Goal: Task Accomplishment & Management: Complete application form

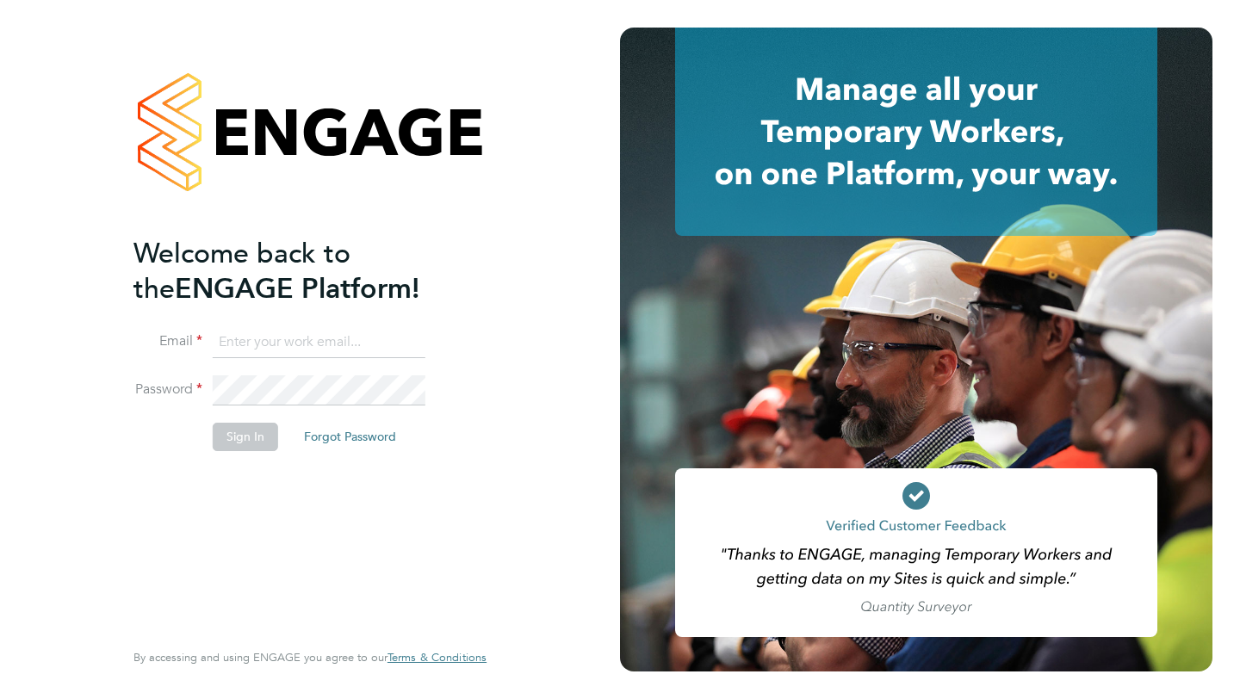
type input "[EMAIL_ADDRESS][DOMAIN_NAME]"
click at [251, 436] on button "Sign In" at bounding box center [245, 437] width 65 height 28
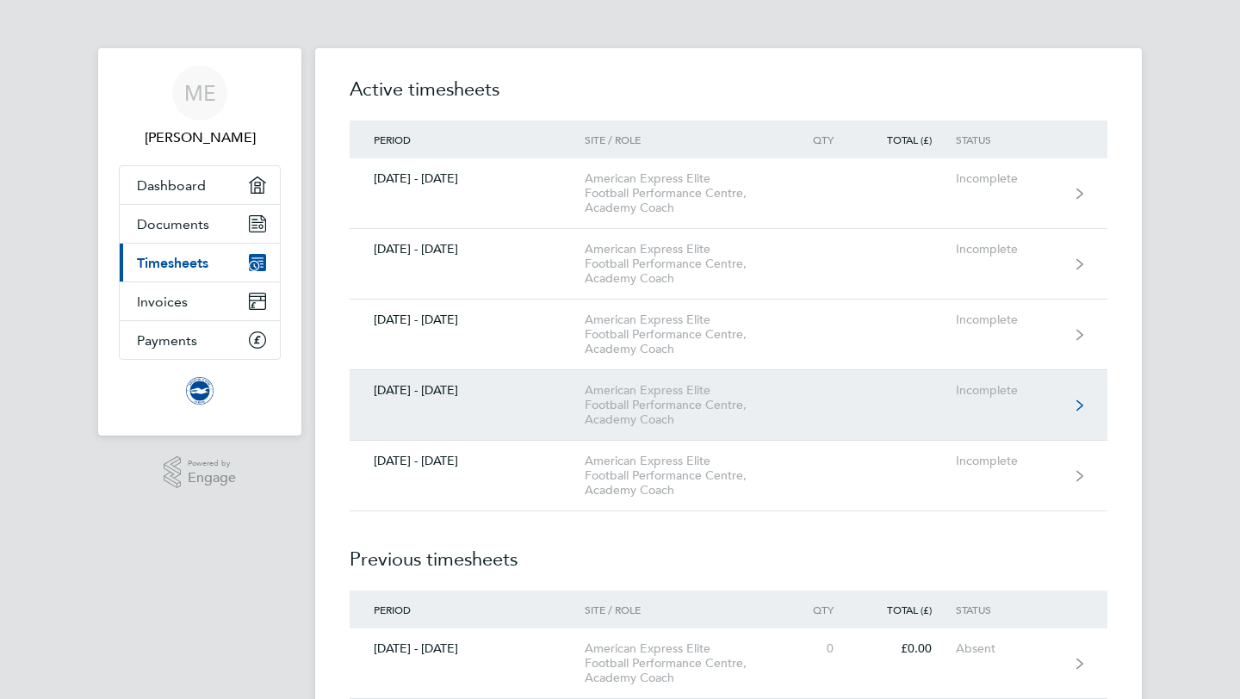
click at [1076, 406] on icon at bounding box center [1079, 406] width 7 height 12
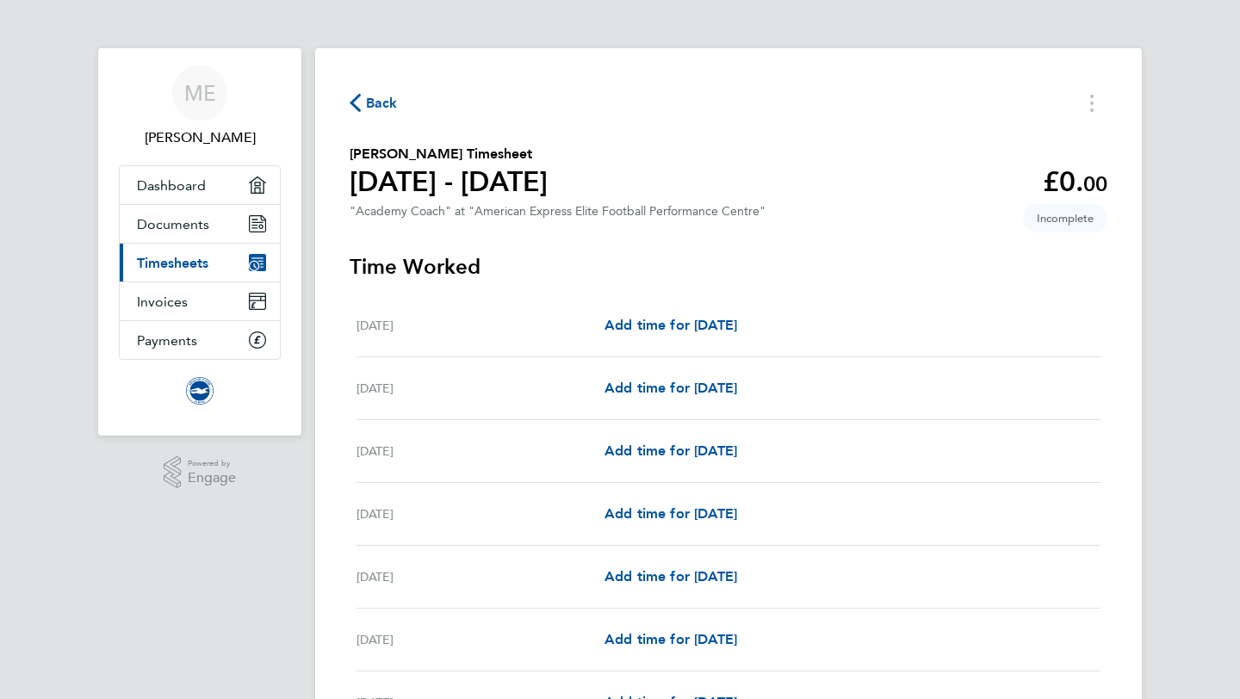
click at [365, 101] on span "Back" at bounding box center [374, 102] width 48 height 16
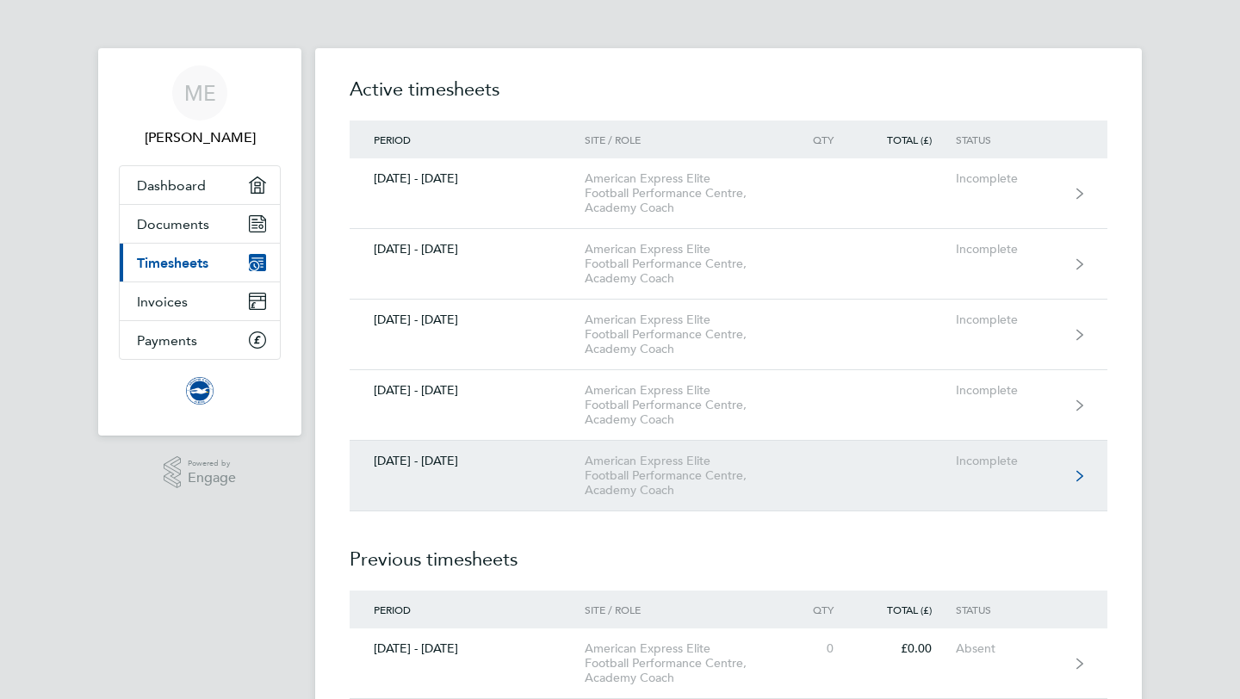
click at [824, 478] on link "01 - 31 Aug 2025 American Express Elite Football Performance Centre, Academy Co…" at bounding box center [729, 476] width 758 height 71
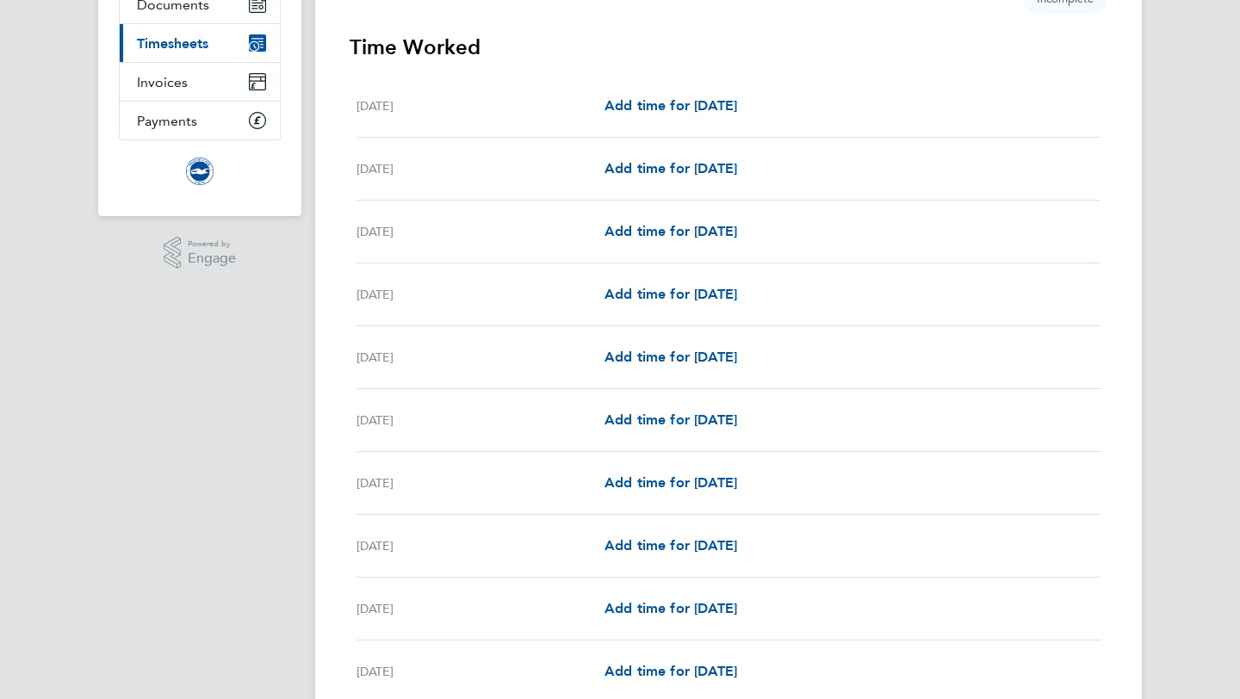
scroll to position [248, 0]
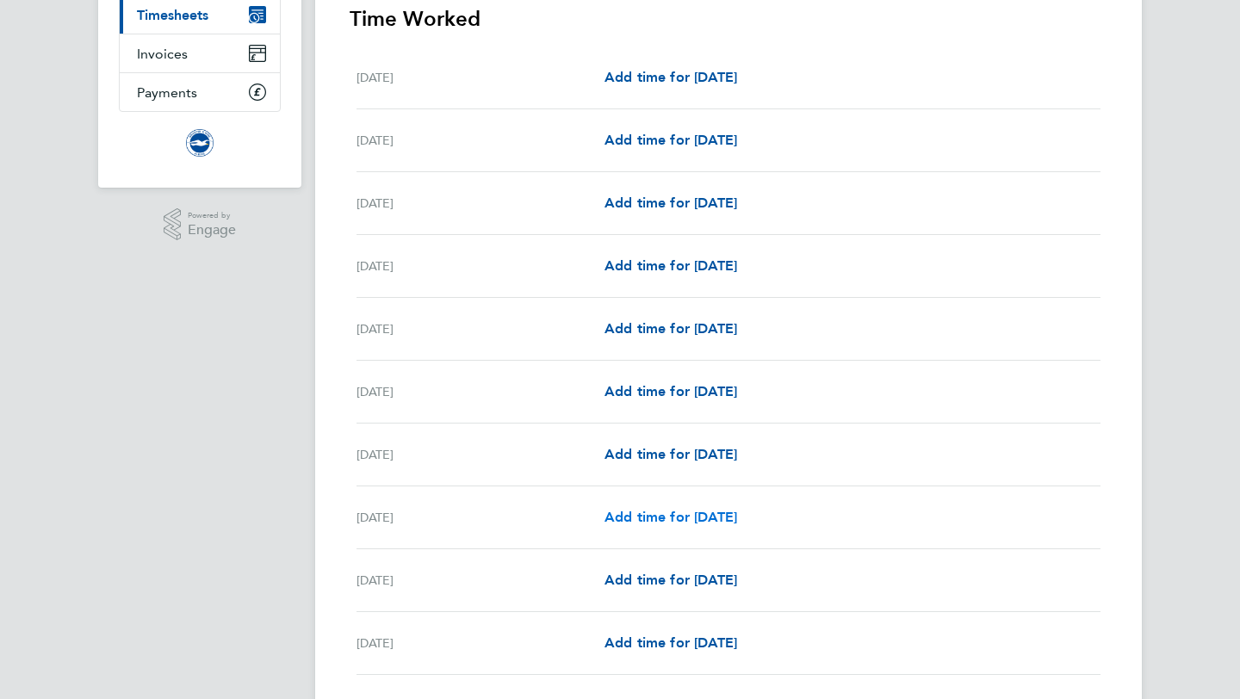
click at [707, 520] on span "Add time for Fri 08 Aug" at bounding box center [670, 517] width 133 height 16
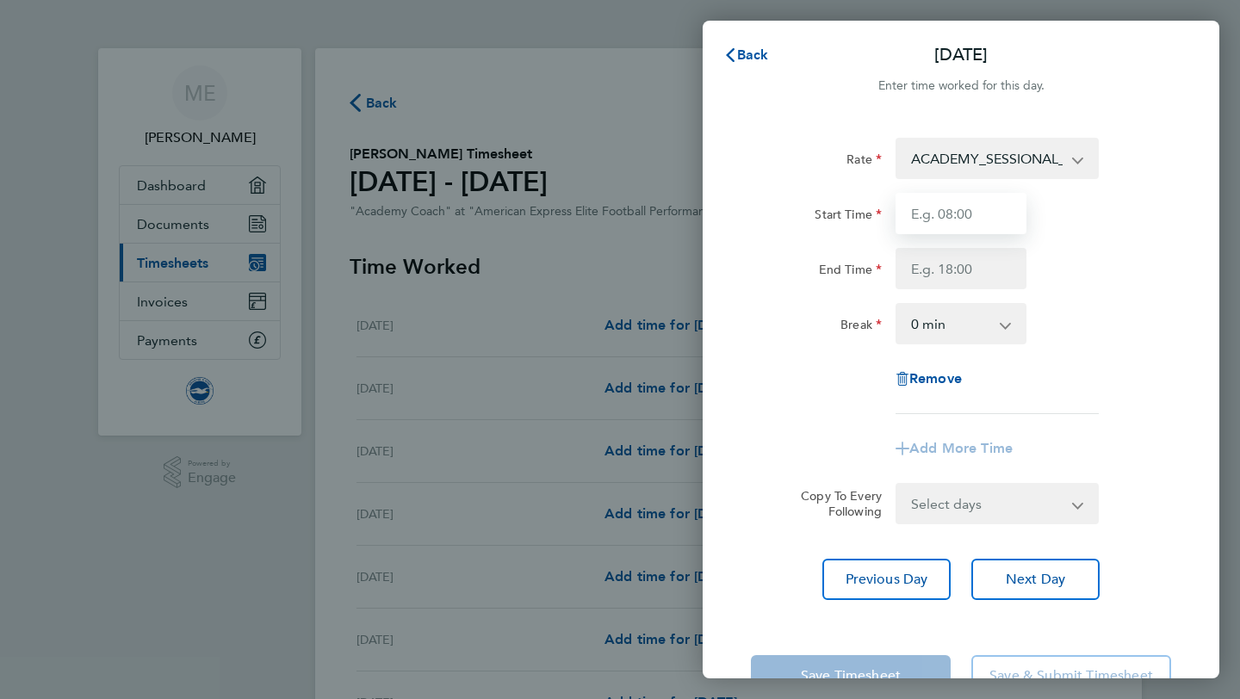
click at [995, 213] on input "Start Time" at bounding box center [960, 213] width 131 height 41
type input "15:00"
click at [963, 269] on input "End Time" at bounding box center [960, 268] width 131 height 41
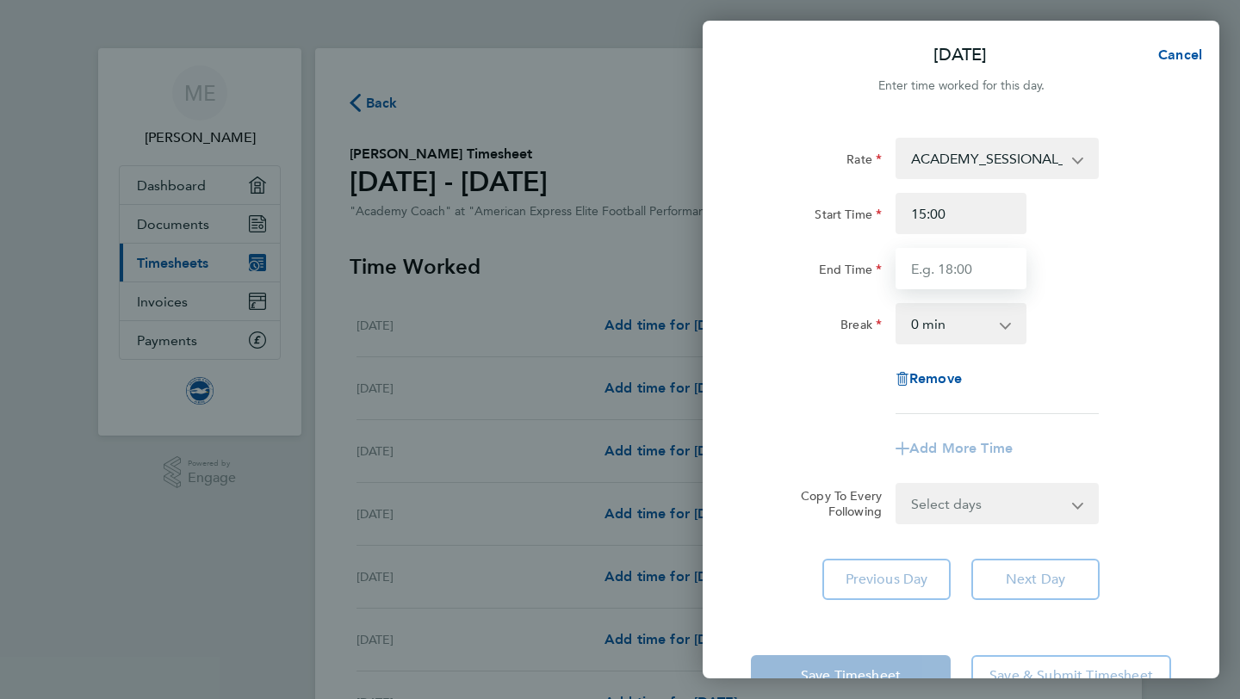
type input "19:00"
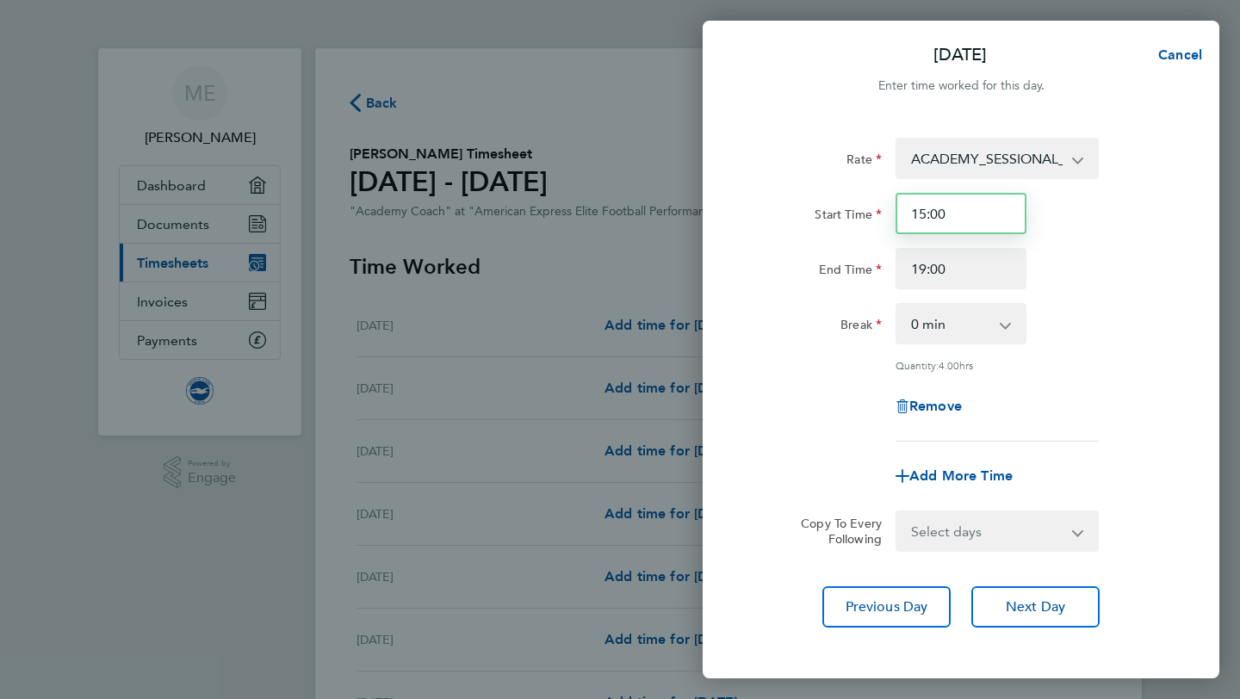
click at [934, 213] on input "15:00" at bounding box center [960, 213] width 131 height 41
click at [1026, 387] on div "Remove" at bounding box center [961, 406] width 145 height 41
click at [970, 463] on div "Add More Time" at bounding box center [961, 475] width 145 height 41
click at [957, 474] on span "Add More Time" at bounding box center [960, 476] width 103 height 16
select select "null"
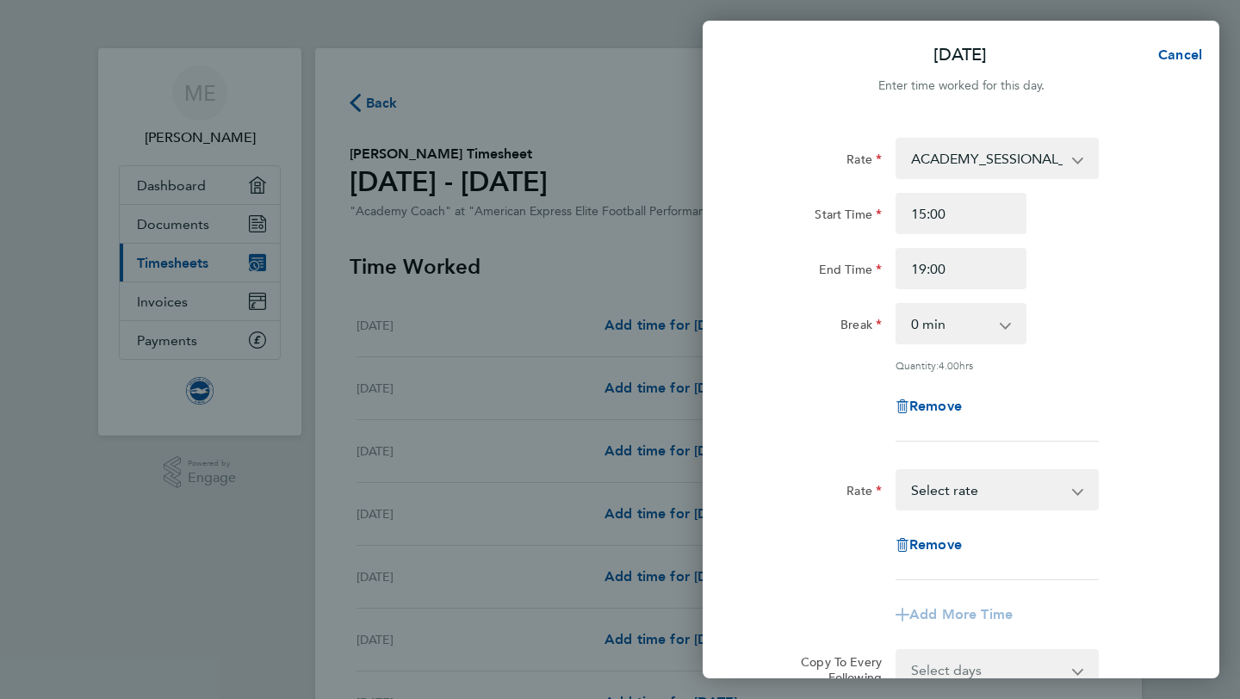
click at [957, 487] on select "TRAVEL_ALLOWANCE_15 - 15.00 ACADEMY_SESSIONAL_COACH - 15.84 ACADEMY_PLAYER_CHAP…" at bounding box center [986, 490] width 179 height 38
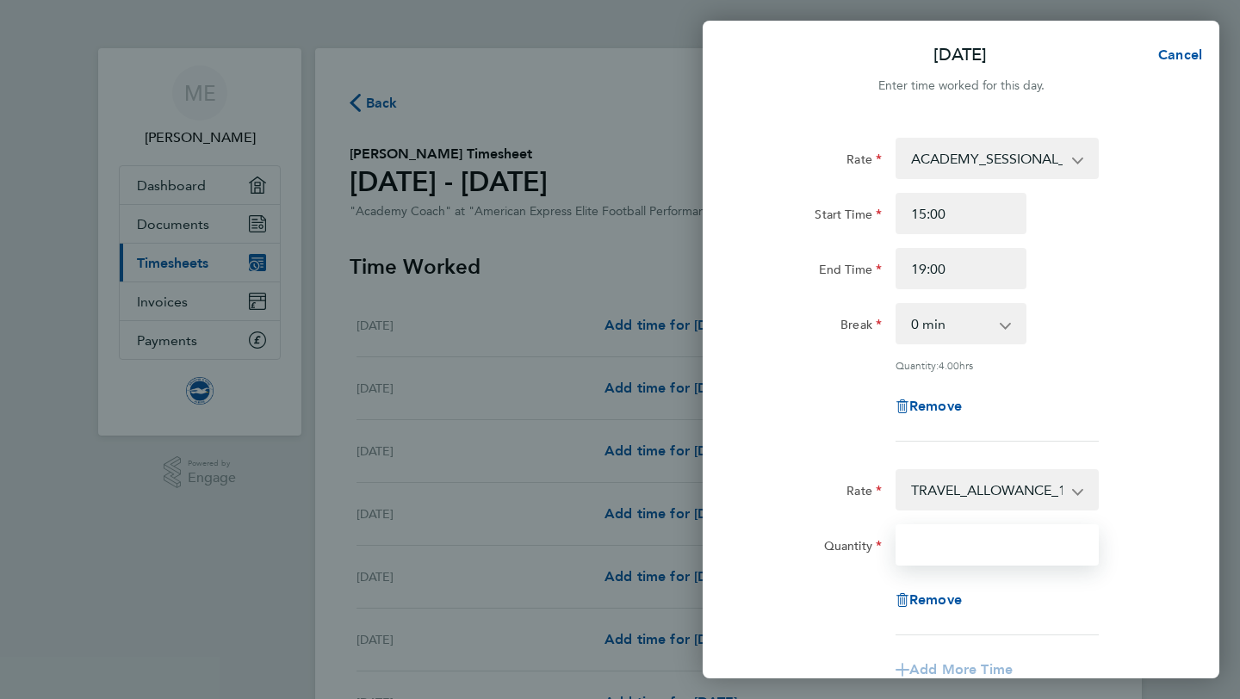
click at [964, 534] on input "Quantity" at bounding box center [996, 544] width 203 height 41
type input "1"
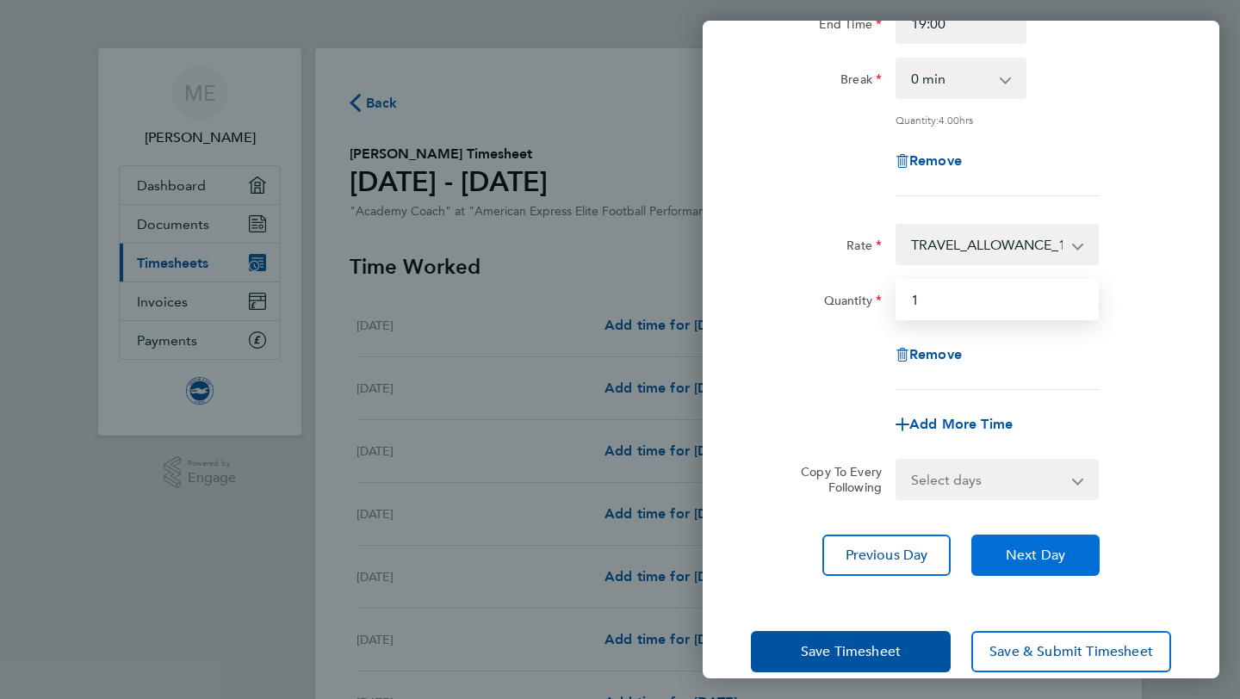
scroll to position [246, 0]
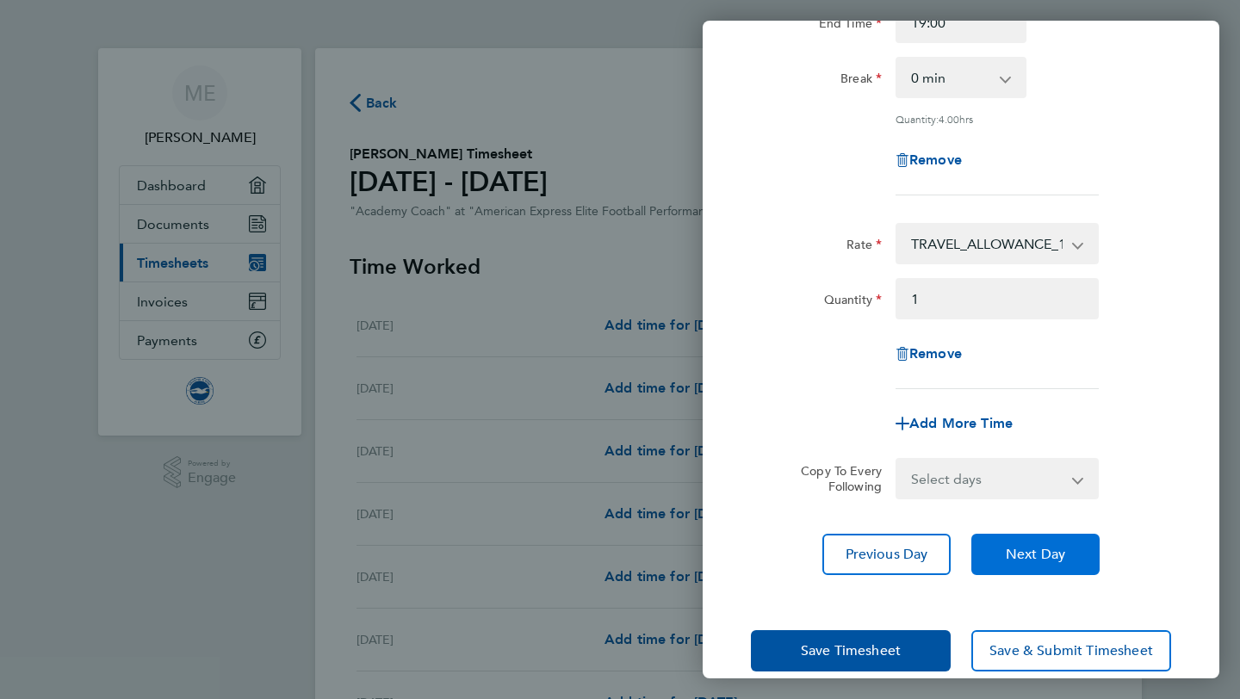
click at [1018, 560] on span "Next Day" at bounding box center [1035, 554] width 59 height 17
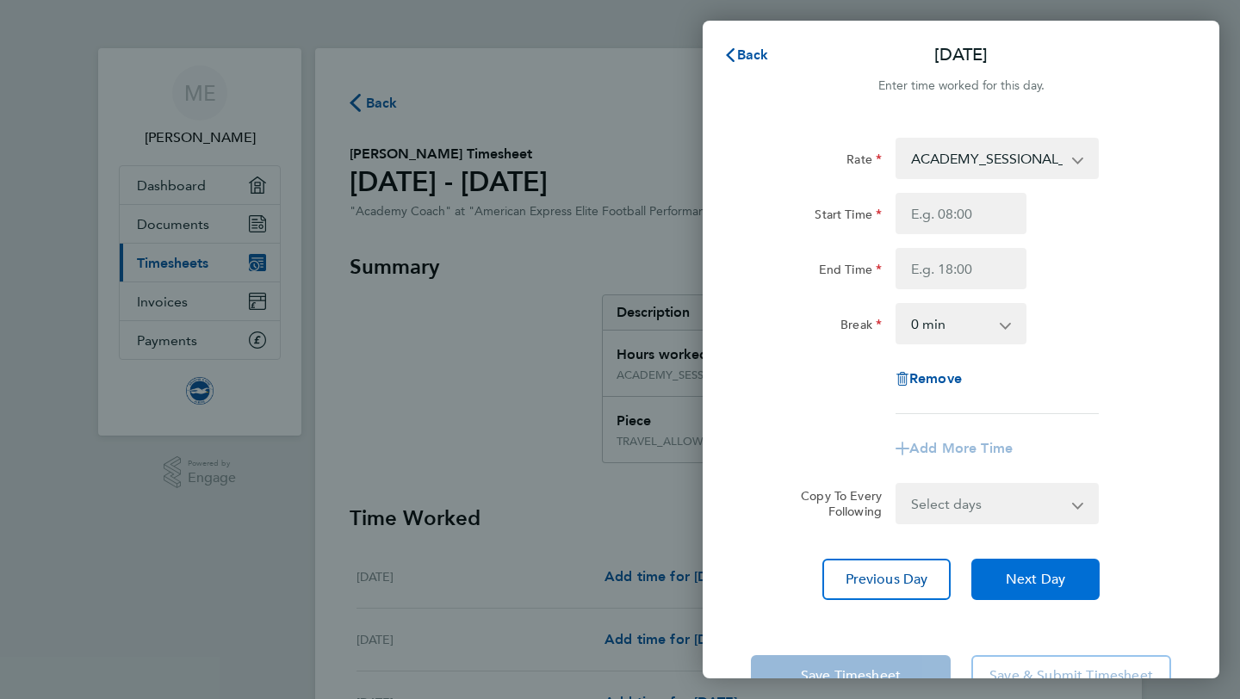
click at [1068, 580] on button "Next Day" at bounding box center [1035, 579] width 128 height 41
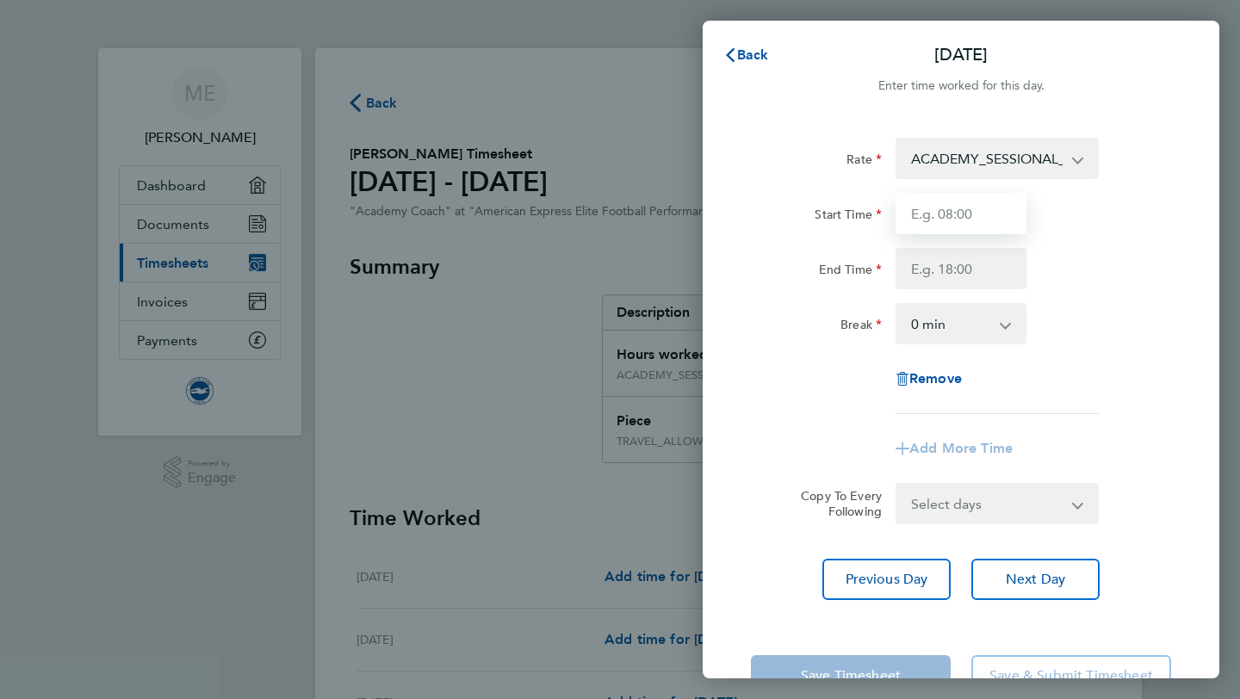
click at [973, 216] on input "Start Time" at bounding box center [960, 213] width 131 height 41
type input "15:00"
click at [957, 256] on input "End Time" at bounding box center [960, 268] width 131 height 41
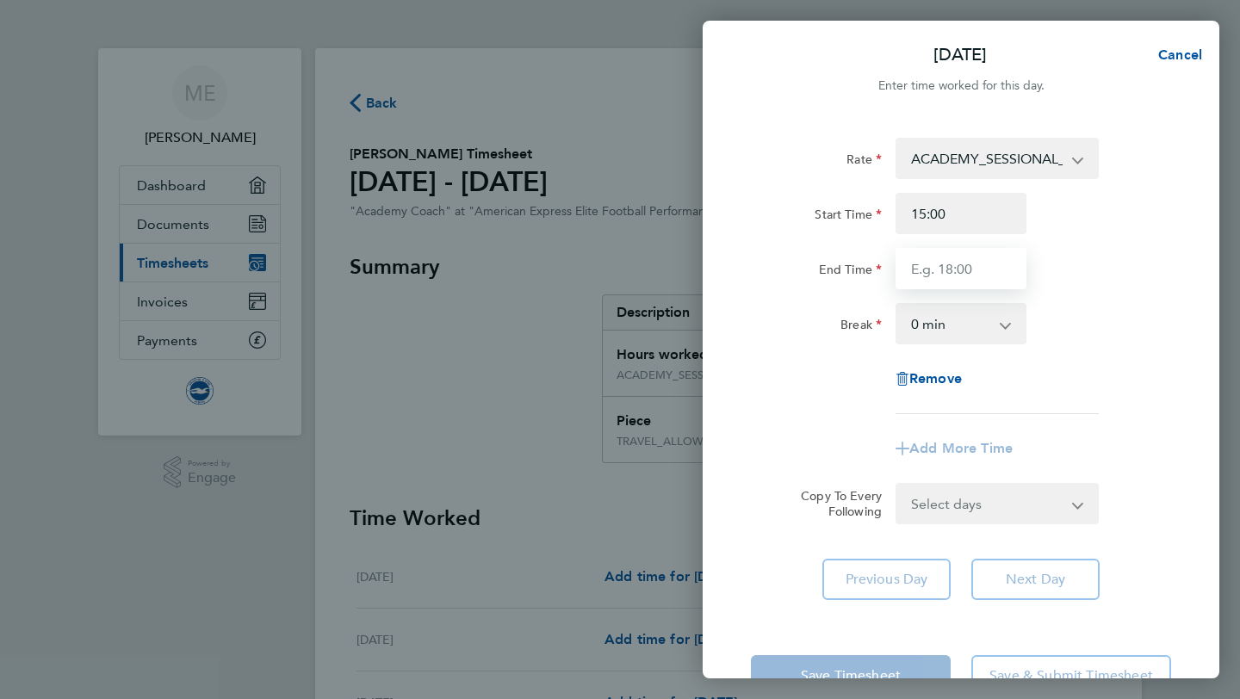
type input "19:00"
click at [962, 316] on select "0 min 15 min 30 min 45 min 60 min 75 min 90 min" at bounding box center [950, 324] width 107 height 38
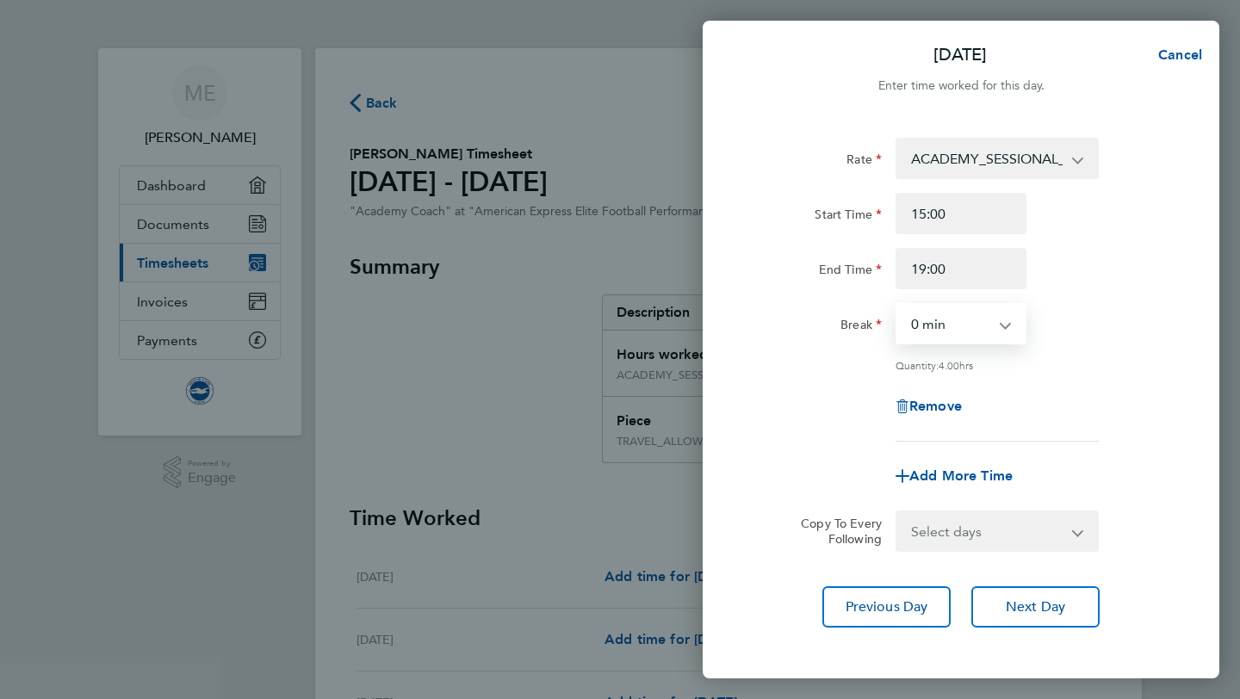
click at [964, 493] on div "Add More Time" at bounding box center [961, 475] width 145 height 41
click at [965, 481] on span "Add More Time" at bounding box center [960, 476] width 103 height 16
select select "null"
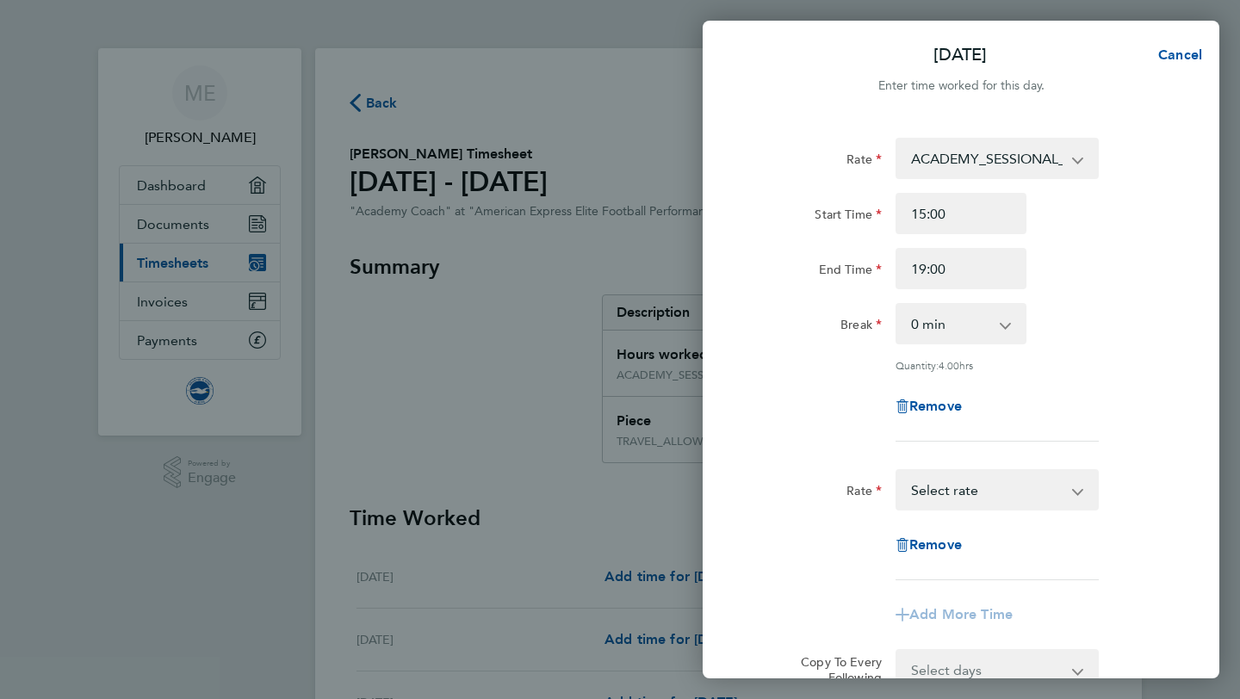
click at [944, 482] on select "TRAVEL_ALLOWANCE_15 - 15.00 ACADEMY_SESSIONAL_COACH - 15.84 ACADEMY_PLAYER_CHAP…" at bounding box center [986, 490] width 179 height 38
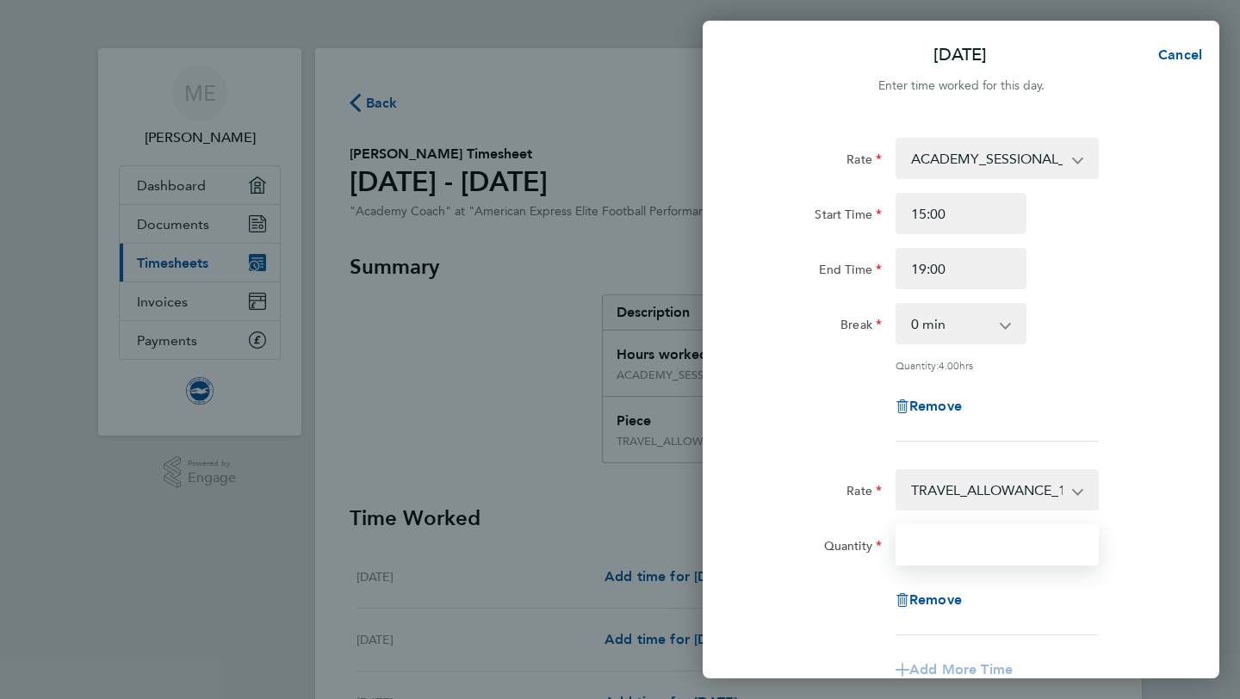
click at [954, 550] on input "Quantity" at bounding box center [996, 544] width 203 height 41
type input "1"
click at [1118, 579] on div "Remove" at bounding box center [961, 599] width 434 height 41
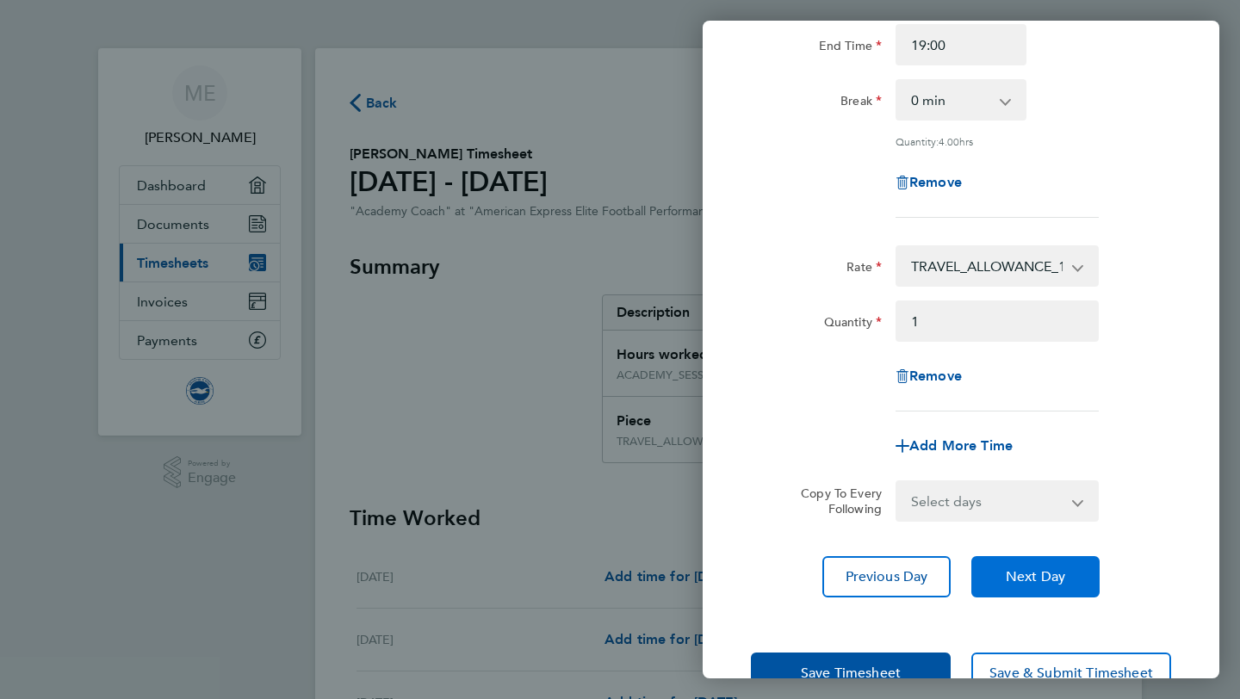
click at [1055, 570] on span "Next Day" at bounding box center [1035, 576] width 59 height 17
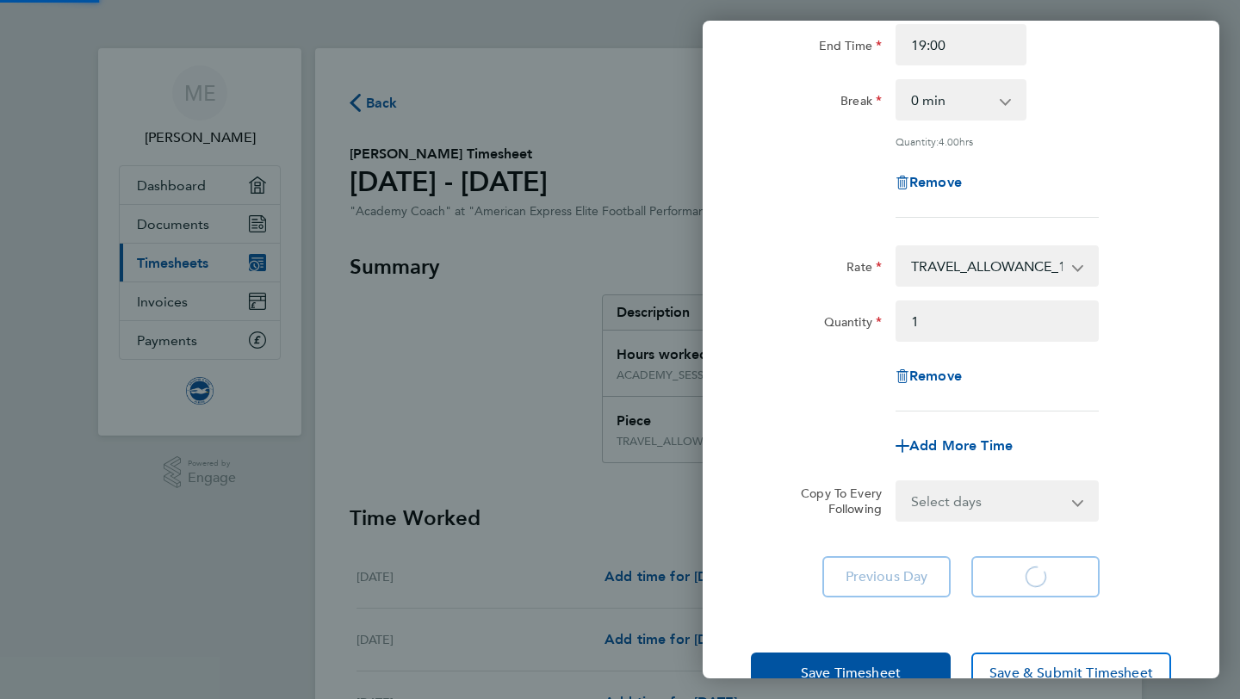
scroll to position [53, 0]
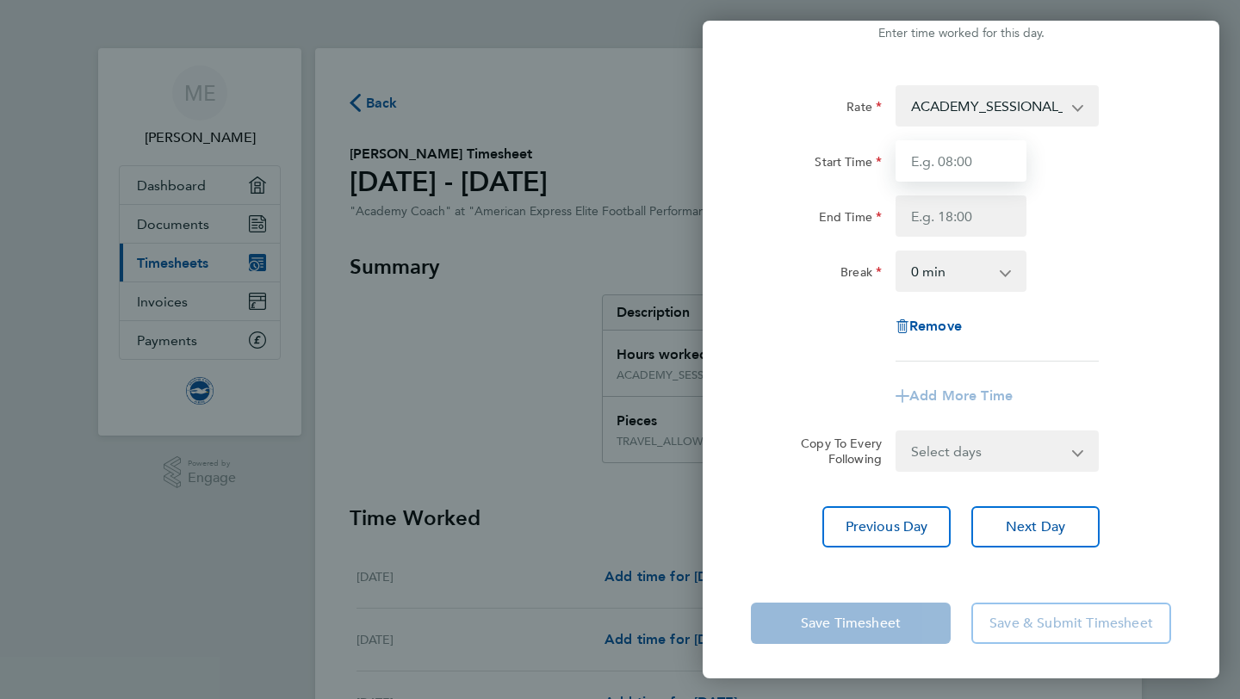
click at [982, 163] on input "Start Time" at bounding box center [960, 160] width 131 height 41
type input "15:00"
click at [970, 235] on input "End Time" at bounding box center [960, 215] width 131 height 41
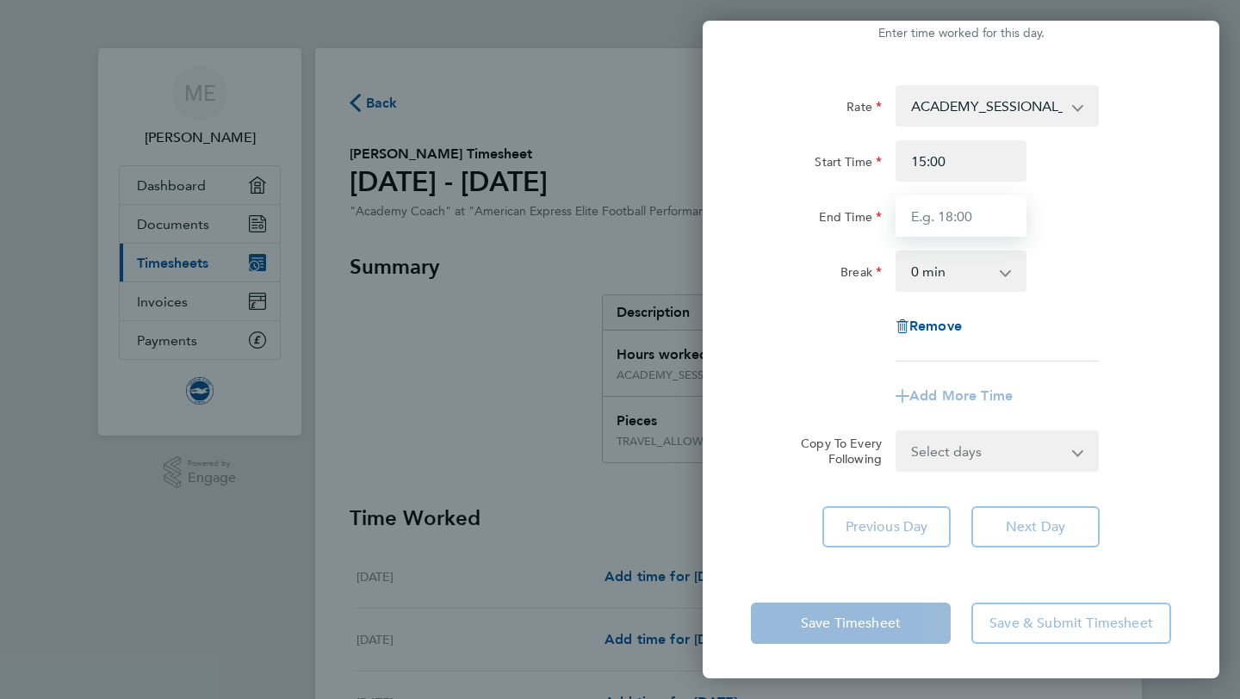
type input "19:00"
click at [1166, 470] on div "Copy To Every Following Select days Day Weekday (Mon-Fri) Weekend (Sat-Sun) Mon…" at bounding box center [961, 451] width 434 height 41
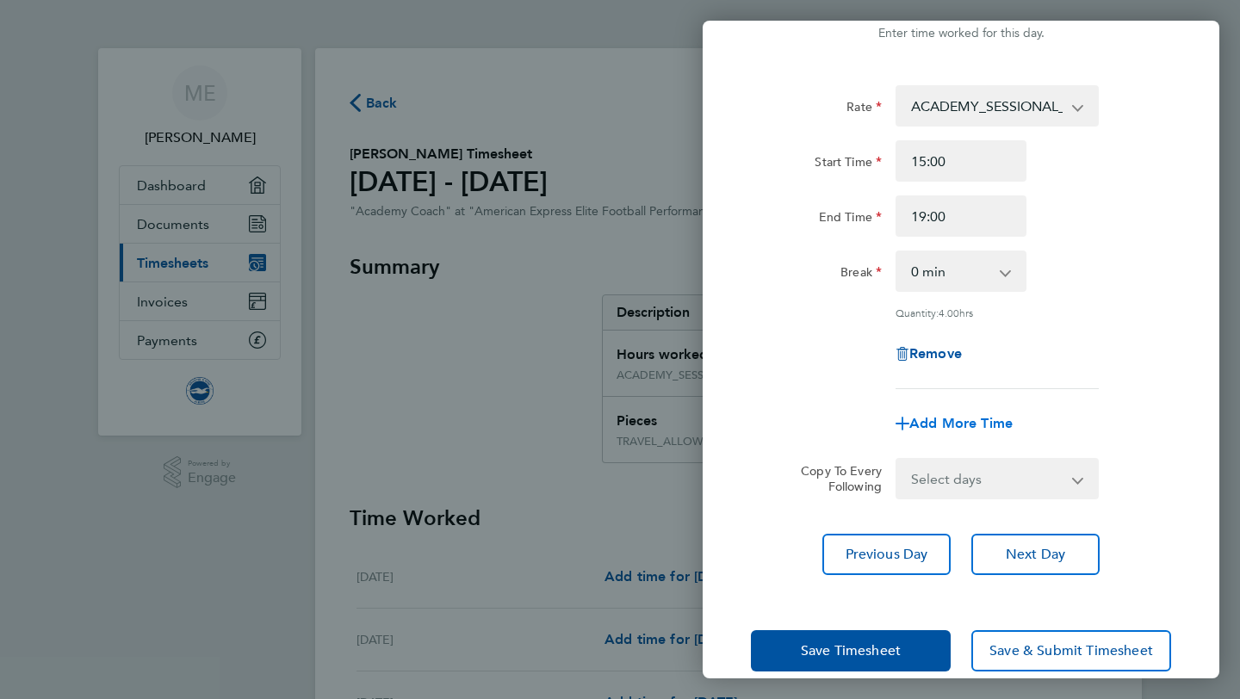
click at [974, 421] on span "Add More Time" at bounding box center [960, 423] width 103 height 16
select select "null"
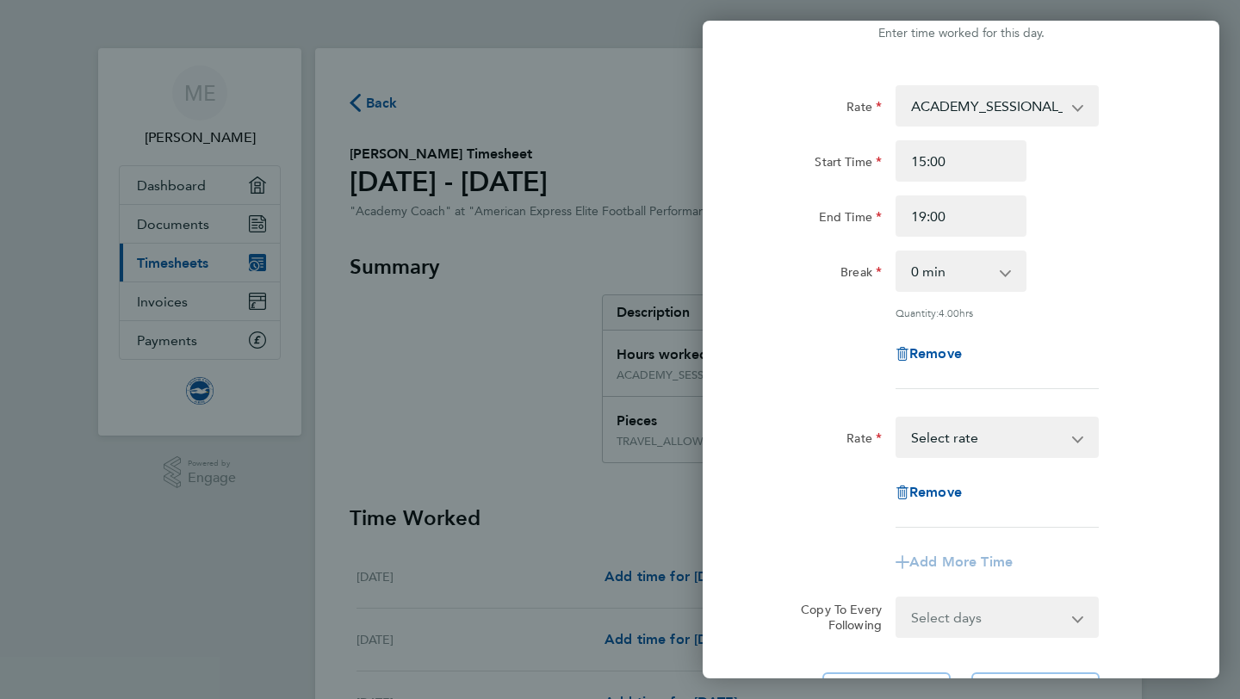
click at [957, 431] on select "TRAVEL_ALLOWANCE_15 - 15.00 ACADEMY_SESSIONAL_COACH - 15.84 ACADEMY_PLAYER_CHAP…" at bounding box center [986, 437] width 179 height 38
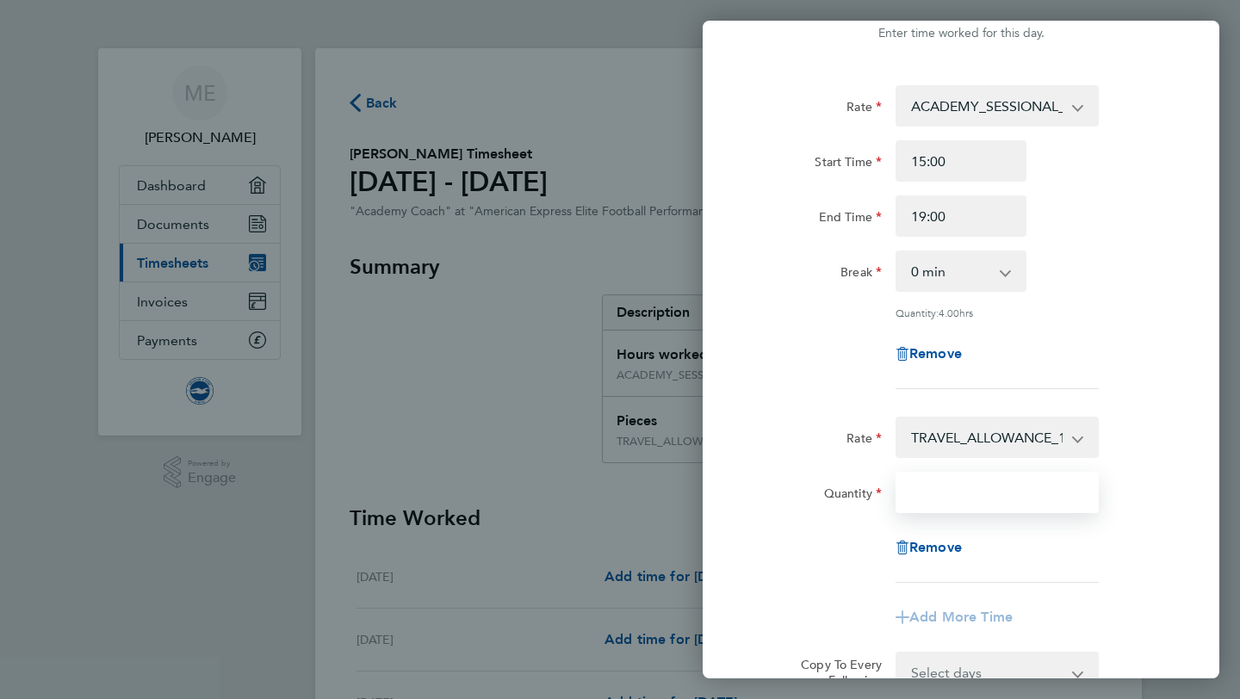
click at [982, 493] on input "Quantity" at bounding box center [996, 492] width 203 height 41
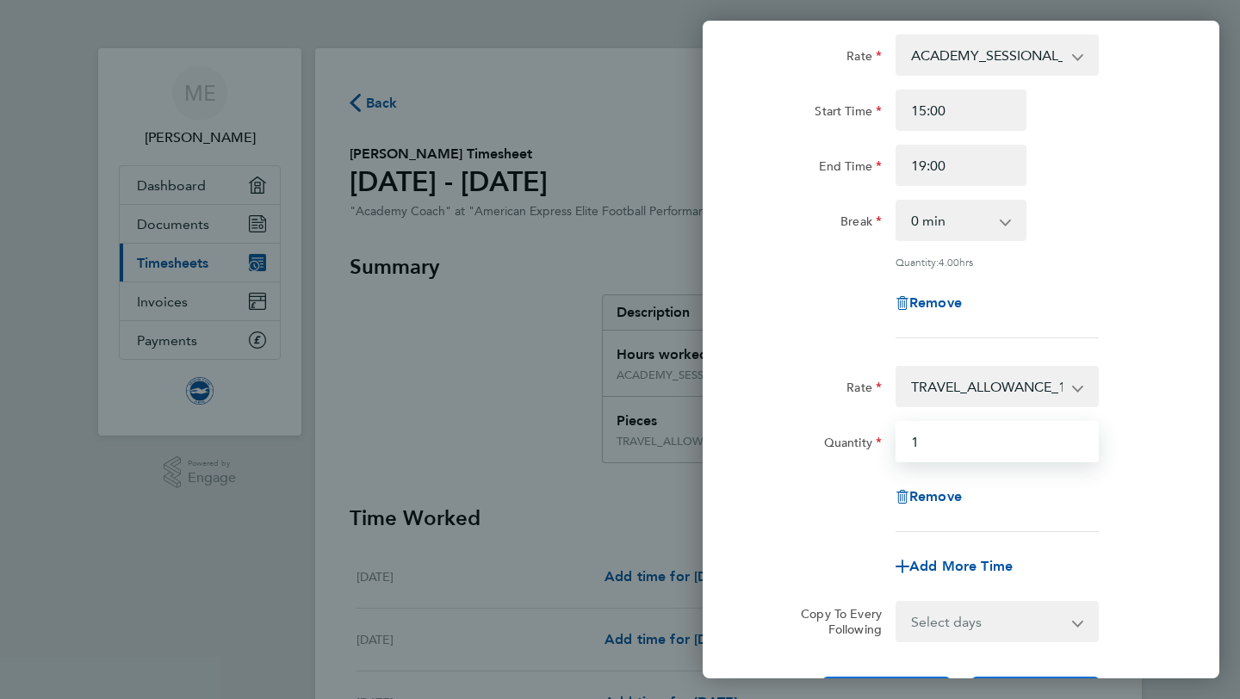
scroll to position [106, 0]
type input "1"
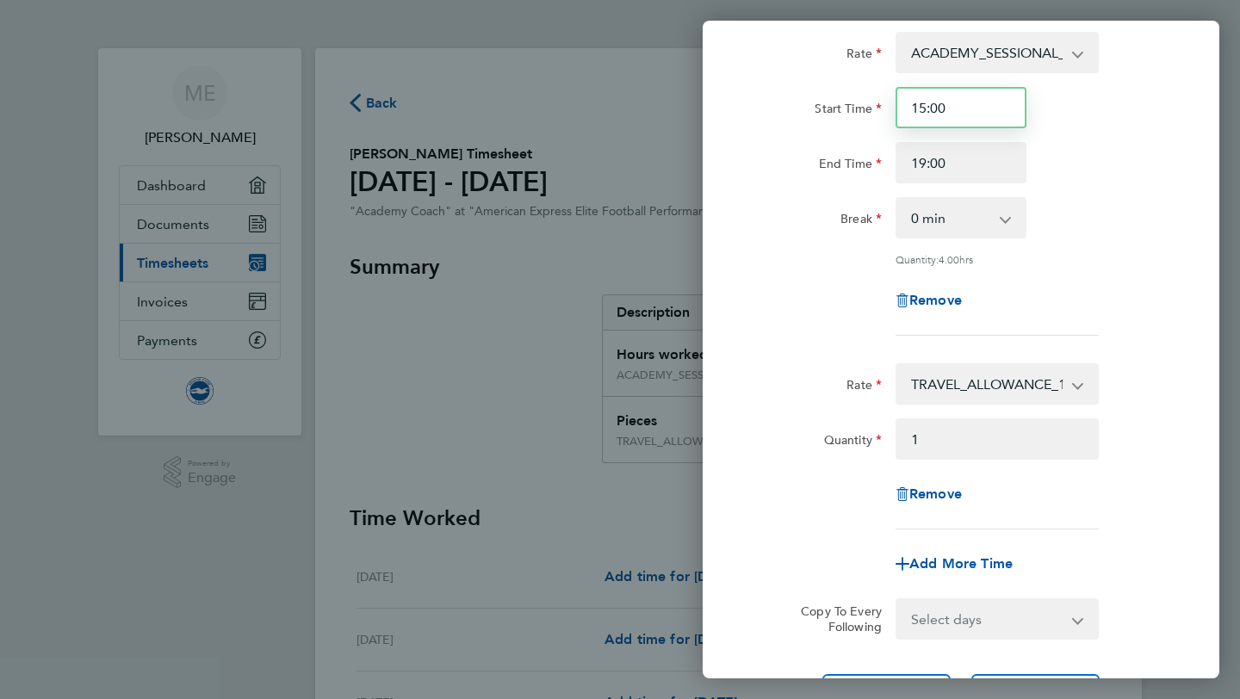
click at [1007, 103] on input "15:00" at bounding box center [960, 107] width 131 height 41
drag, startPoint x: 953, startPoint y: 107, endPoint x: 868, endPoint y: 108, distance: 85.2
click at [868, 108] on div "Start Time 15:00" at bounding box center [961, 107] width 434 height 41
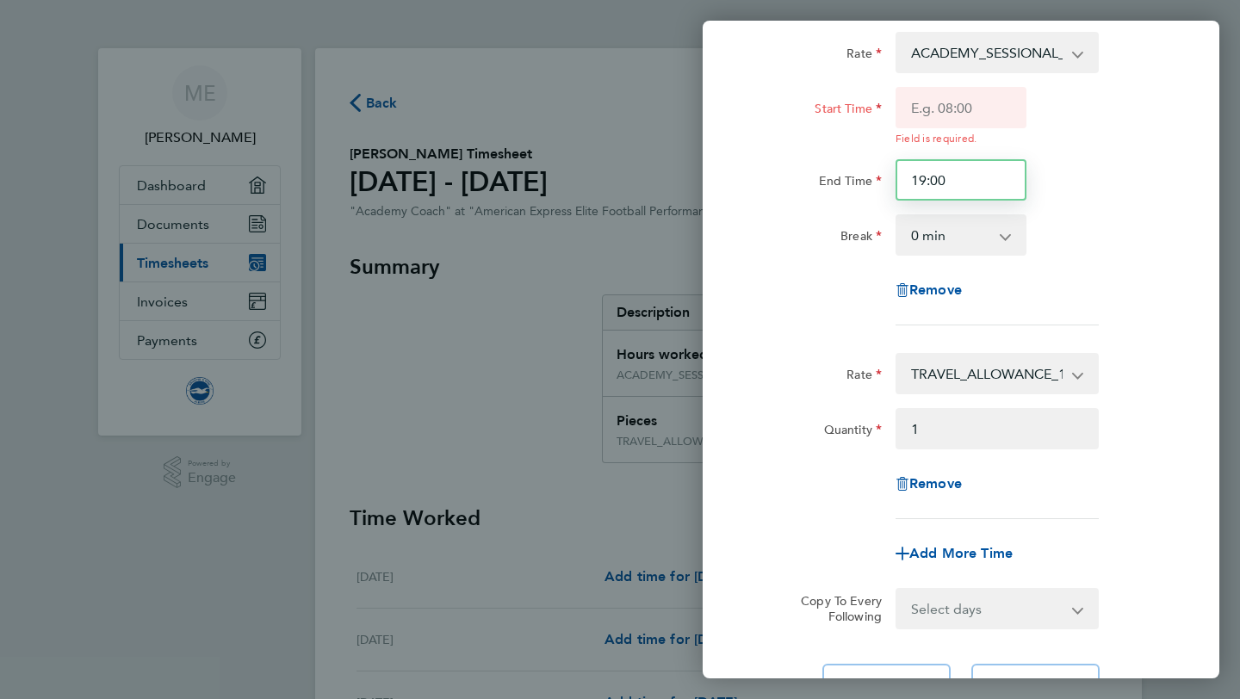
drag, startPoint x: 959, startPoint y: 182, endPoint x: 864, endPoint y: 179, distance: 94.8
click at [864, 179] on div "End Time 19:00" at bounding box center [961, 179] width 434 height 41
click at [1133, 210] on div "Rate ACADEMY_SESSIONAL_COACH - 15.84 TRAVEL_ALLOWANCE_15 - 15.00 ACADEMY_PLAYER…" at bounding box center [961, 179] width 420 height 294
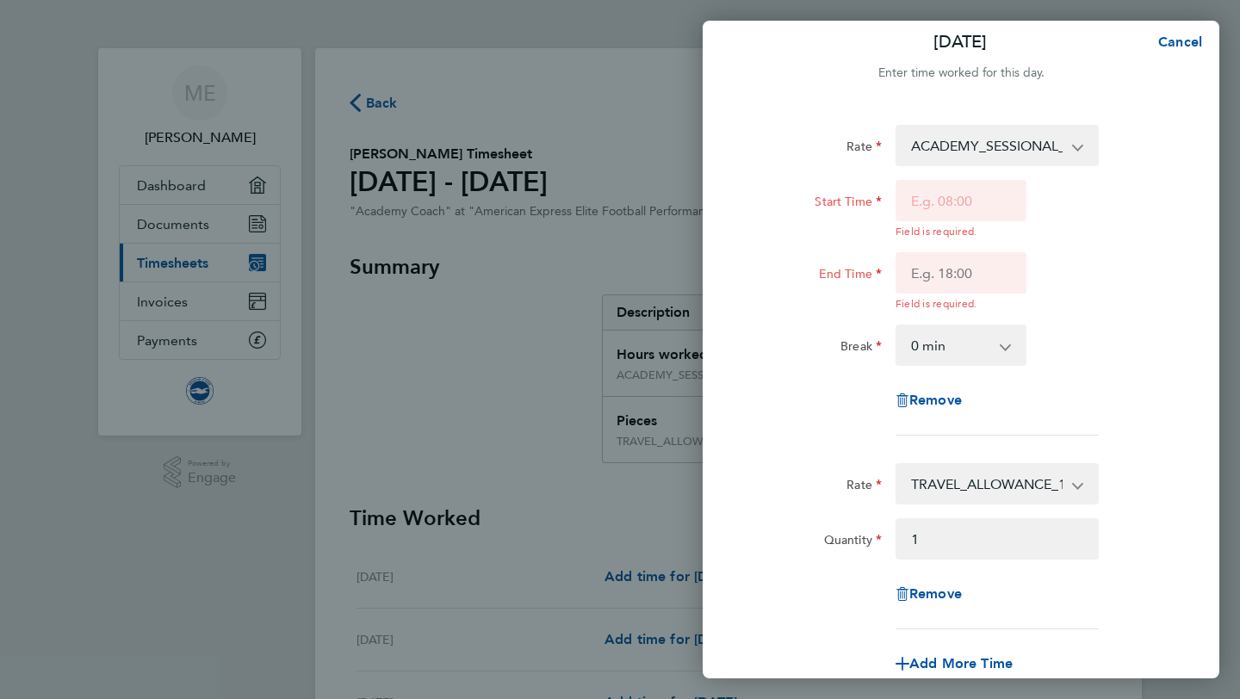
scroll to position [0, 0]
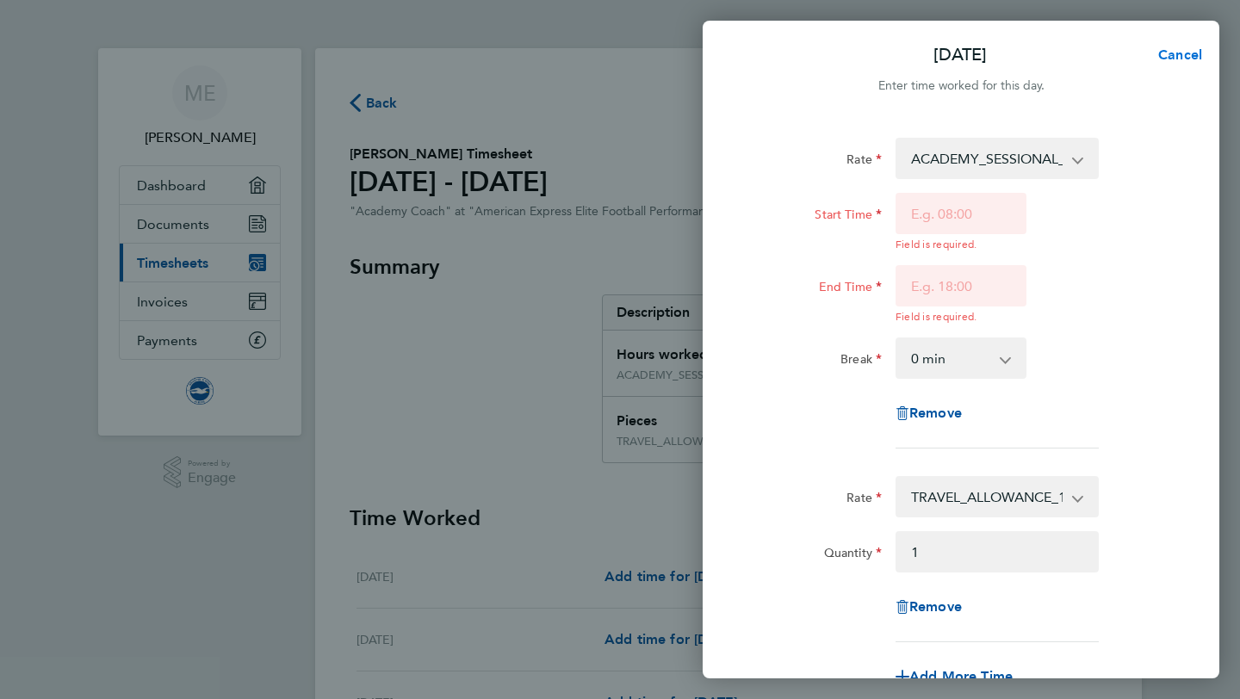
click at [1180, 48] on span "Cancel" at bounding box center [1177, 54] width 49 height 16
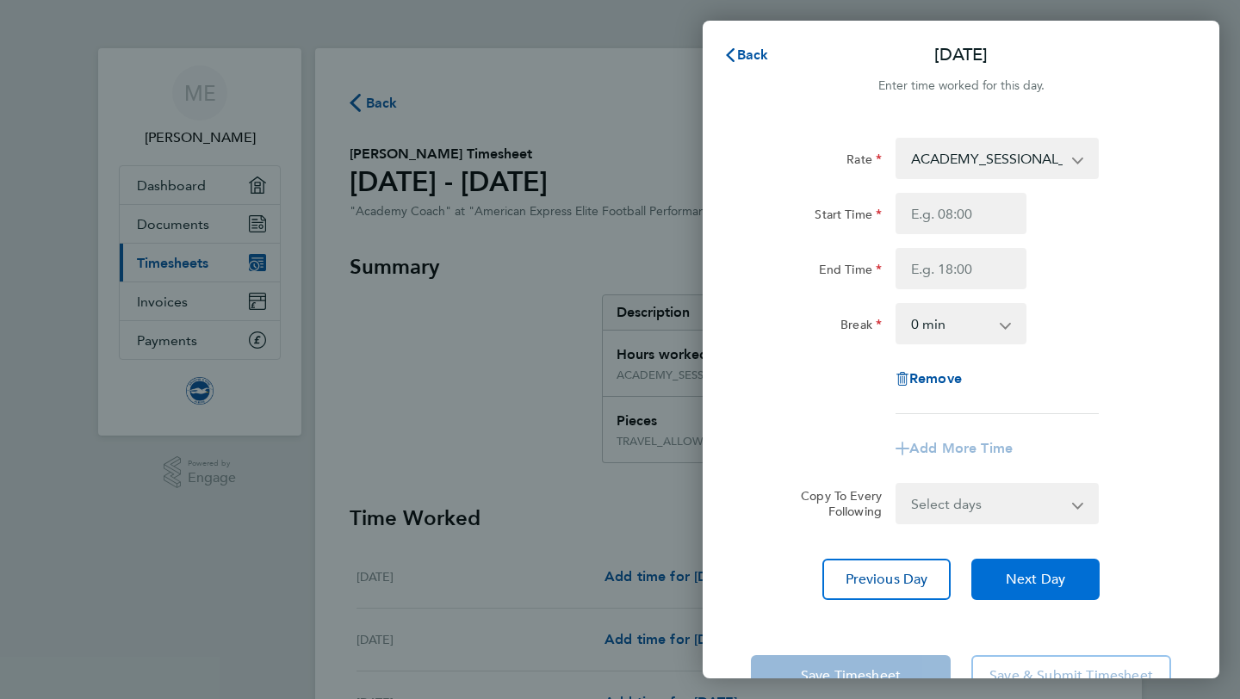
click at [1004, 580] on button "Next Day" at bounding box center [1035, 579] width 128 height 41
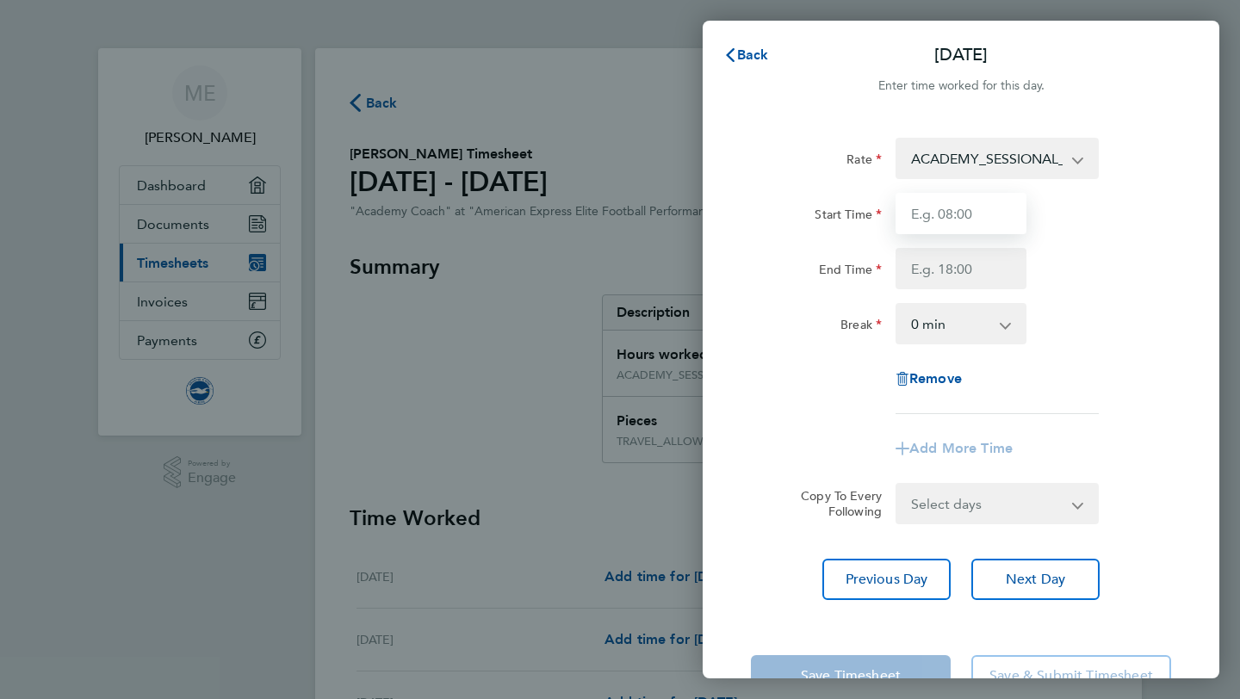
click at [990, 219] on input "Start Time" at bounding box center [960, 213] width 131 height 41
type input "15:00"
click at [967, 283] on input "End Time" at bounding box center [960, 268] width 131 height 41
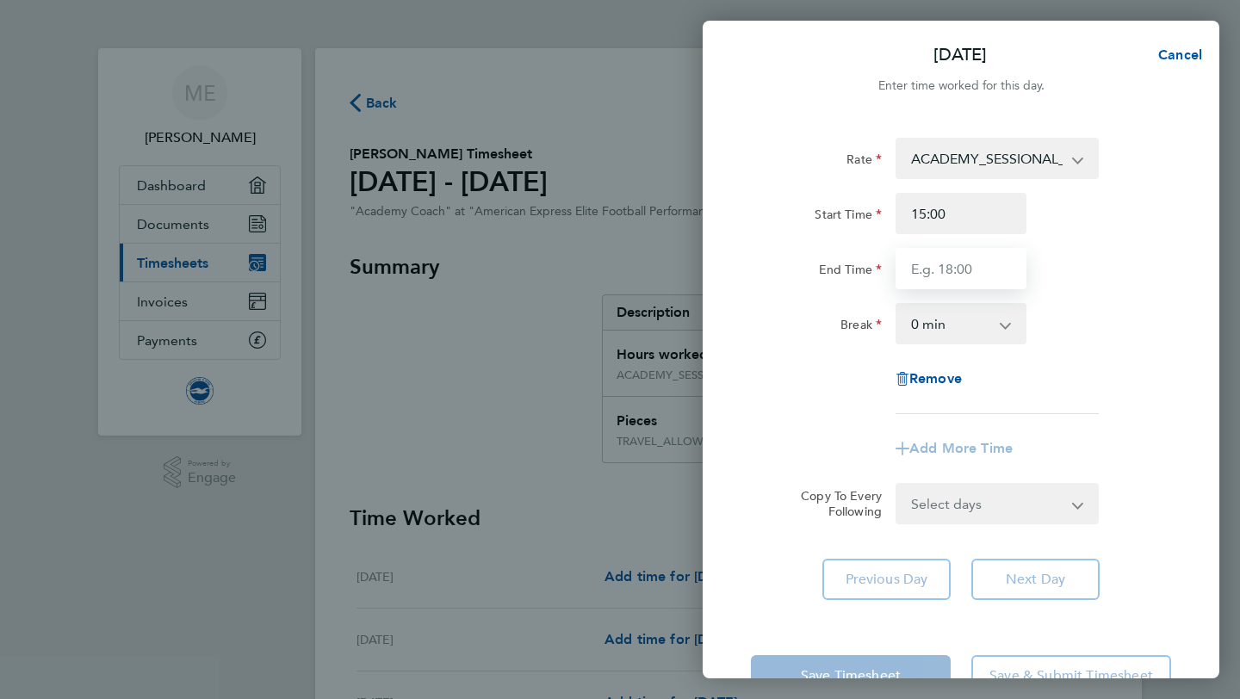
type input "19:00"
click at [1150, 408] on div "Rate ACADEMY_SESSIONAL_COACH - 15.84 TRAVEL_ALLOWANCE_15 - 15.00 ACADEMY_PLAYER…" at bounding box center [961, 276] width 420 height 276
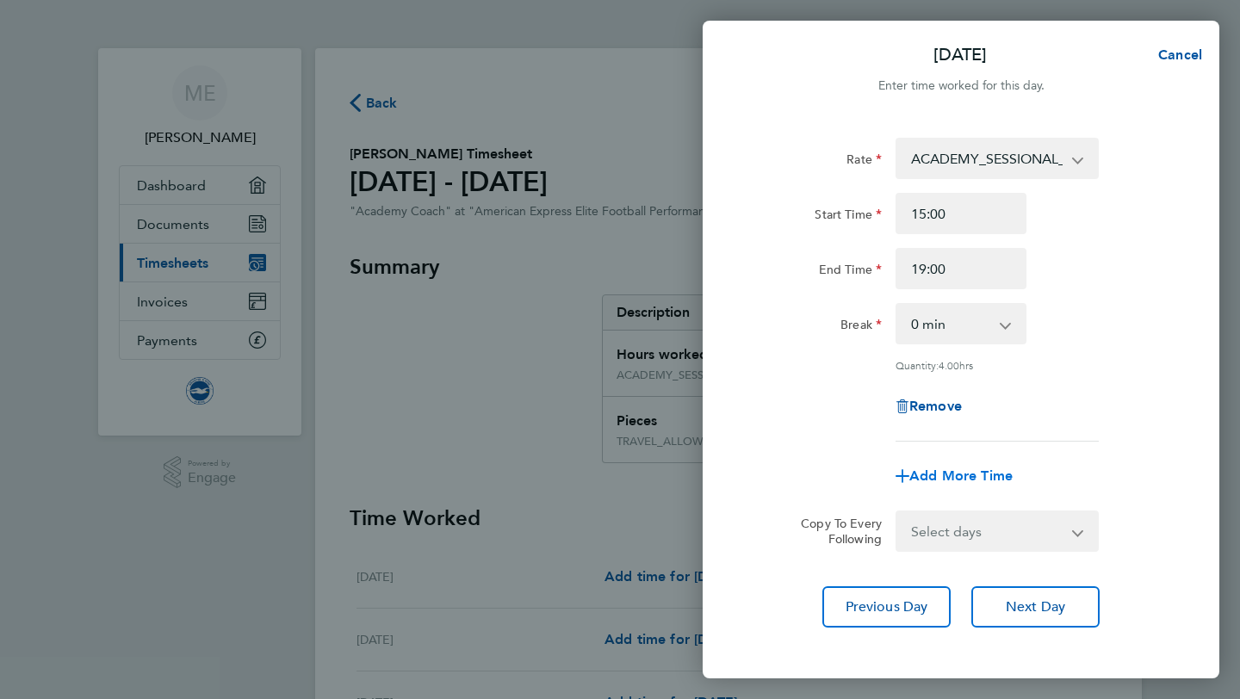
click at [970, 471] on span "Add More Time" at bounding box center [960, 476] width 103 height 16
select select "null"
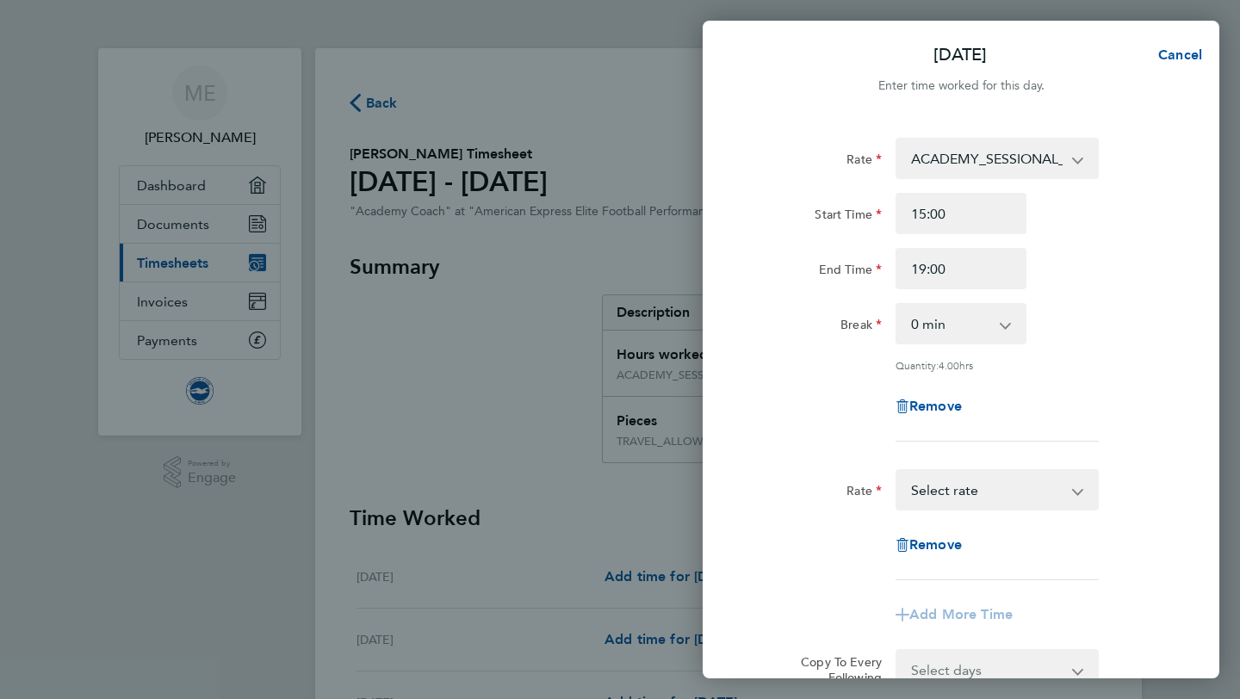
click at [966, 501] on select "TRAVEL_ALLOWANCE_15 - 15.00 ACADEMY_SESSIONAL_COACH - 15.84 ACADEMY_PLAYER_CHAP…" at bounding box center [986, 490] width 179 height 38
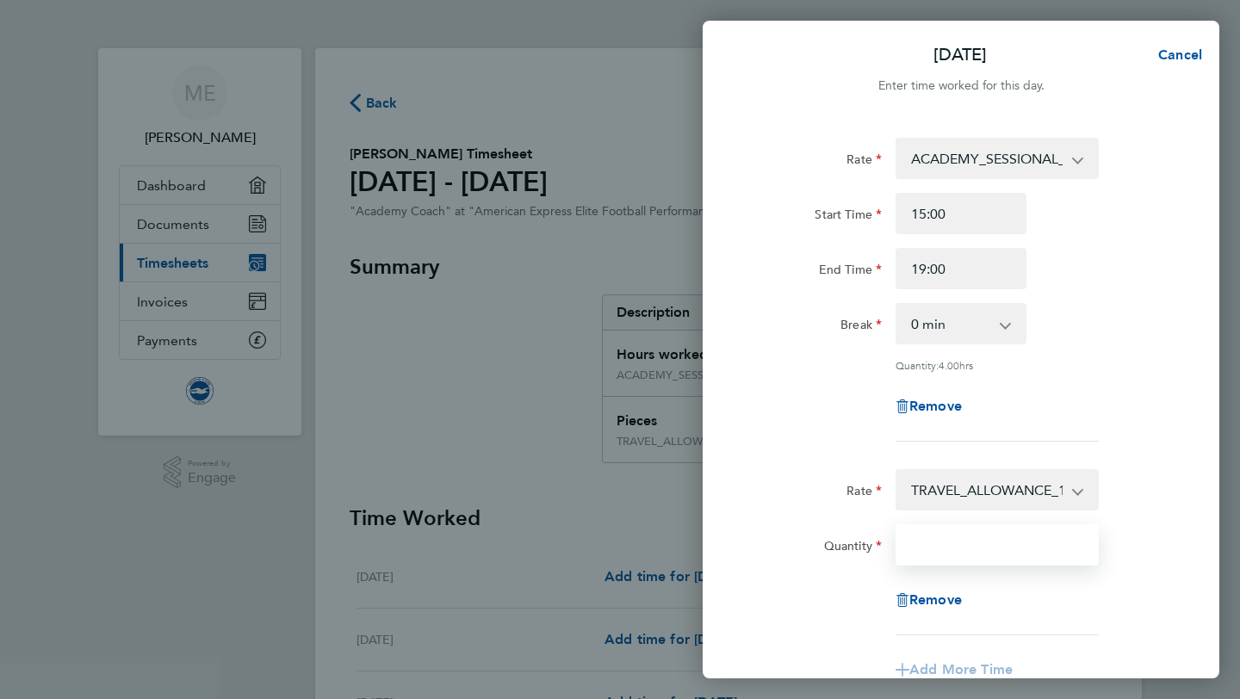
click at [976, 534] on input "Quantity" at bounding box center [996, 544] width 203 height 41
type input "1"
click at [1112, 437] on div "Rate ACADEMY_SESSIONAL_COACH - 15.84 TRAVEL_ALLOWANCE_15 - 15.00 ACADEMY_PLAYER…" at bounding box center [961, 290] width 420 height 304
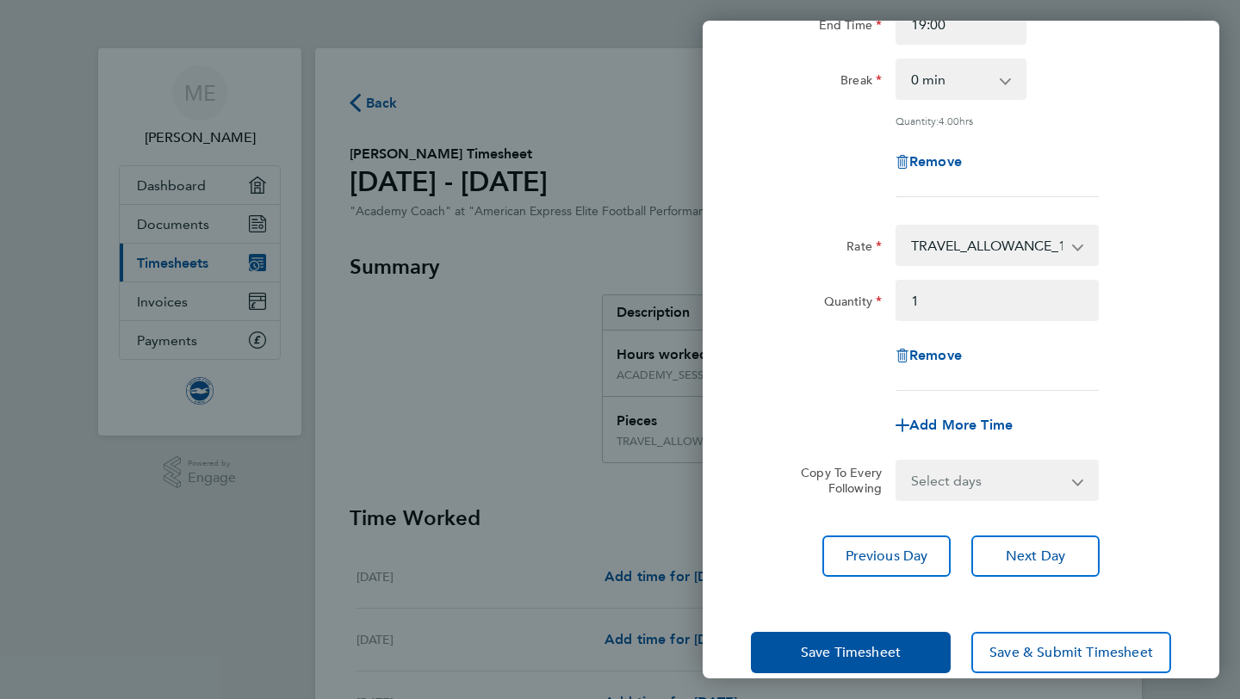
scroll to position [245, 0]
click at [1056, 548] on span "Next Day" at bounding box center [1035, 555] width 59 height 17
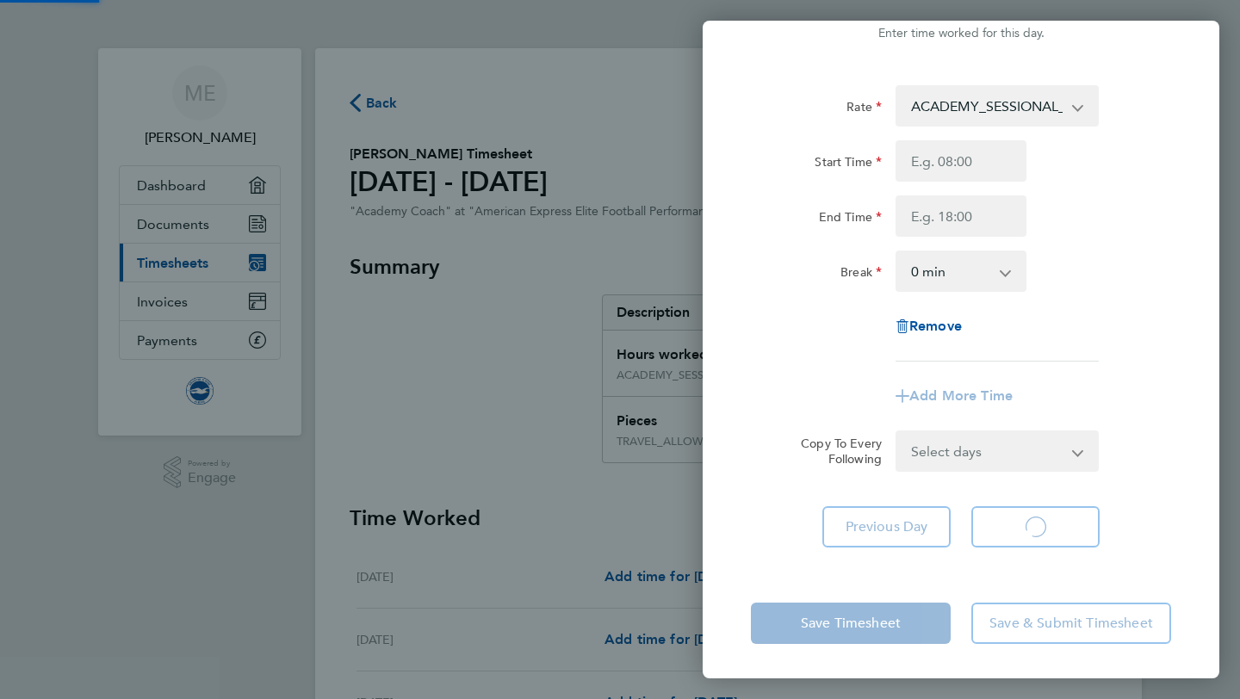
scroll to position [53, 0]
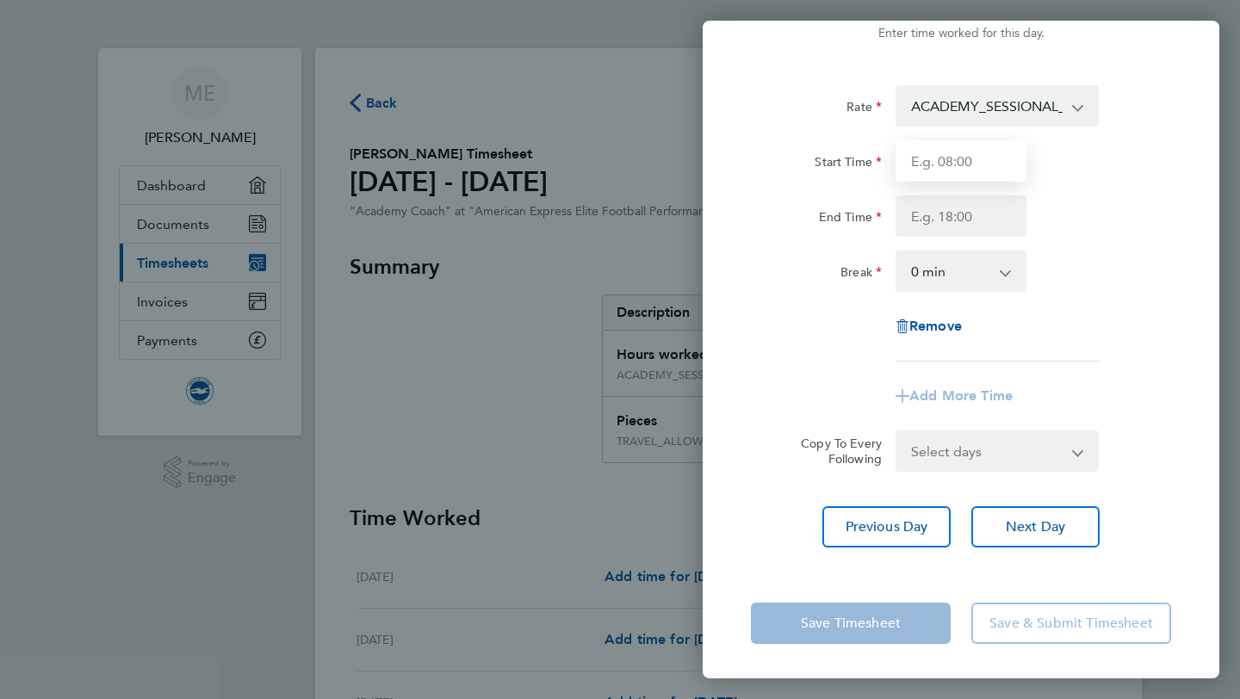
click at [987, 177] on input "Start Time" at bounding box center [960, 160] width 131 height 41
type input "15:00"
click at [978, 204] on input "End Time" at bounding box center [960, 215] width 131 height 41
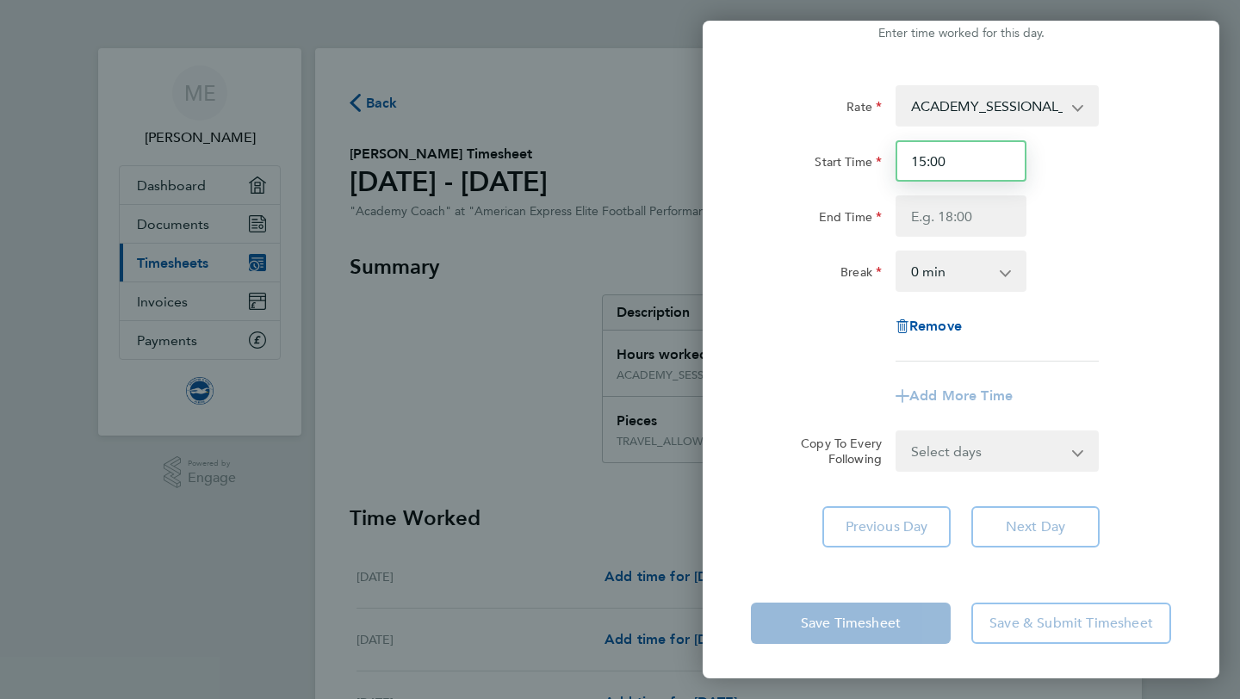
drag, startPoint x: 982, startPoint y: 152, endPoint x: 894, endPoint y: 152, distance: 87.8
click at [895, 152] on div "15:00" at bounding box center [961, 160] width 145 height 41
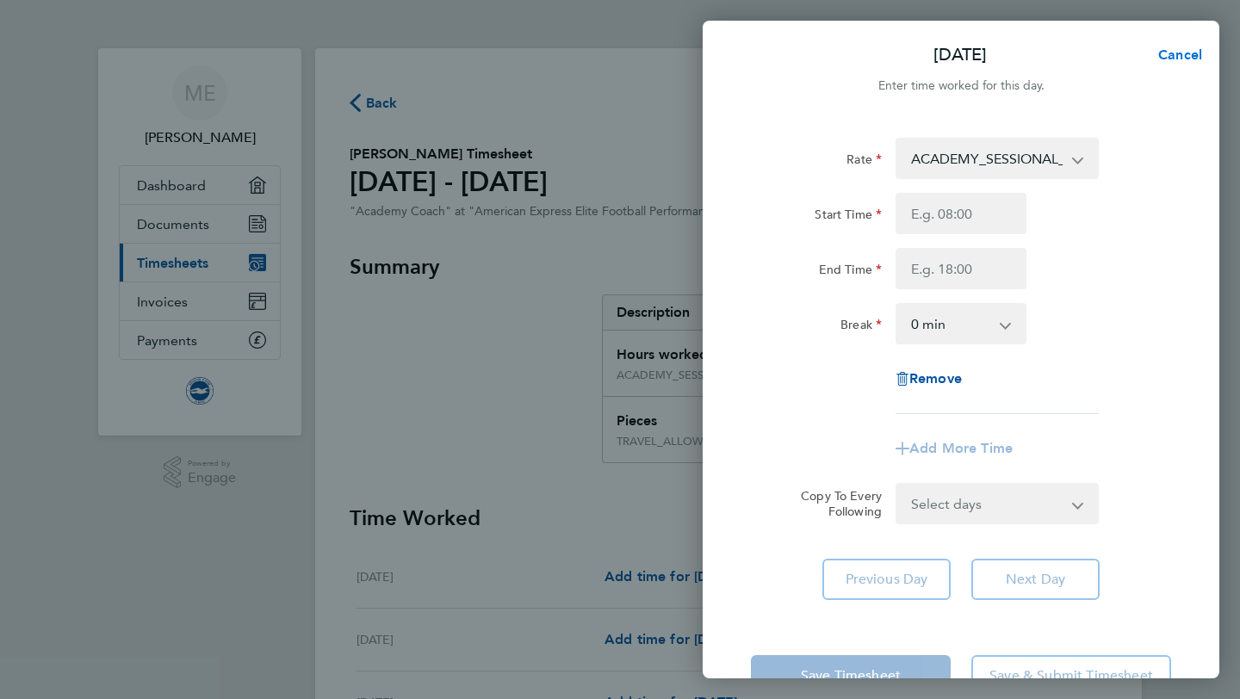
click at [1183, 53] on span "Cancel" at bounding box center [1177, 54] width 49 height 16
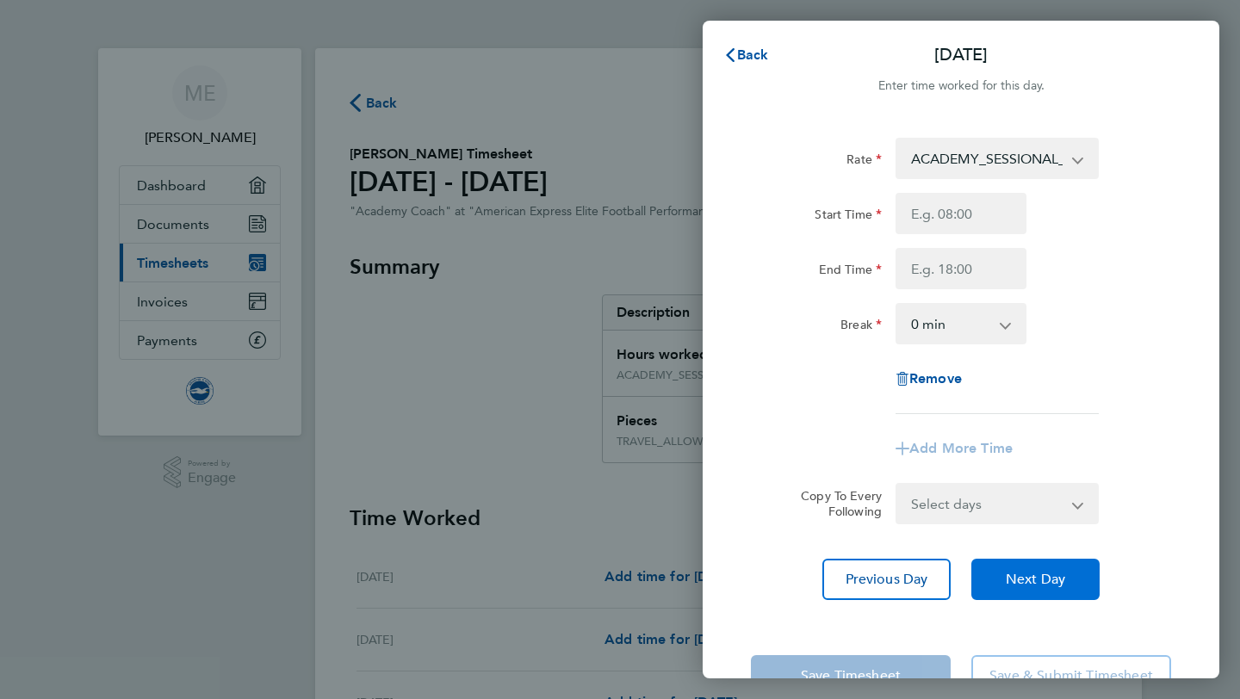
click at [1033, 584] on span "Next Day" at bounding box center [1035, 579] width 59 height 17
click at [746, 46] on span "Back" at bounding box center [753, 54] width 32 height 16
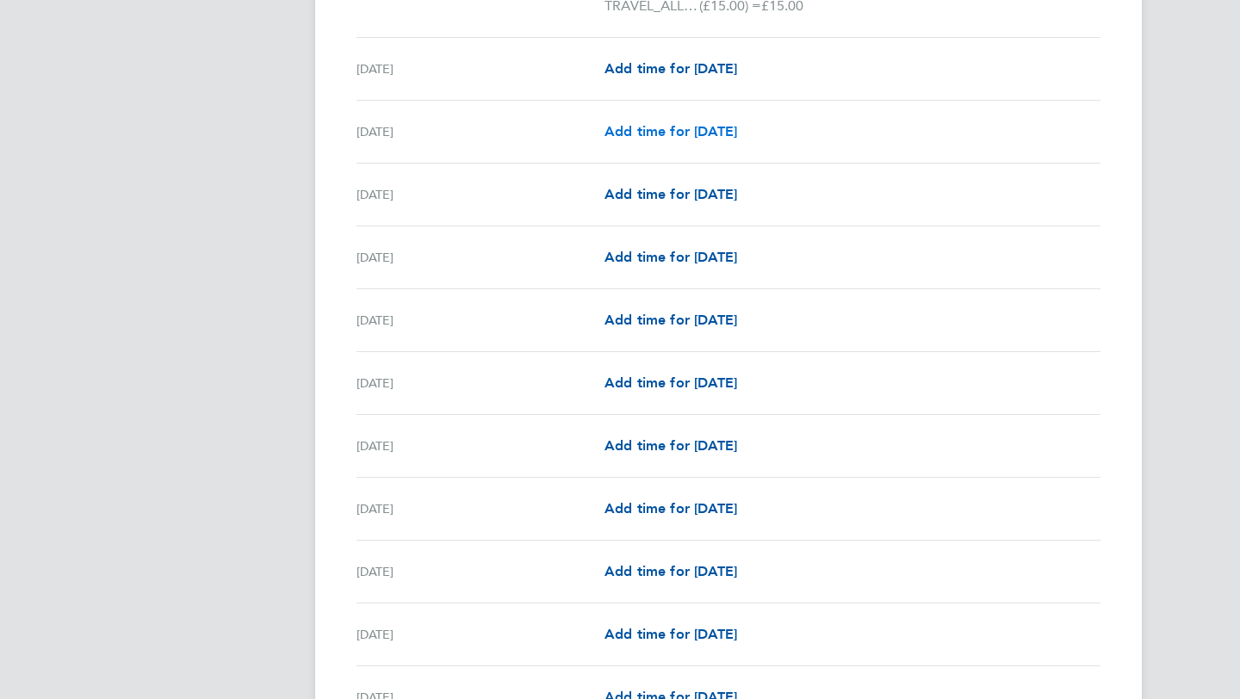
scroll to position [1595, 0]
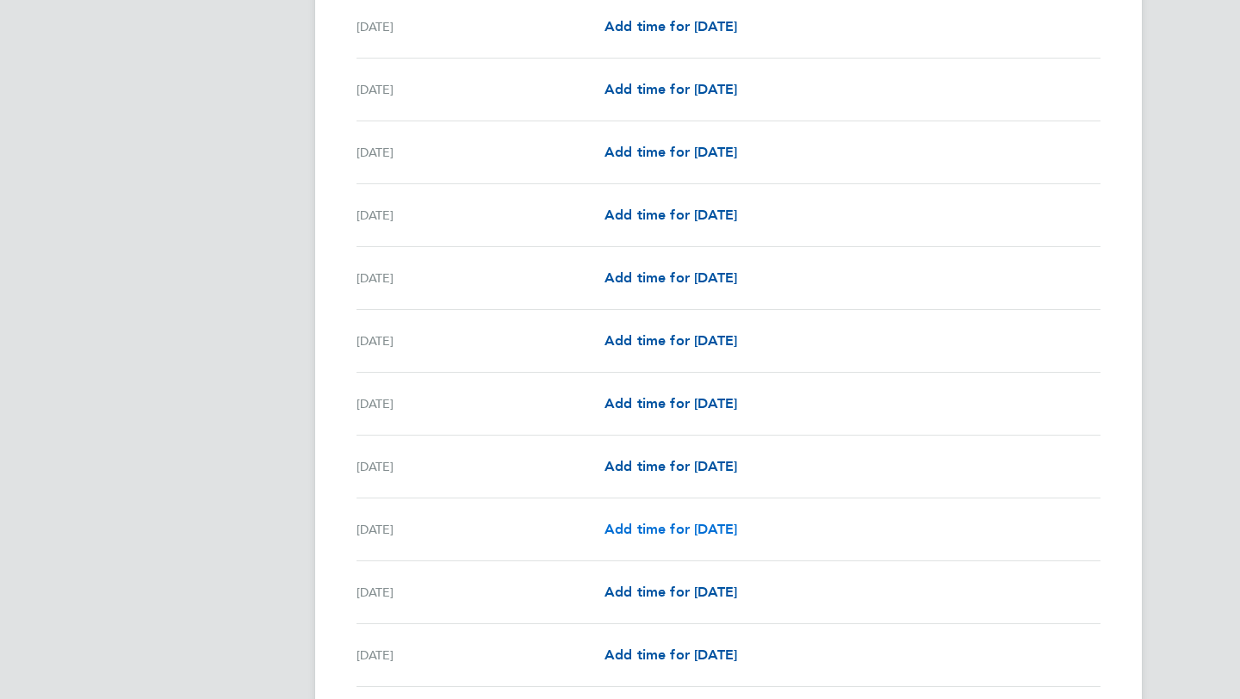
click at [686, 530] on span "Add time for Fri 22 Aug" at bounding box center [670, 529] width 133 height 16
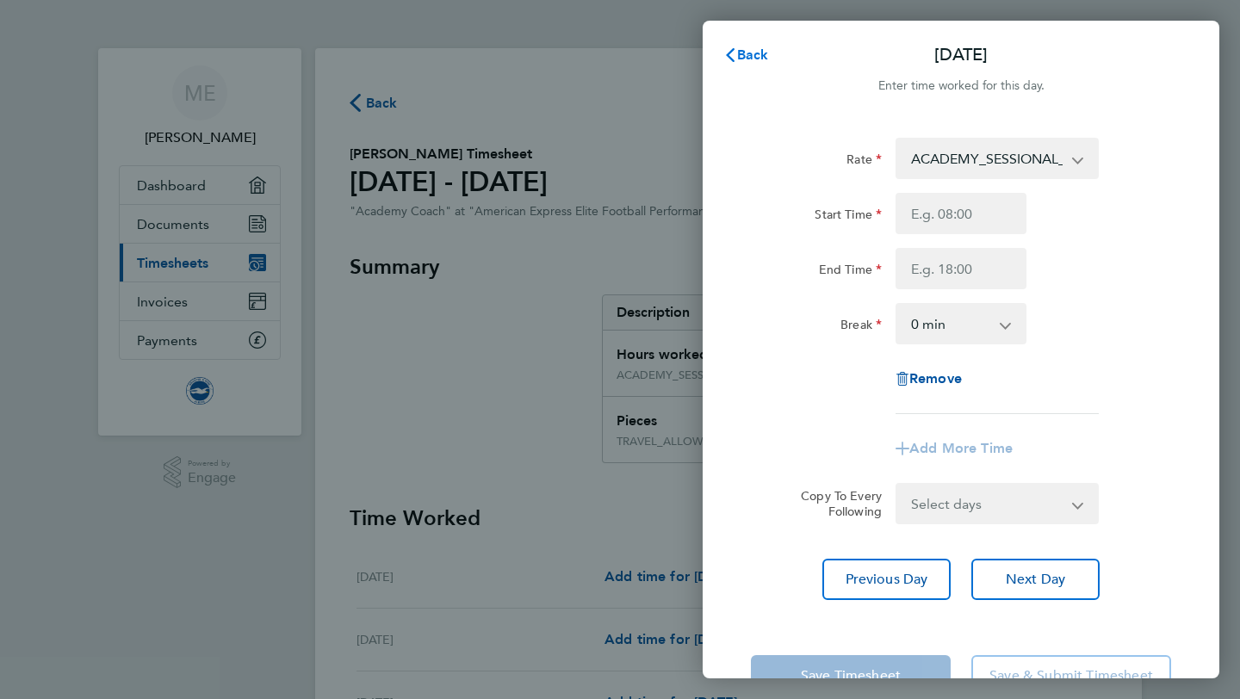
click at [754, 60] on span "Back" at bounding box center [753, 54] width 32 height 16
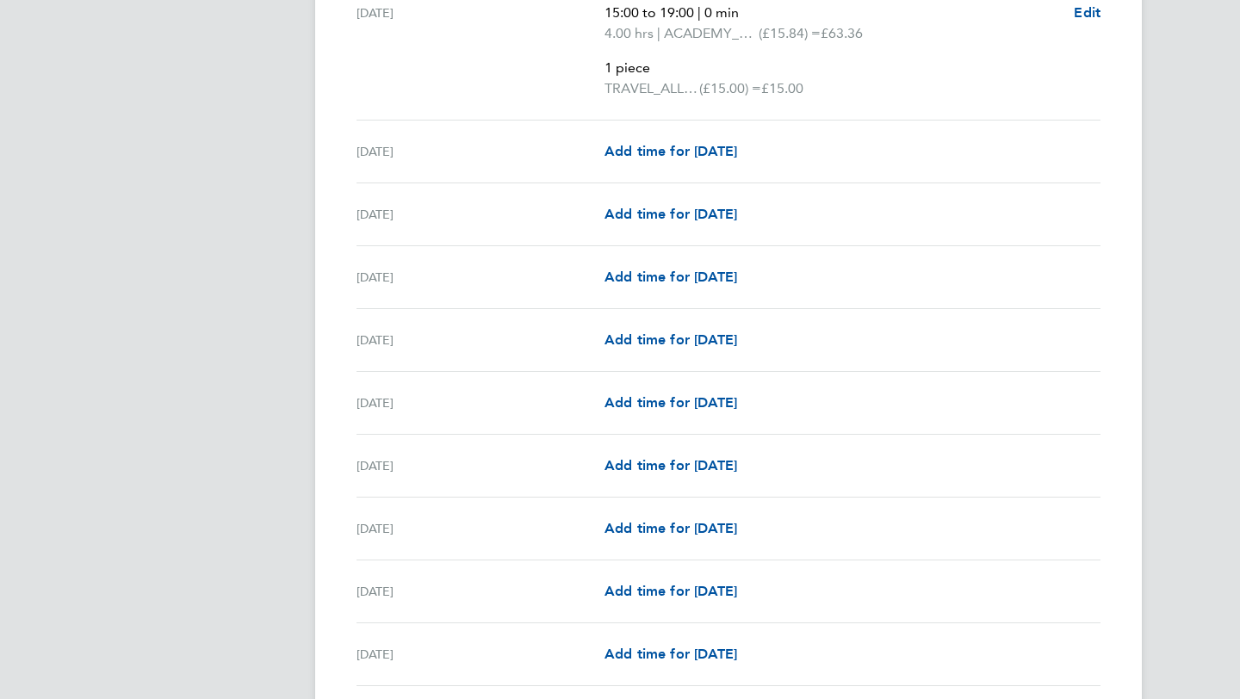
scroll to position [1567, 0]
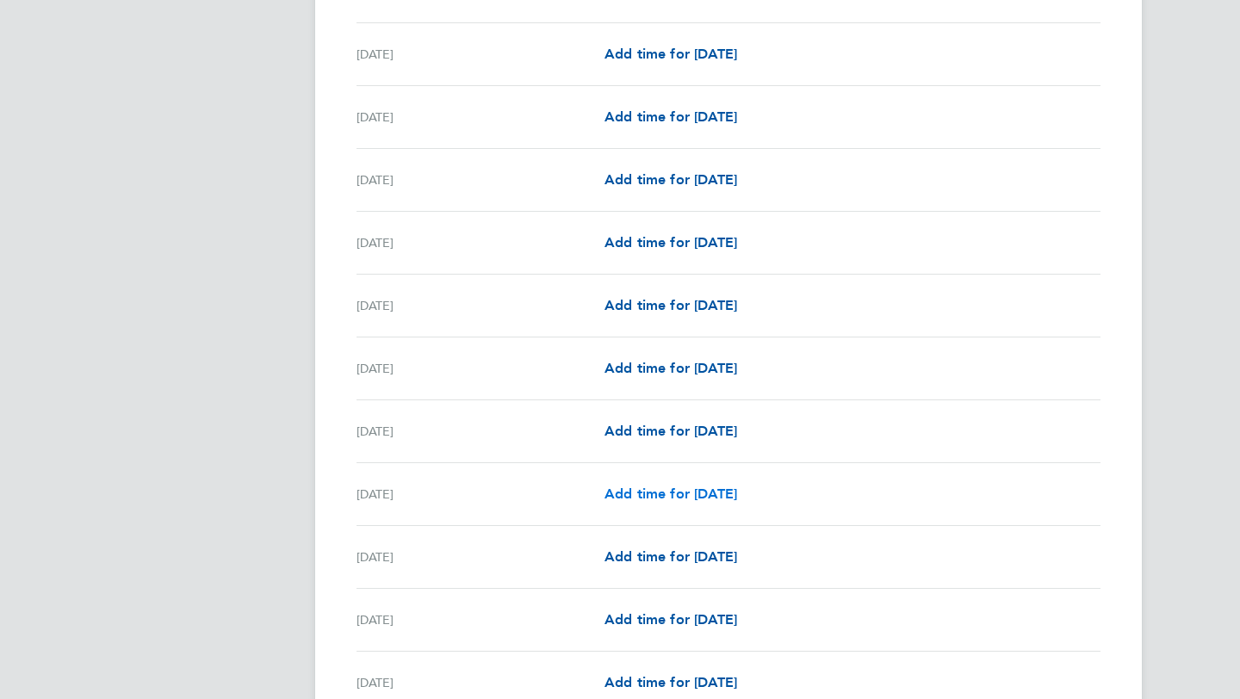
click at [654, 488] on span "Add time for Thu 21 Aug" at bounding box center [670, 494] width 133 height 16
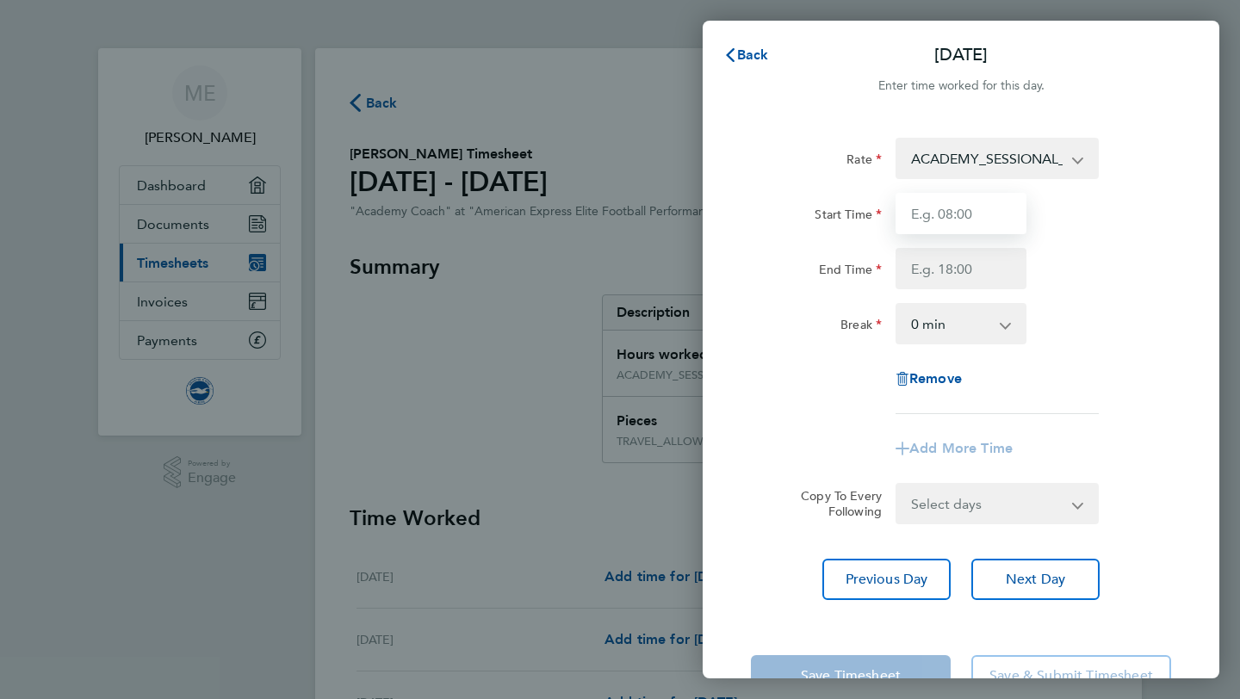
click at [977, 214] on input "Start Time" at bounding box center [960, 213] width 131 height 41
type input "07:30"
click at [1114, 272] on div "End Time" at bounding box center [961, 268] width 434 height 41
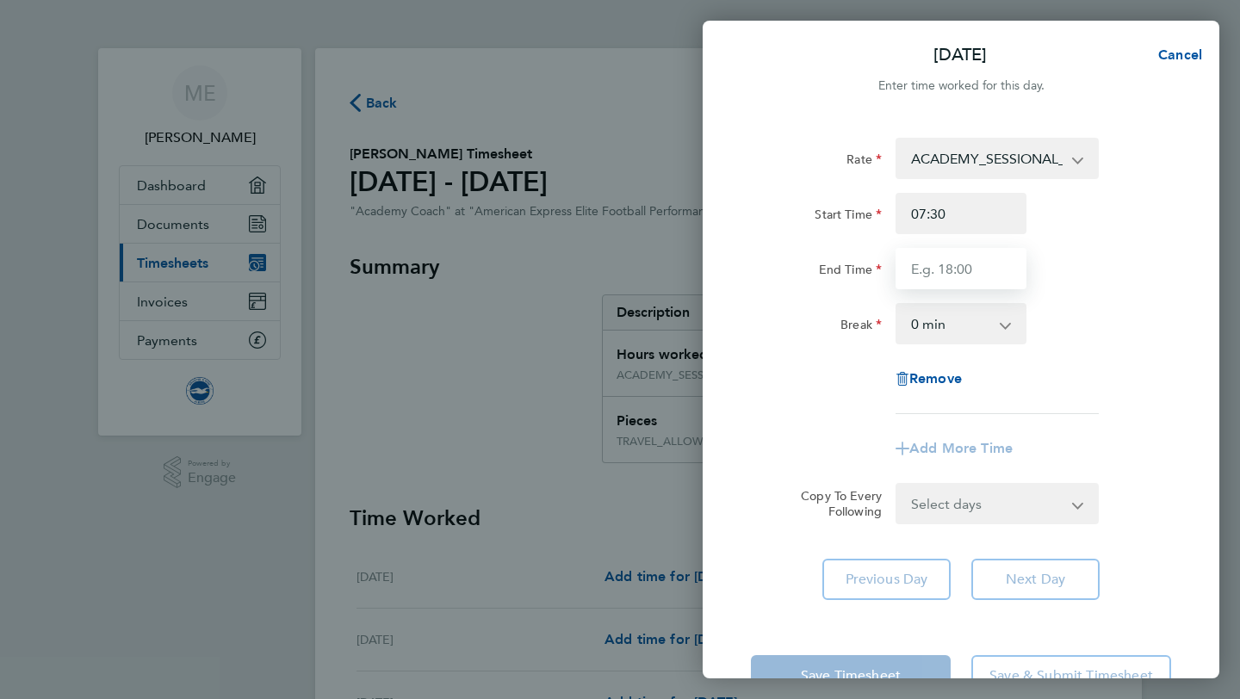
click at [977, 260] on input "End Time" at bounding box center [960, 268] width 131 height 41
click at [1124, 350] on div "Rate ACADEMY_SESSIONAL_COACH - 15.84 TRAVEL_ALLOWANCE_15 - 15.00 ACADEMY_PLAYER…" at bounding box center [961, 276] width 420 height 276
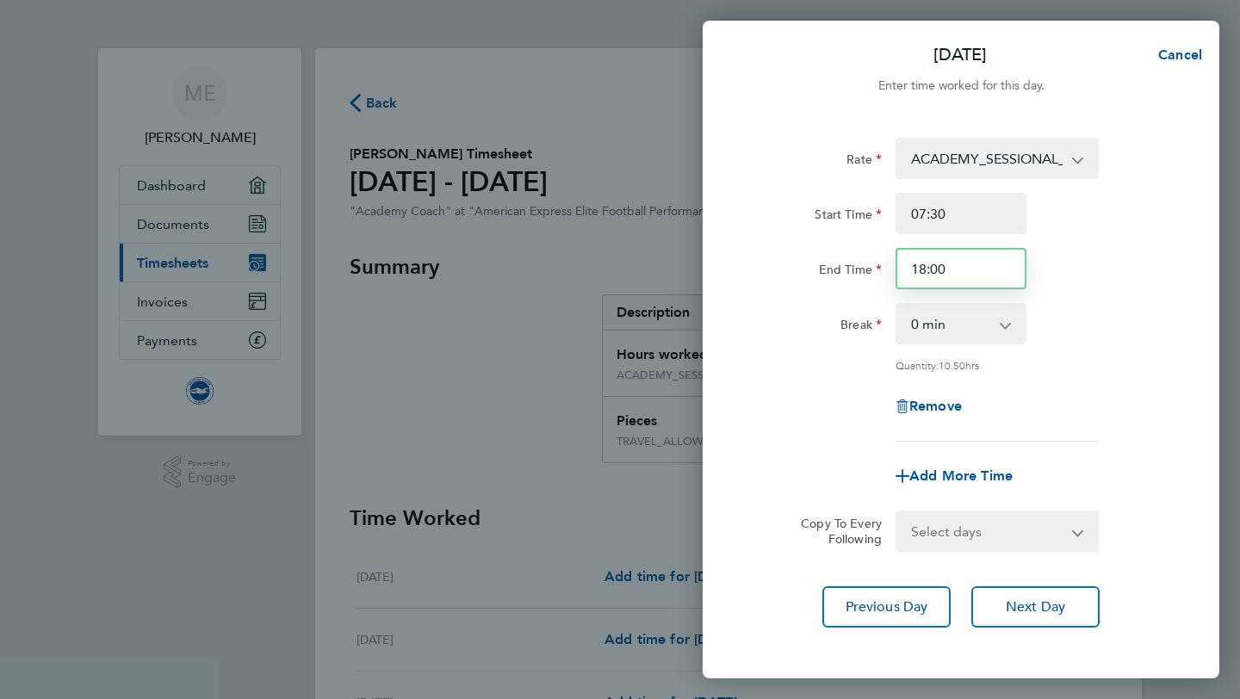
click at [970, 272] on input "18:00" at bounding box center [960, 268] width 131 height 41
type input "1"
type input "4"
type input "16:00"
click at [1153, 328] on div "Break 0 min 15 min 30 min 45 min 60 min 75 min 90 min" at bounding box center [961, 323] width 434 height 41
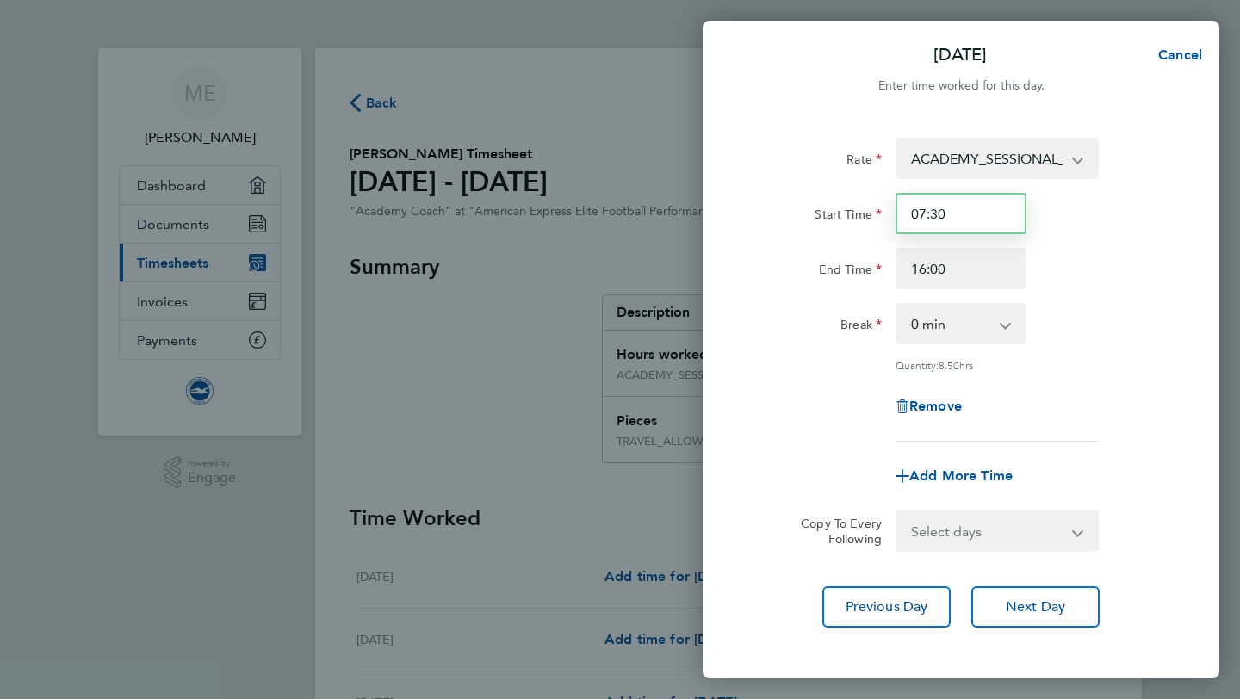
click at [953, 213] on input "07:30" at bounding box center [960, 213] width 131 height 41
drag, startPoint x: 953, startPoint y: 213, endPoint x: 909, endPoint y: 213, distance: 43.9
click at [909, 213] on input "07:30" at bounding box center [960, 213] width 131 height 41
type input "08:00"
click at [1075, 301] on div "Rate ACADEMY_SESSIONAL_COACH - 15.84 TRAVEL_ALLOWANCE_15 - 15.00 ACADEMY_PLAYER…" at bounding box center [961, 290] width 420 height 304
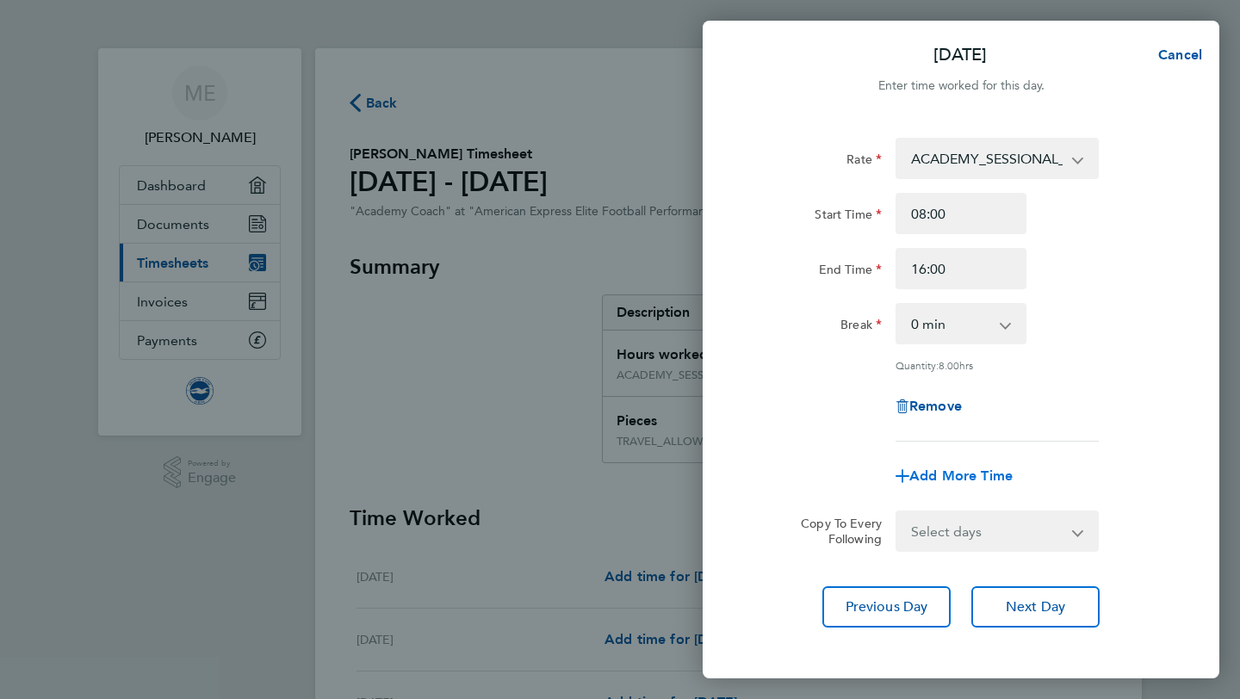
click at [952, 475] on span "Add More Time" at bounding box center [960, 476] width 103 height 16
select select "null"
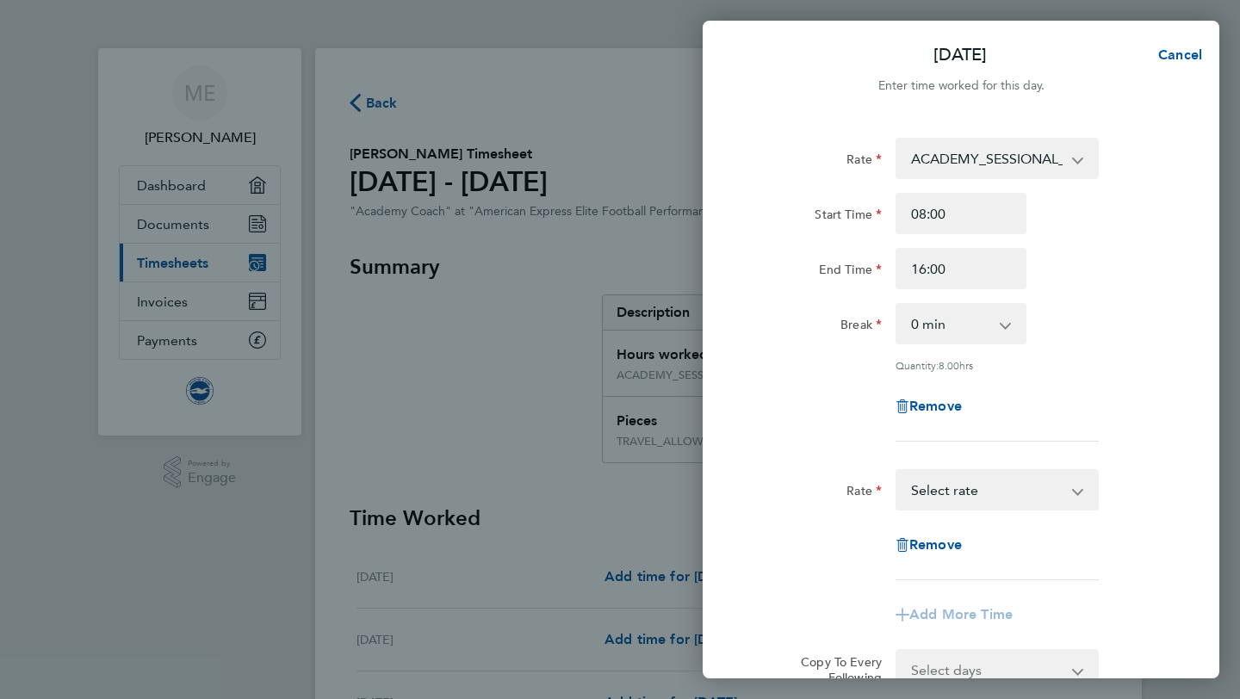
click at [955, 491] on select "TRAVEL_ALLOWANCE_15 - 15.00 ACADEMY_SESSIONAL_COACH - 15.84 ACADEMY_PLAYER_CHAP…" at bounding box center [986, 490] width 179 height 38
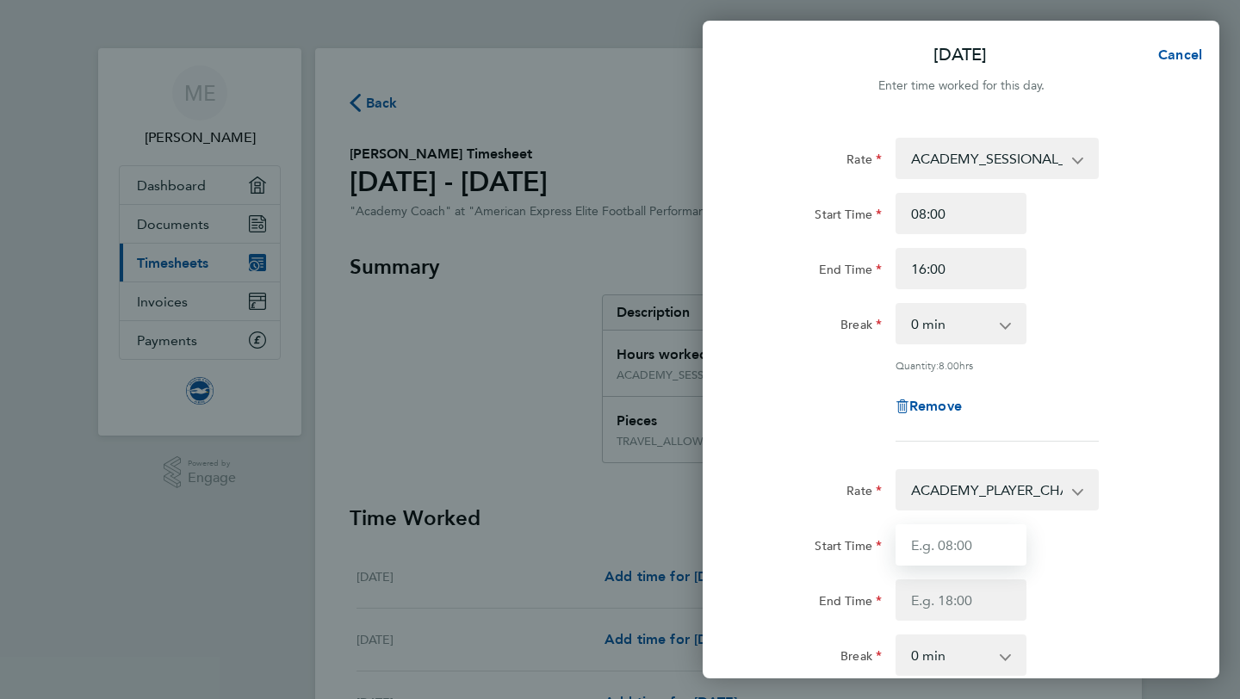
click at [954, 536] on input "Start Time" at bounding box center [960, 544] width 131 height 41
type input "16:00"
click at [955, 602] on input "End Time" at bounding box center [960, 599] width 131 height 41
type input "18:00"
click at [1119, 569] on div "Start Time 16:00 End Time 18:00" at bounding box center [961, 572] width 434 height 96
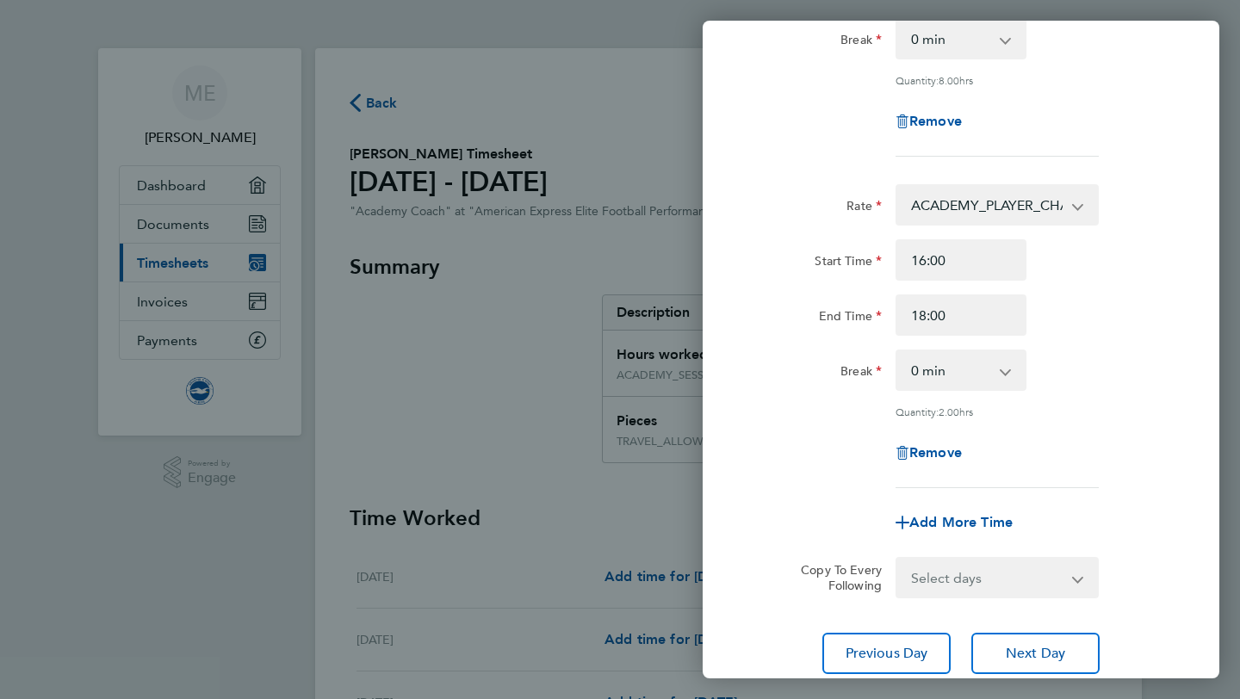
scroll to position [333, 0]
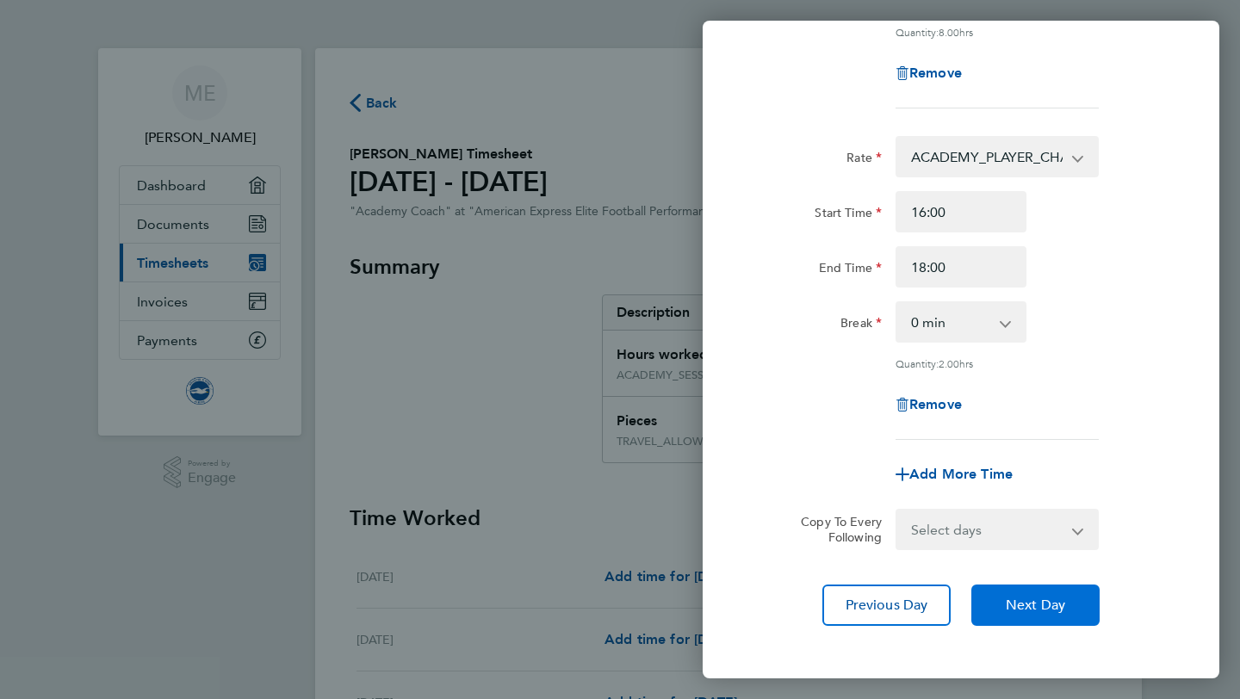
click at [1062, 604] on span "Next Day" at bounding box center [1035, 605] width 59 height 17
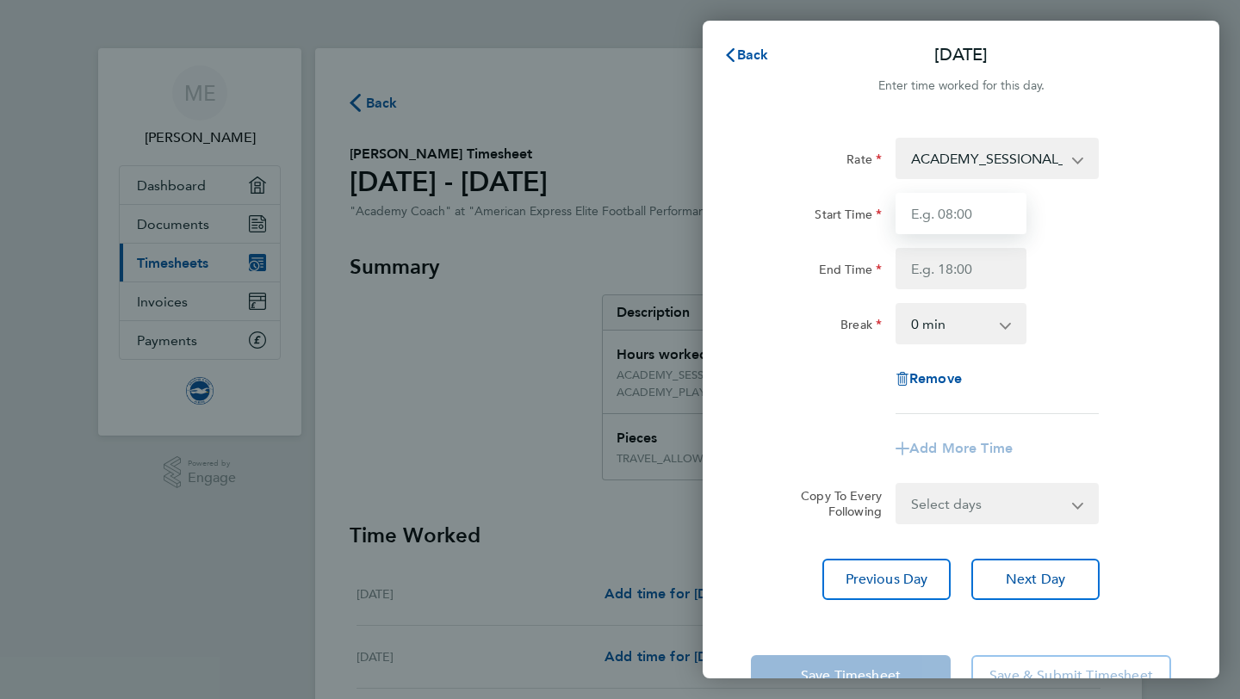
click at [968, 208] on input "Start Time" at bounding box center [960, 213] width 131 height 41
type input "15:00"
click at [968, 257] on input "End Time" at bounding box center [960, 268] width 131 height 41
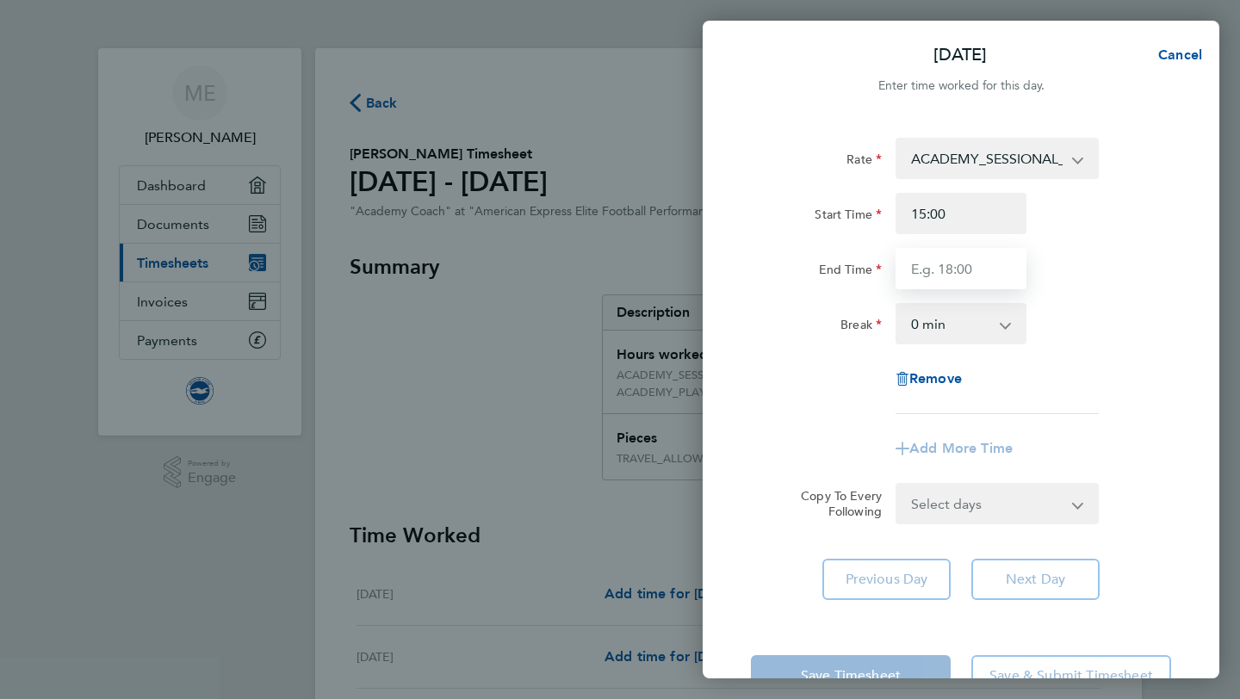
type input "19:00"
click at [1134, 452] on app-timesheet-line-form-group "Rate ACADEMY_SESSIONAL_COACH - 15.84 TRAVEL_ALLOWANCE_15 - 15.00 ACADEMY_PLAYER…" at bounding box center [961, 304] width 420 height 332
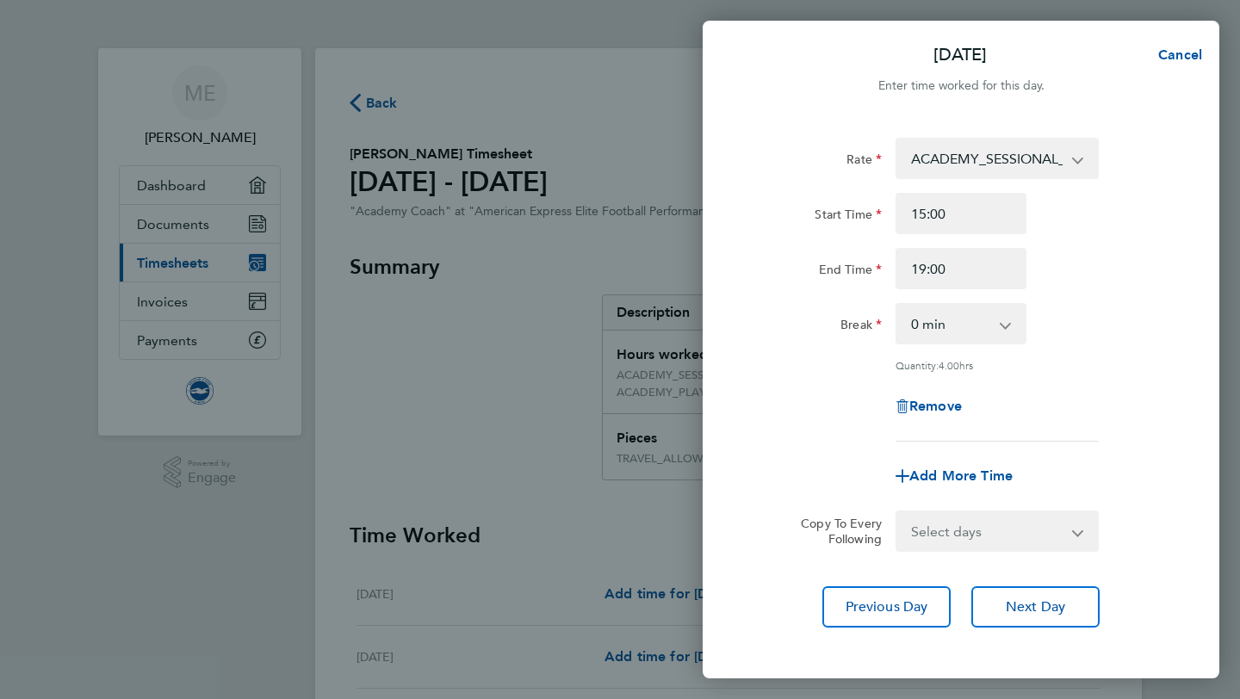
click at [1028, 527] on select "Select days Day Weekday (Mon-Fri) Weekend (Sat-Sun) Monday Tuesday Wednesday Th…" at bounding box center [987, 531] width 181 height 38
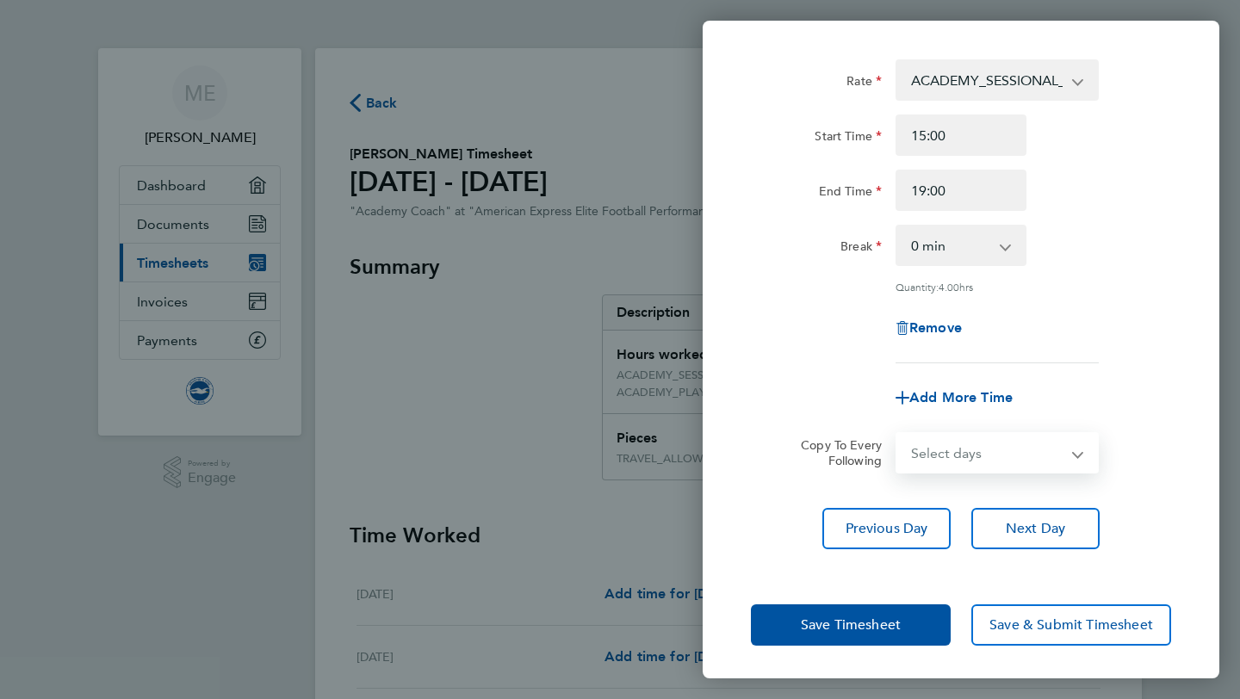
click at [1067, 453] on select "Select days Day Weekday (Mon-Fri) Weekend (Sat-Sun) Monday Tuesday Wednesday Th…" at bounding box center [987, 453] width 181 height 38
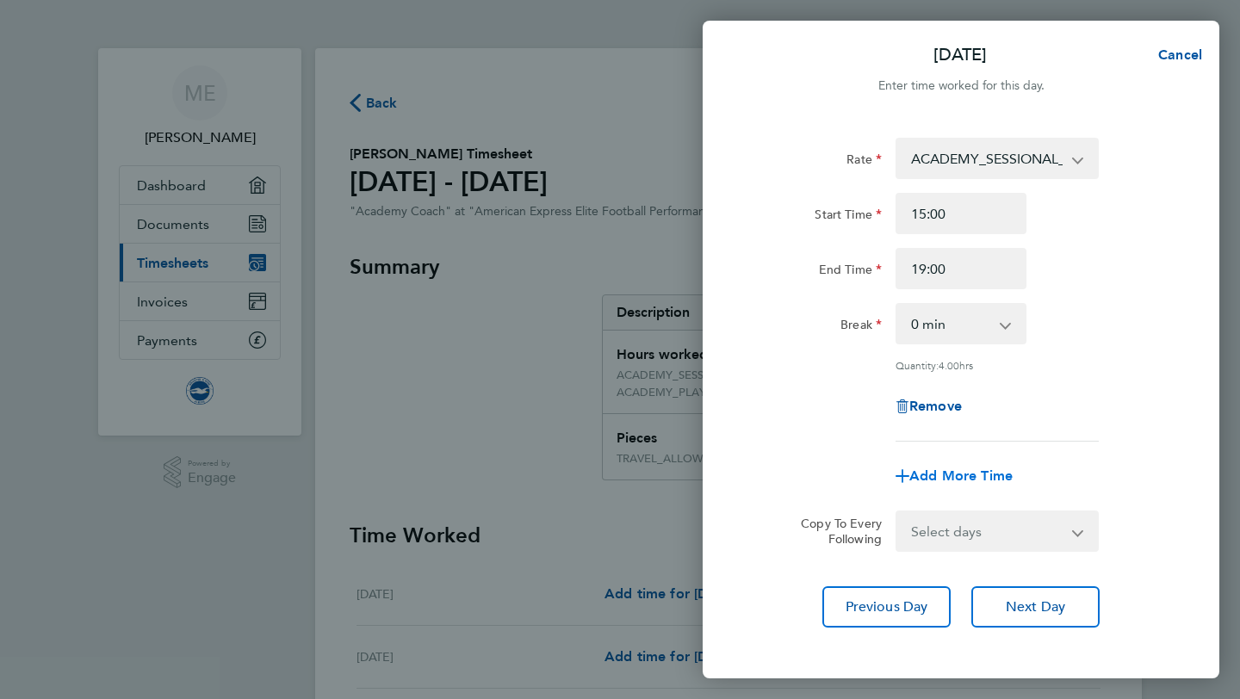
click at [964, 474] on span "Add More Time" at bounding box center [960, 476] width 103 height 16
select select "null"
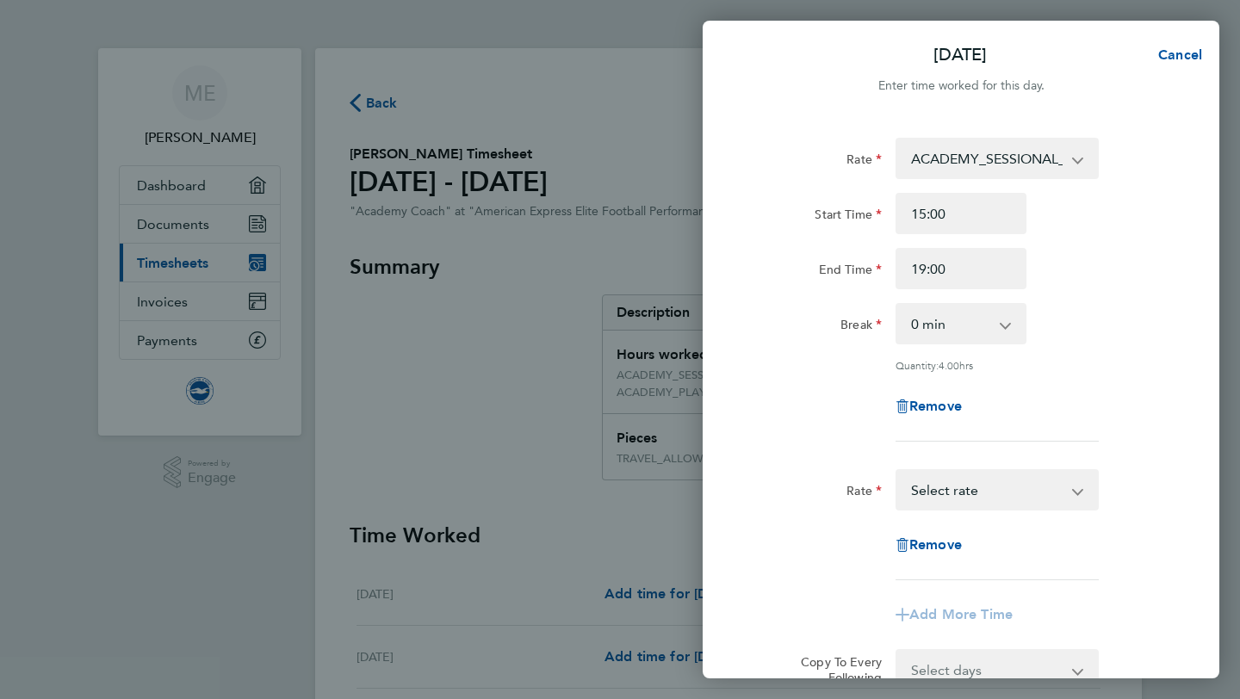
click at [977, 498] on select "TRAVEL_ALLOWANCE_15 - 15.00 ACADEMY_SESSIONAL_COACH - 15.84 ACADEMY_PLAYER_CHAP…" at bounding box center [986, 490] width 179 height 38
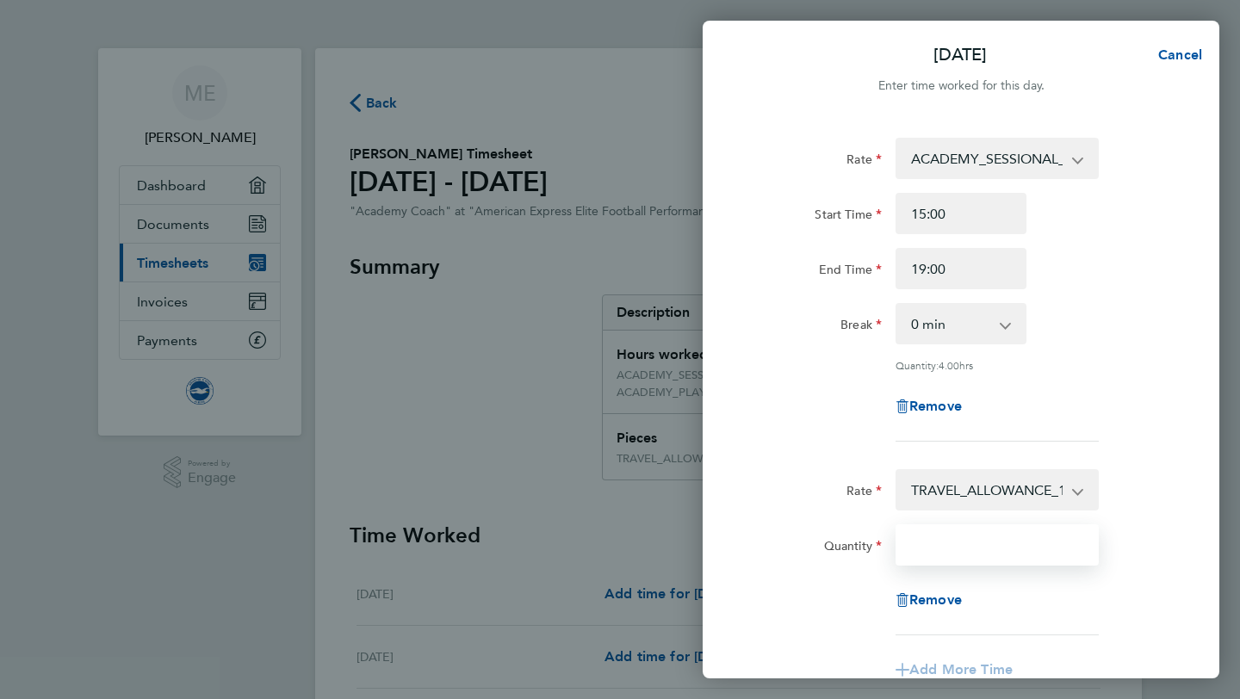
click at [1024, 542] on input "Quantity" at bounding box center [996, 544] width 203 height 41
type input "1"
click at [1169, 376] on div "Rate ACADEMY_SESSIONAL_COACH - 15.84 TRAVEL_ALLOWANCE_15 - 15.00 ACADEMY_PLAYER…" at bounding box center [961, 290] width 420 height 304
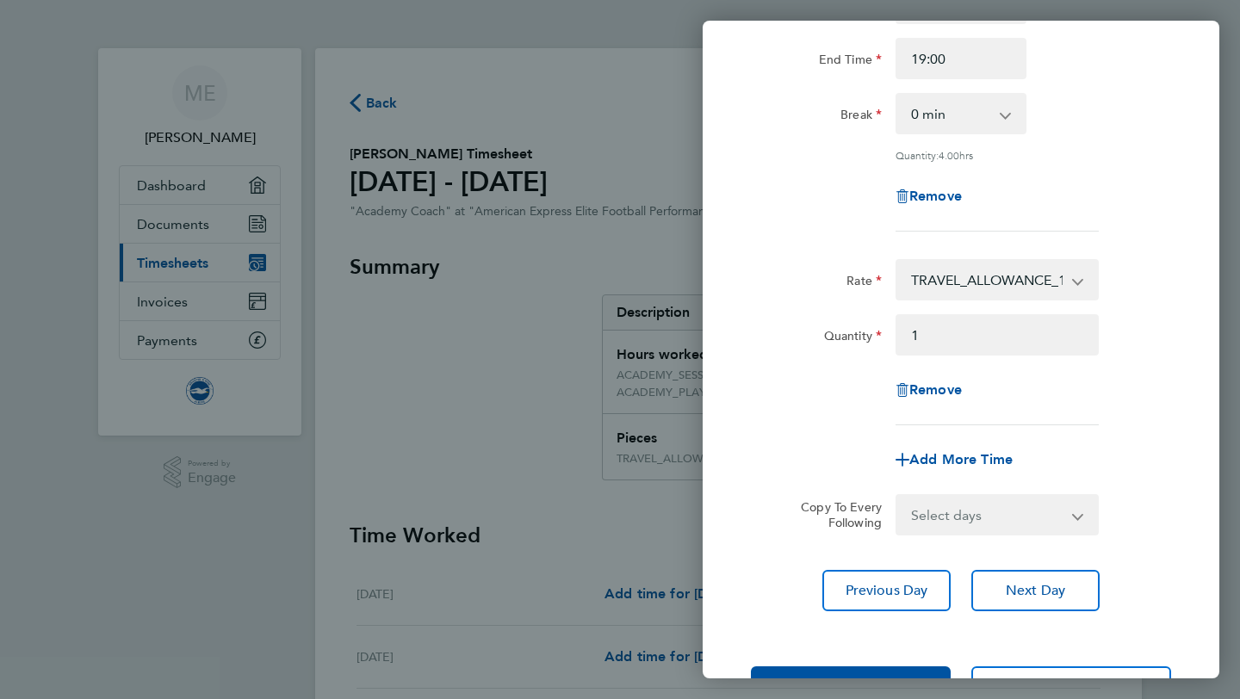
scroll to position [227, 0]
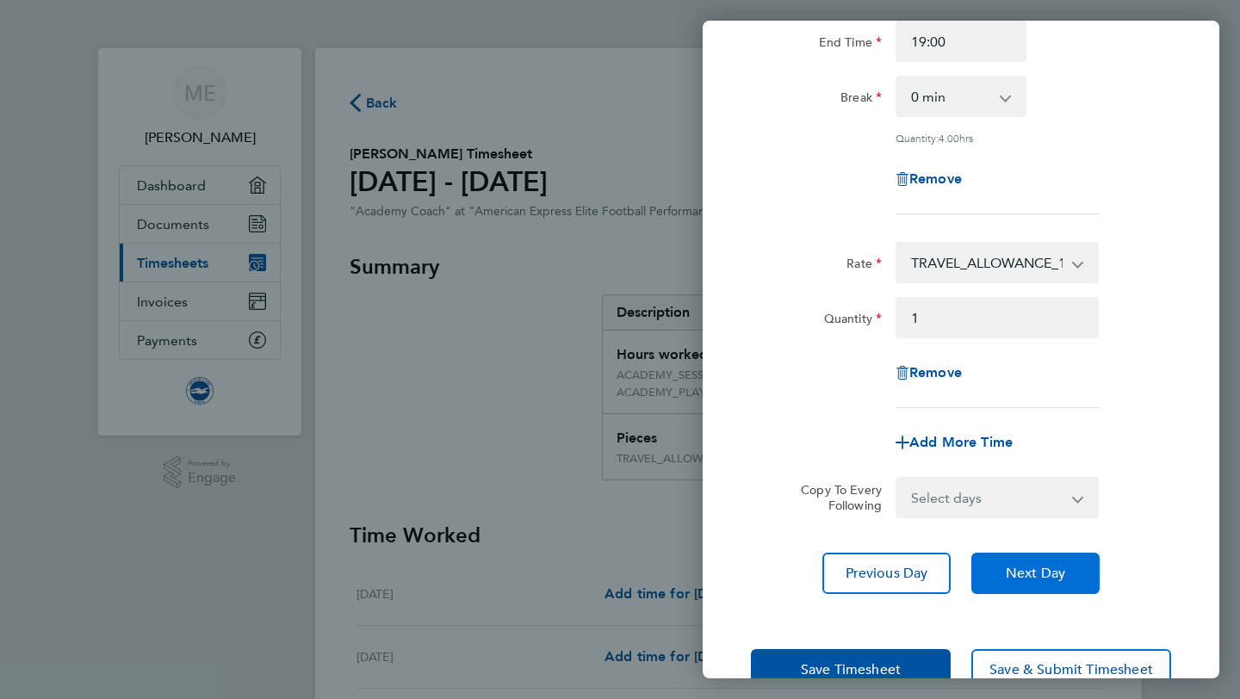
click at [1065, 567] on button "Next Day" at bounding box center [1035, 573] width 128 height 41
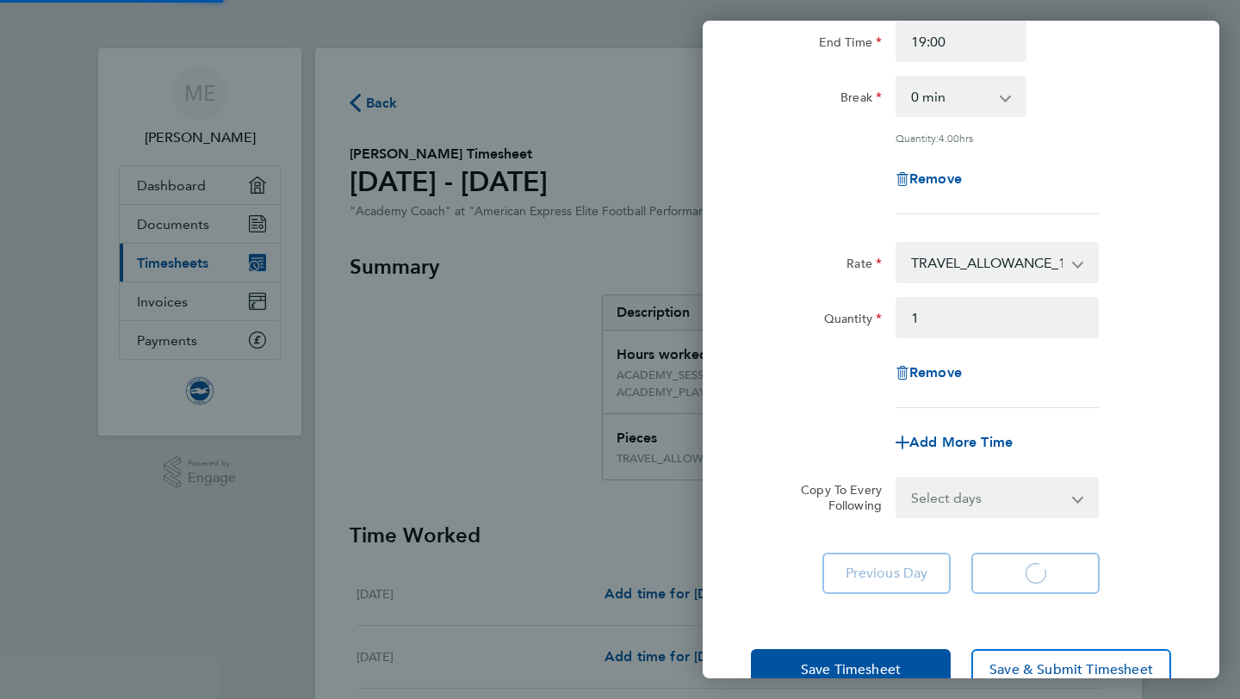
scroll to position [53, 0]
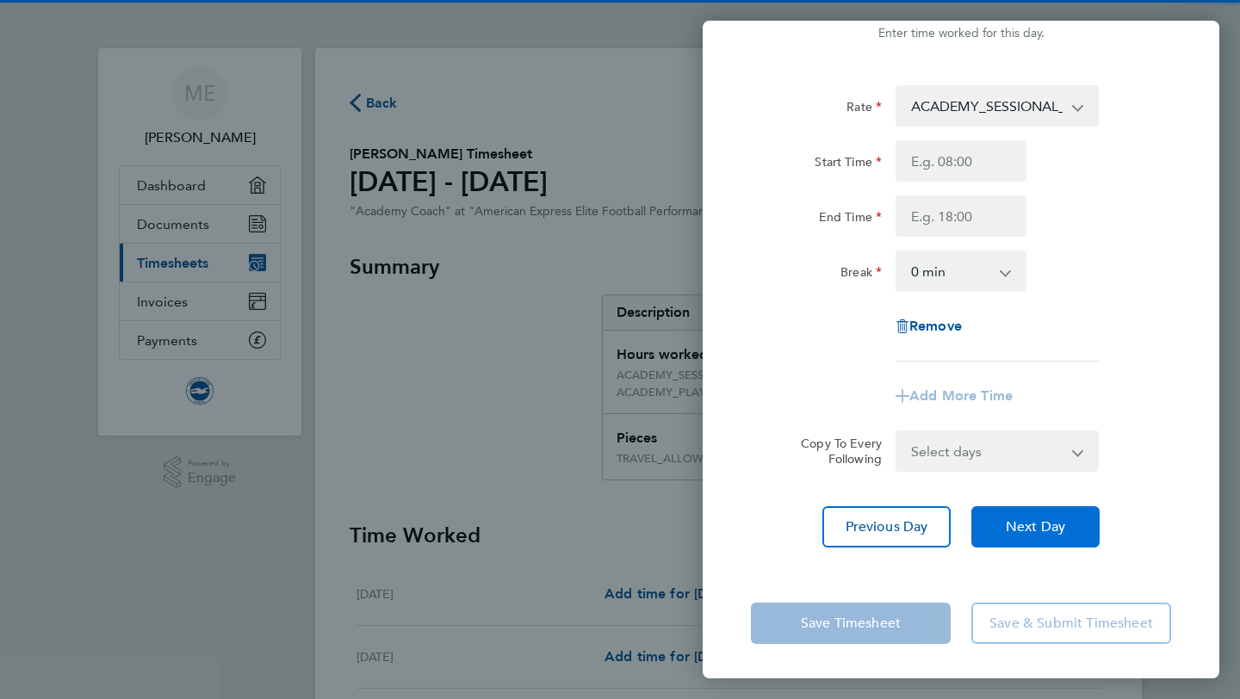
click at [1055, 515] on button "Next Day" at bounding box center [1035, 526] width 128 height 41
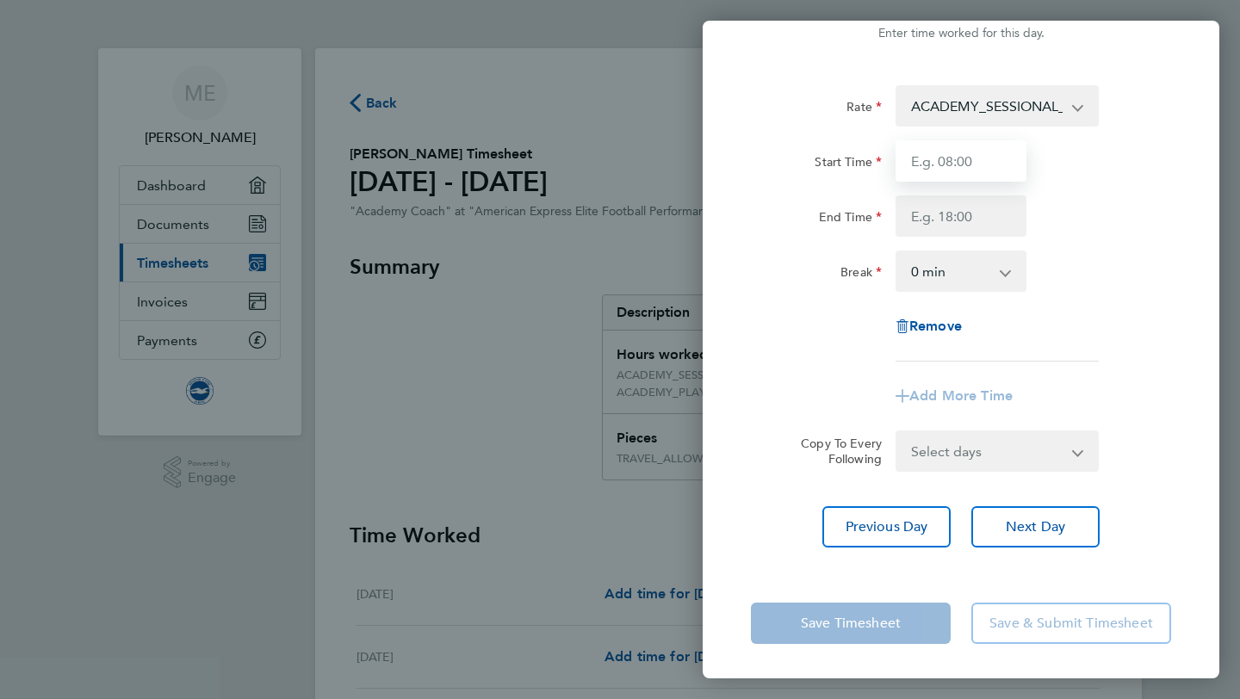
click at [951, 174] on input "Start Time" at bounding box center [960, 160] width 131 height 41
type input "10:00"
click at [944, 219] on input "End Time" at bounding box center [960, 215] width 131 height 41
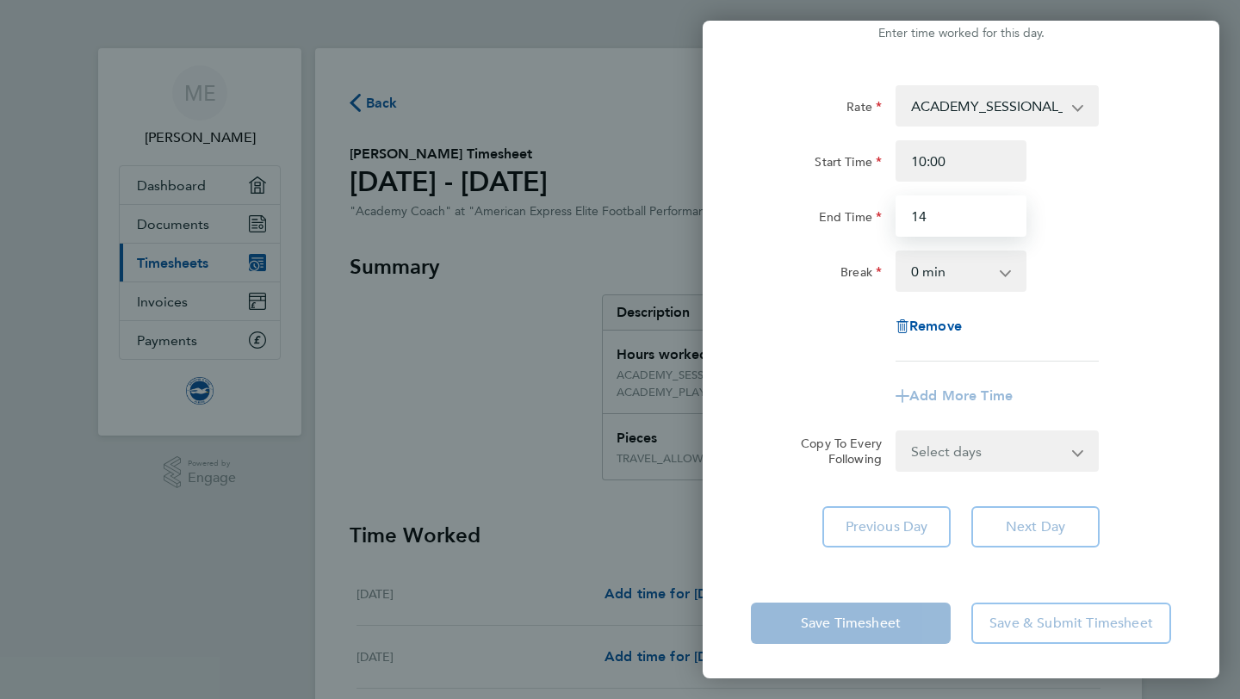
type input "14:00"
click at [1162, 362] on app-timesheet-line-form-group "Rate ACADEMY_SESSIONAL_COACH - 15.84 TRAVEL_ALLOWANCE_15 - 15.00 ACADEMY_PLAYER…" at bounding box center [961, 251] width 420 height 332
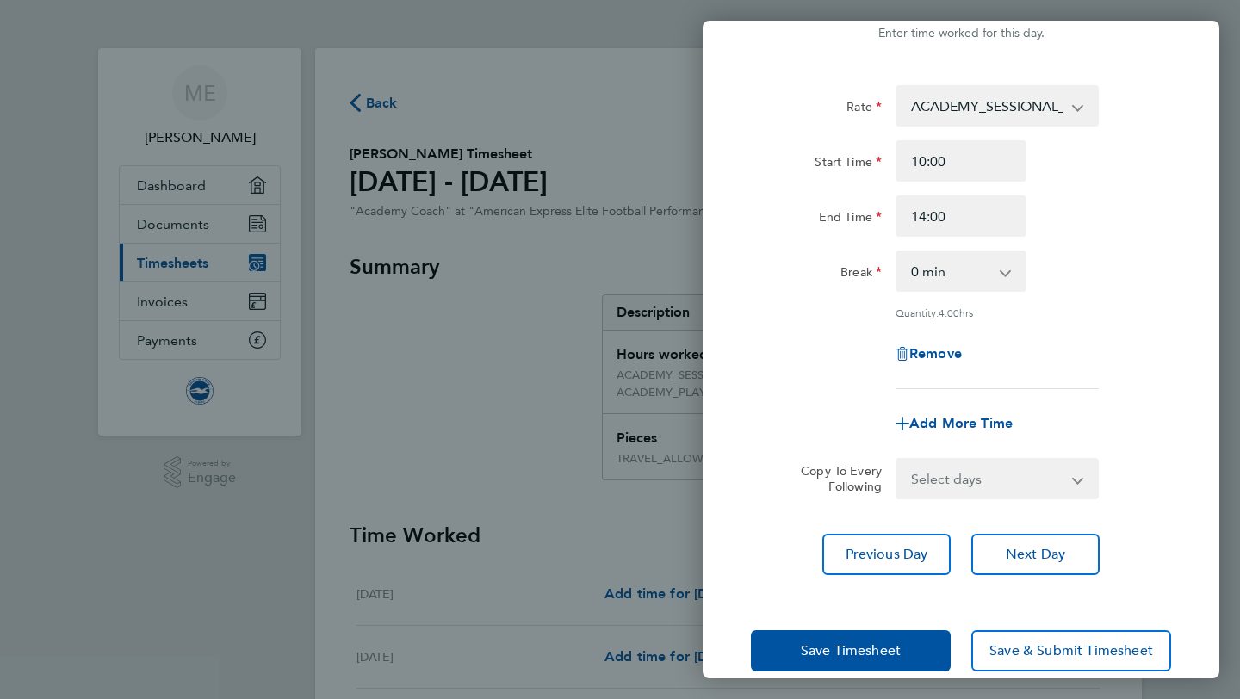
click at [1064, 470] on select "Select days Day Weekday (Mon-Fri) Weekend (Sat-Sun) Monday Tuesday Wednesday Th…" at bounding box center [987, 479] width 181 height 38
click at [998, 423] on span "Add More Time" at bounding box center [960, 423] width 103 height 16
select select "null"
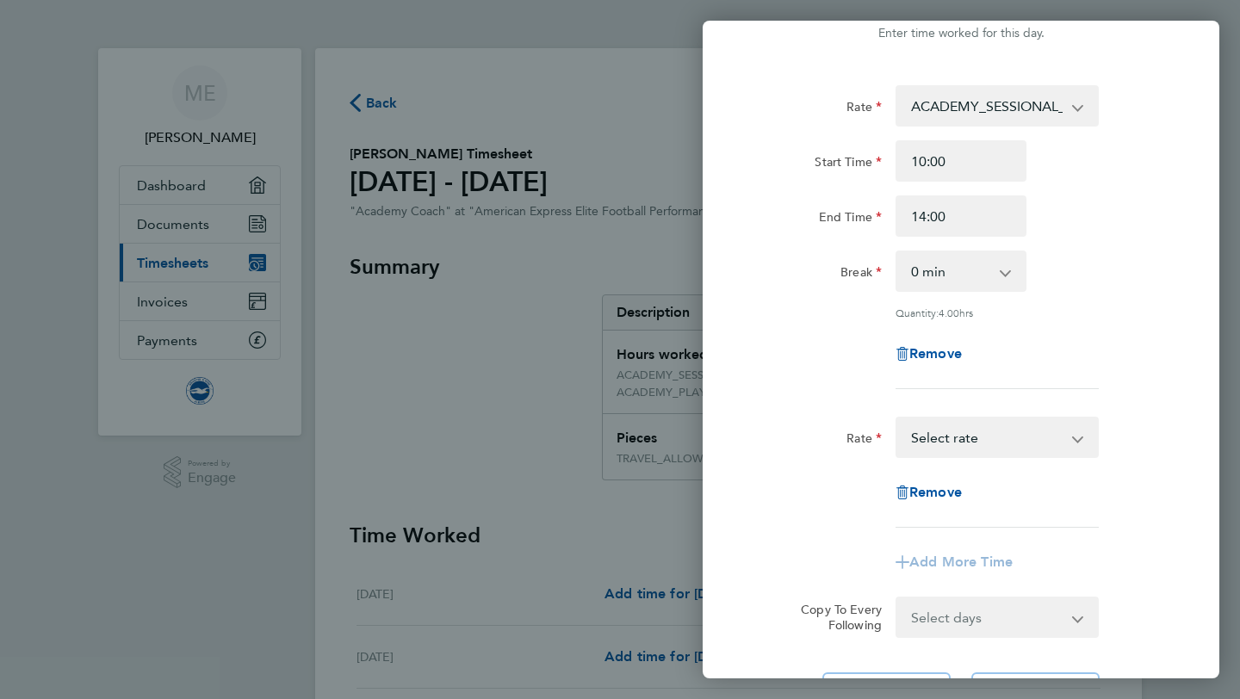
click at [970, 443] on select "TRAVEL_ALLOWANCE_15 - 15.00 ACADEMY_SESSIONAL_COACH - 15.84 ACADEMY_PLAYER_CHAP…" at bounding box center [986, 437] width 179 height 38
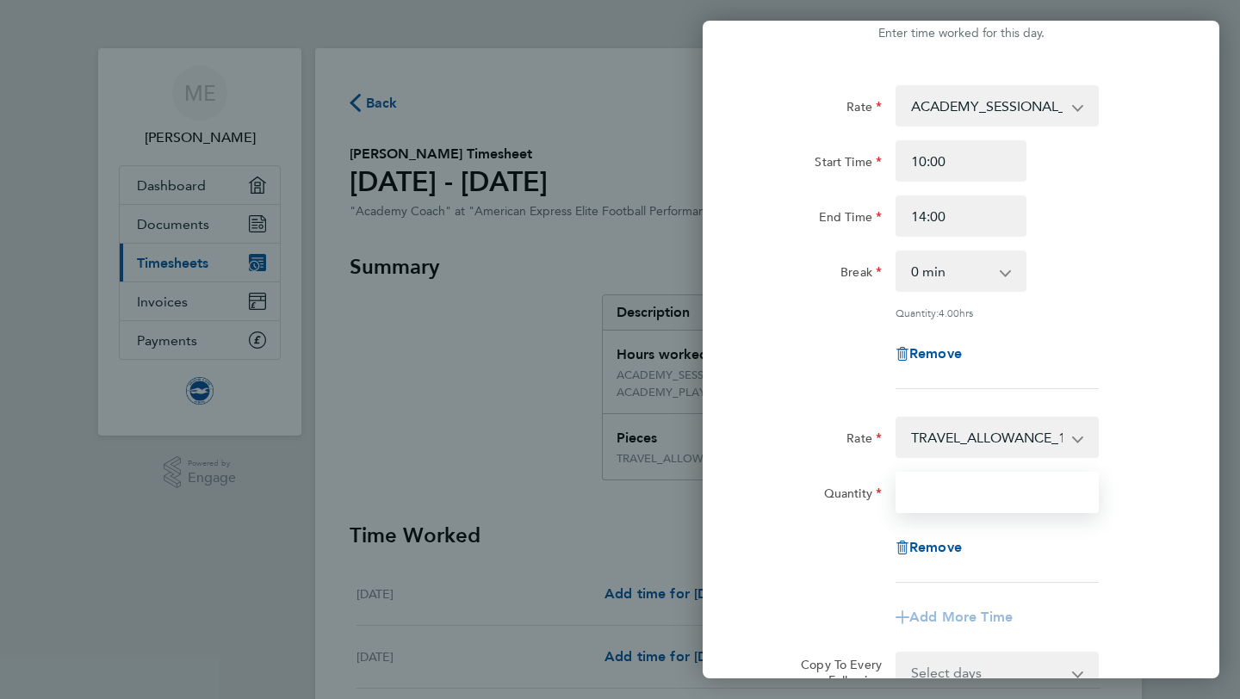
click at [982, 499] on input "Quantity" at bounding box center [996, 492] width 203 height 41
type input "1"
click at [1166, 511] on div "Quantity 1" at bounding box center [961, 492] width 434 height 41
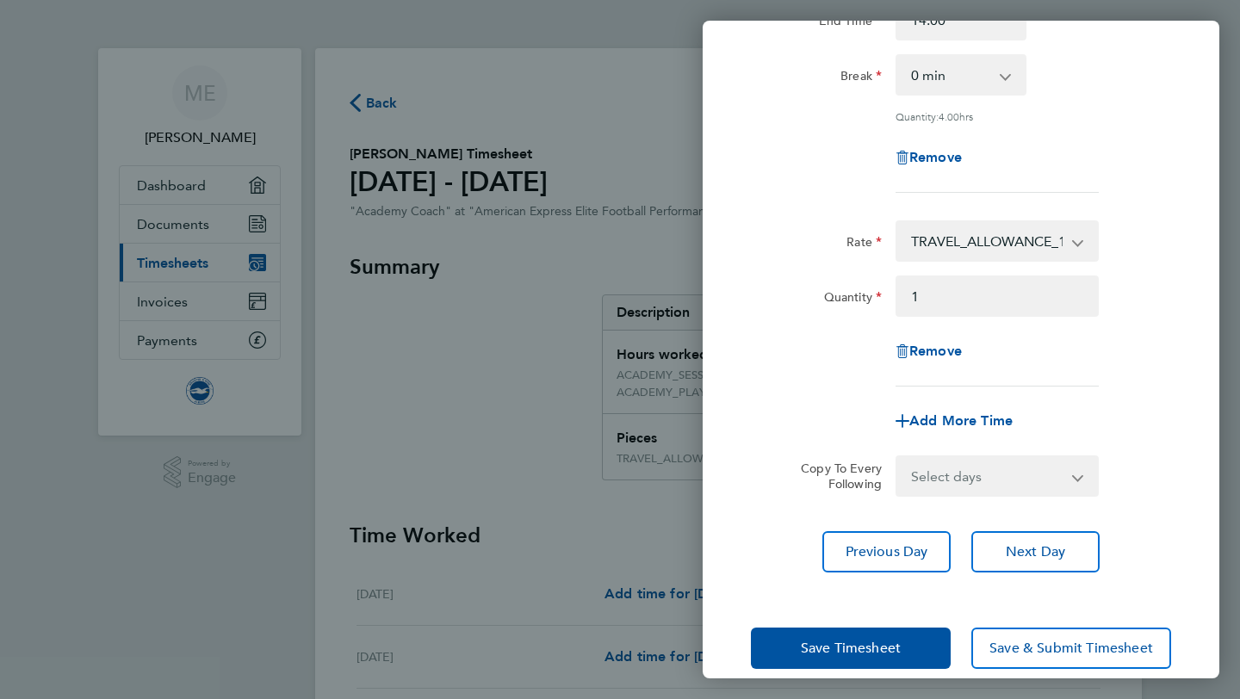
scroll to position [272, 0]
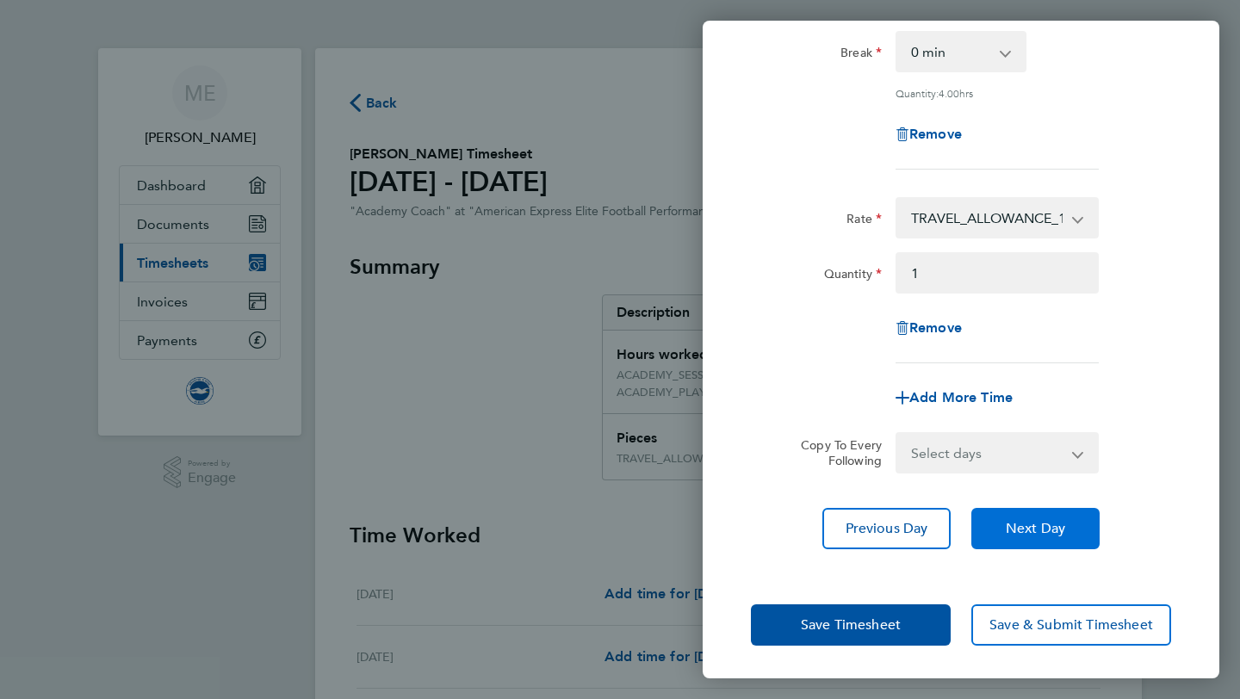
click at [1060, 526] on span "Next Day" at bounding box center [1035, 528] width 59 height 17
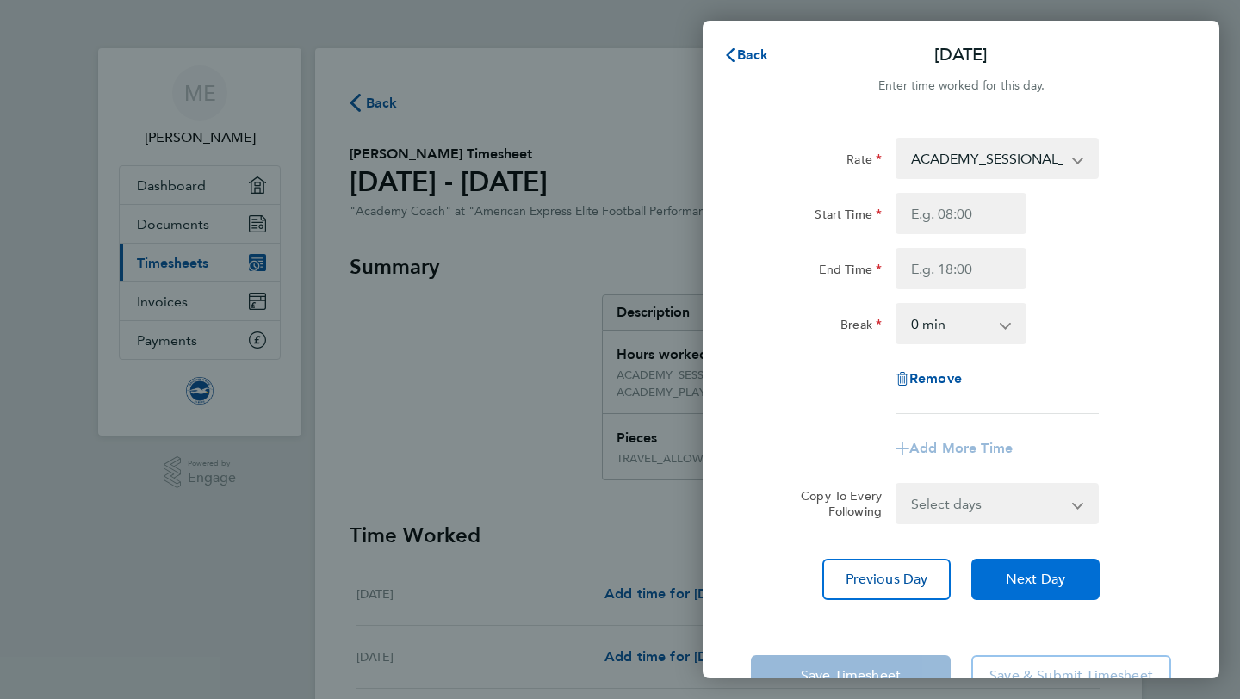
click at [1020, 580] on span "Next Day" at bounding box center [1035, 579] width 59 height 17
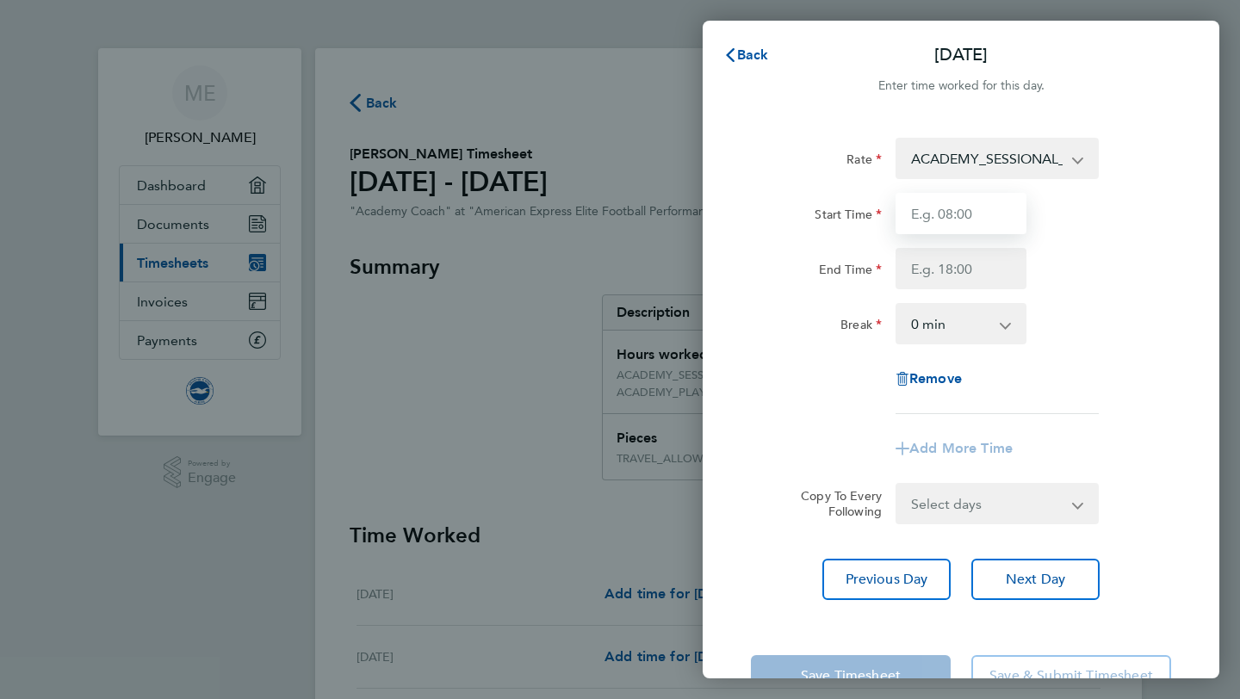
click at [999, 225] on input "Start Time" at bounding box center [960, 213] width 131 height 41
type input "15:00"
click at [975, 276] on input "End Time" at bounding box center [960, 268] width 131 height 41
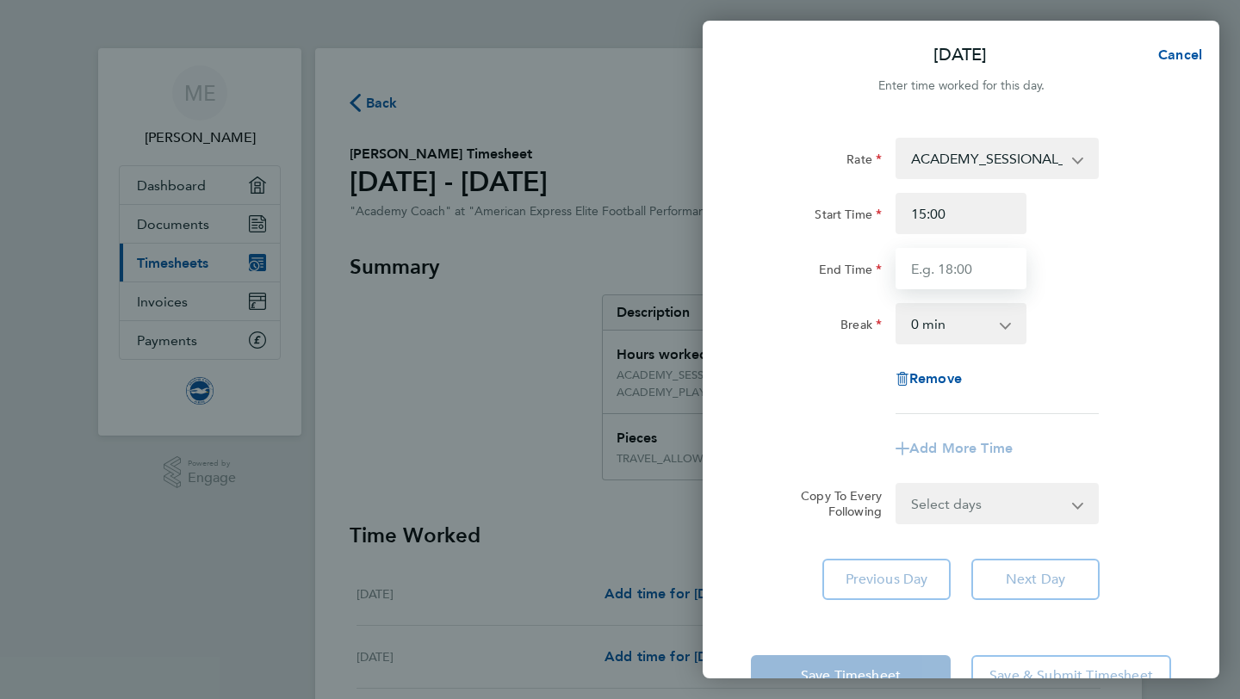
type input "19:00"
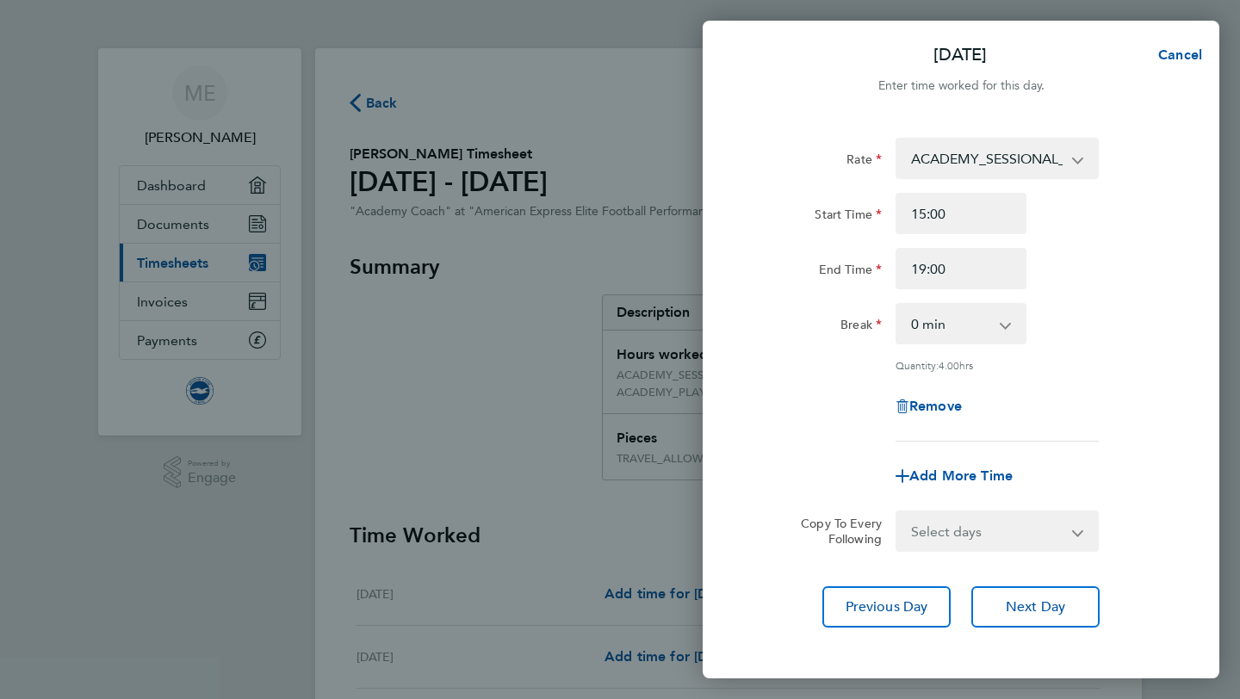
click at [1119, 404] on div "Rate ACADEMY_SESSIONAL_COACH - 15.84 TRAVEL_ALLOWANCE_15 - 15.00 ACADEMY_PLAYER…" at bounding box center [961, 290] width 420 height 304
click at [988, 468] on span "Add More Time" at bounding box center [960, 476] width 103 height 16
select select "null"
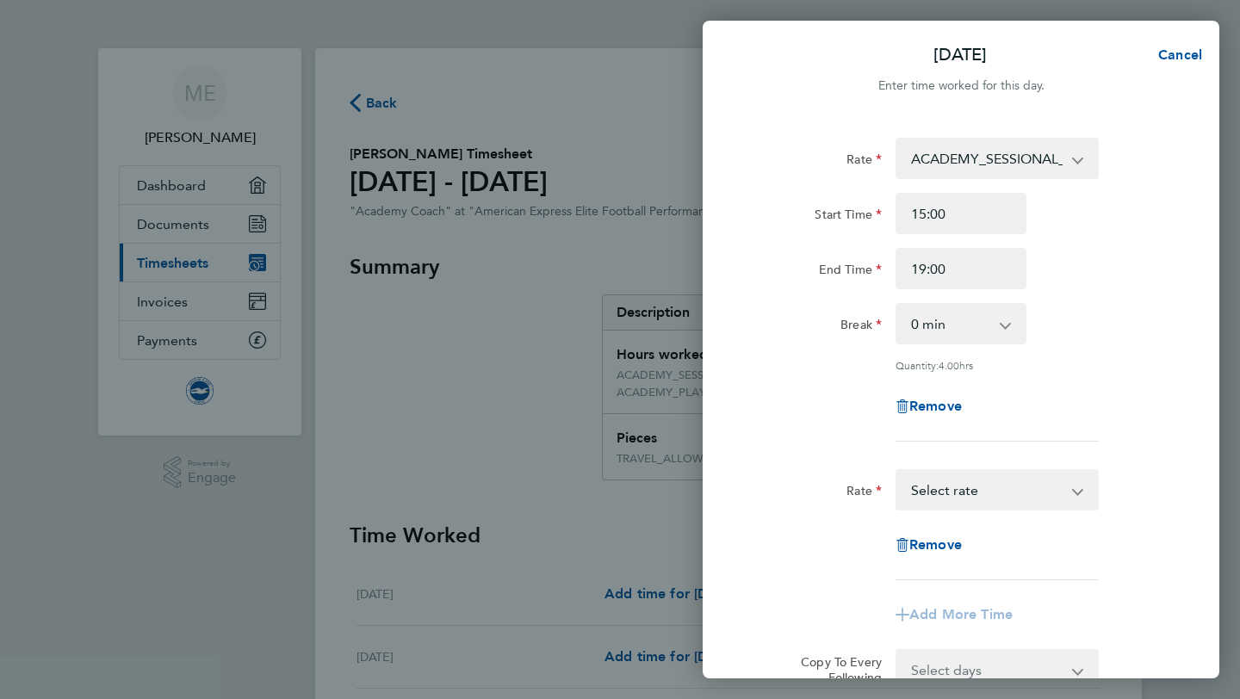
click at [983, 493] on select "TRAVEL_ALLOWANCE_15 - 15.00 ACADEMY_SESSIONAL_COACH - 15.84 ACADEMY_PLAYER_CHAP…" at bounding box center [986, 490] width 179 height 38
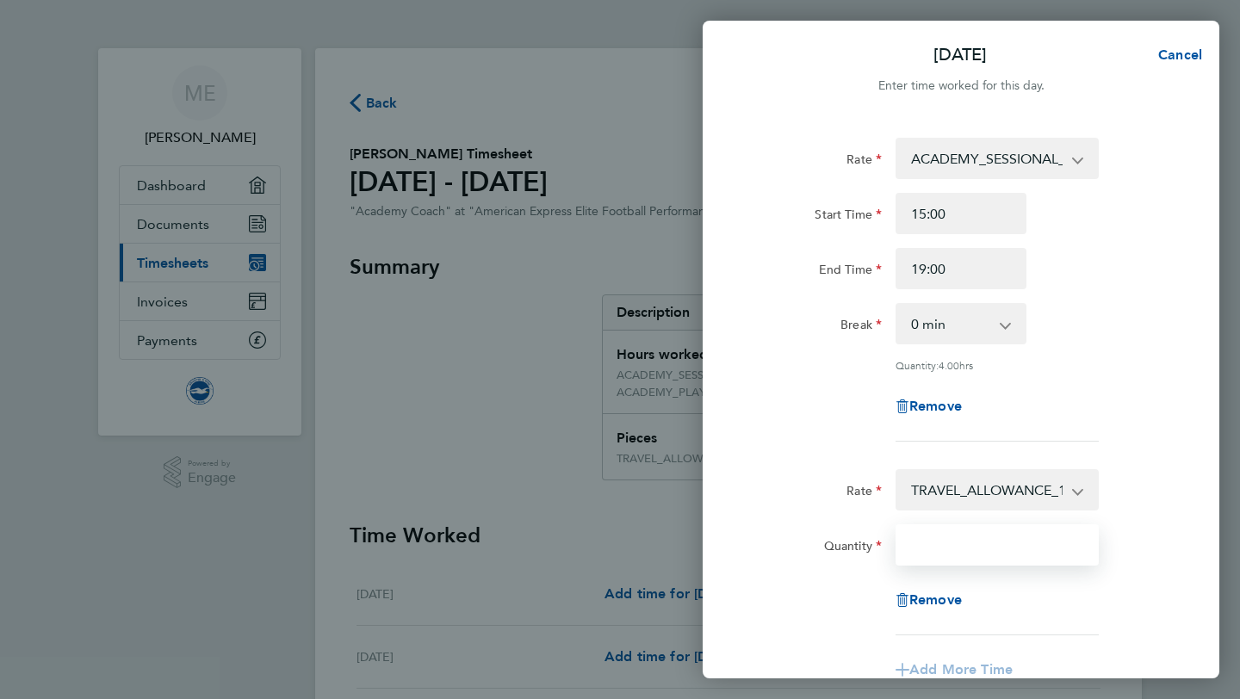
click at [991, 534] on input "Quantity" at bounding box center [996, 544] width 203 height 41
type input "1"
click at [1113, 542] on div "Quantity 1" at bounding box center [961, 544] width 434 height 41
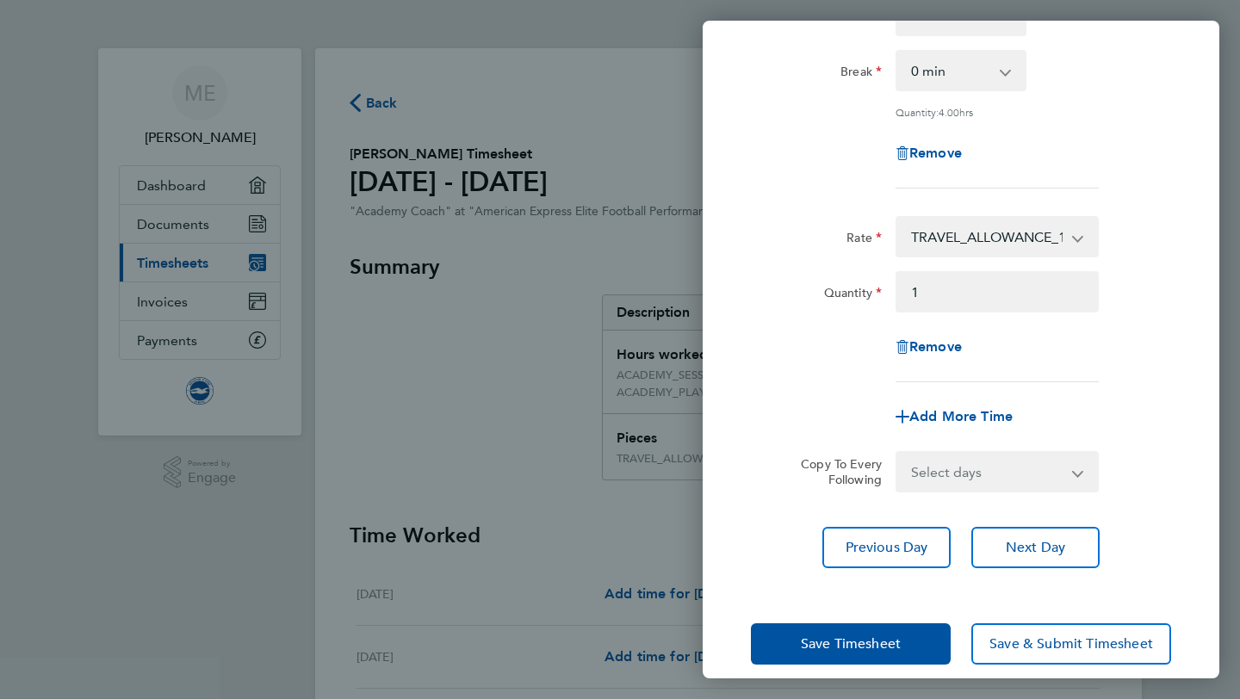
scroll to position [254, 0]
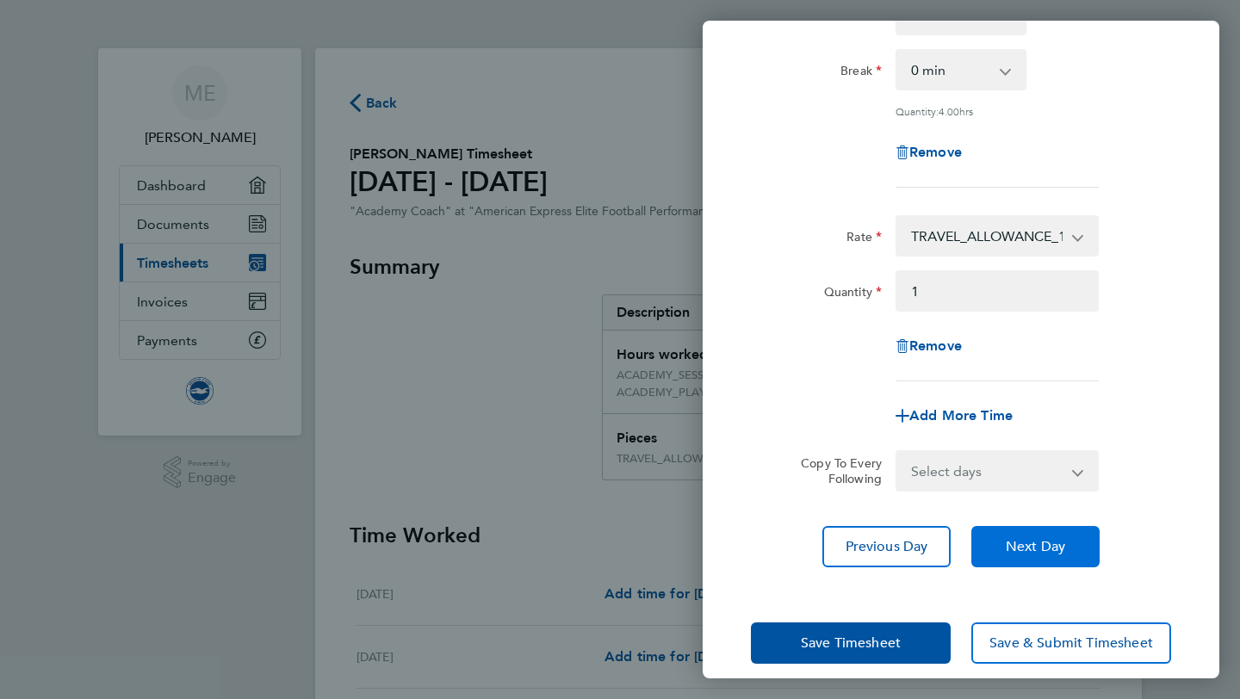
click at [1047, 541] on span "Next Day" at bounding box center [1035, 546] width 59 height 17
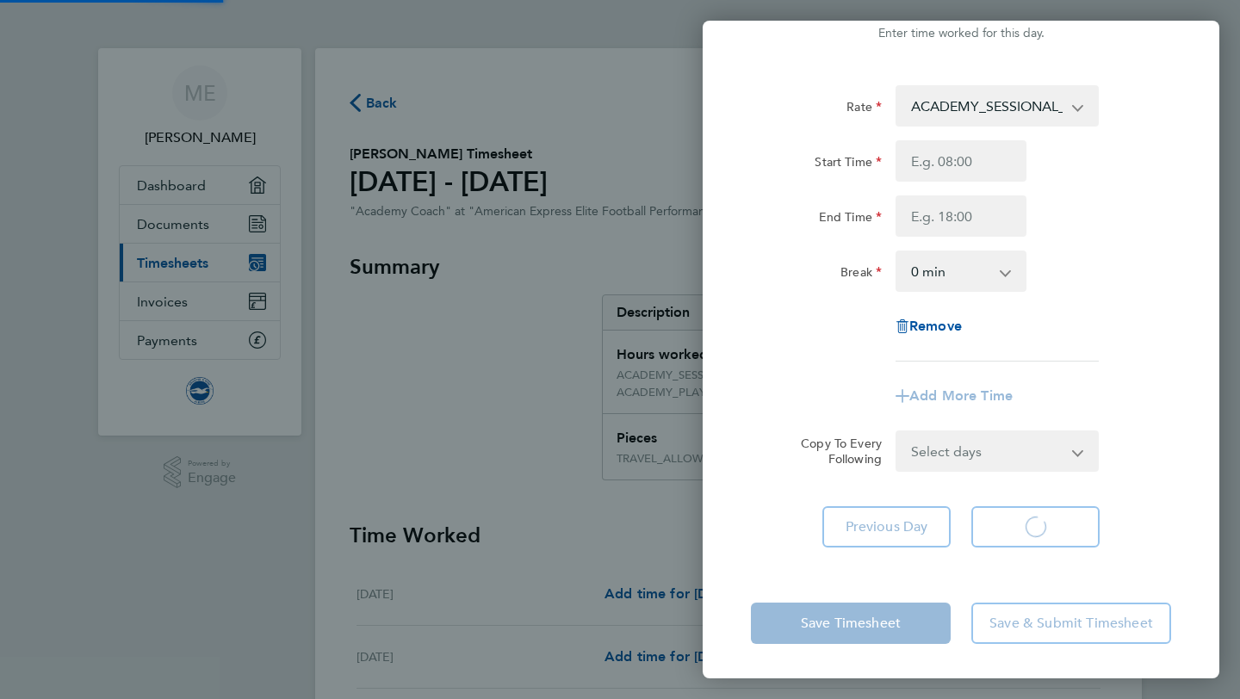
scroll to position [53, 0]
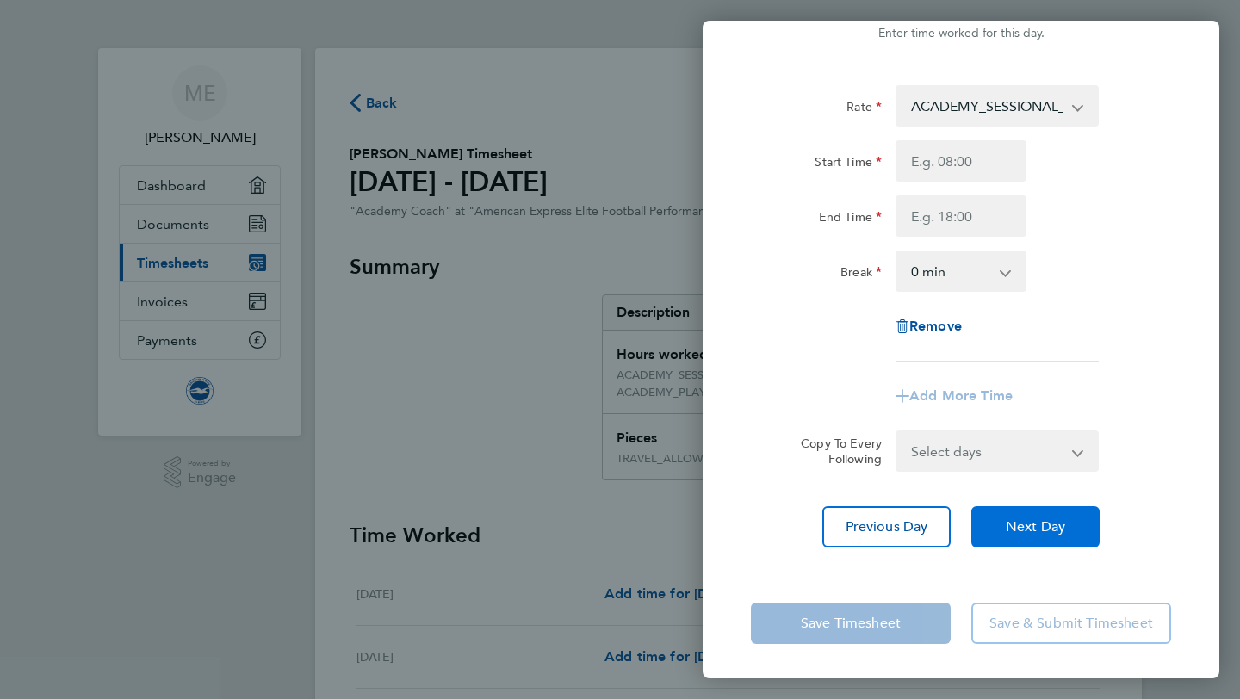
click at [1048, 536] on button "Next Day" at bounding box center [1035, 526] width 128 height 41
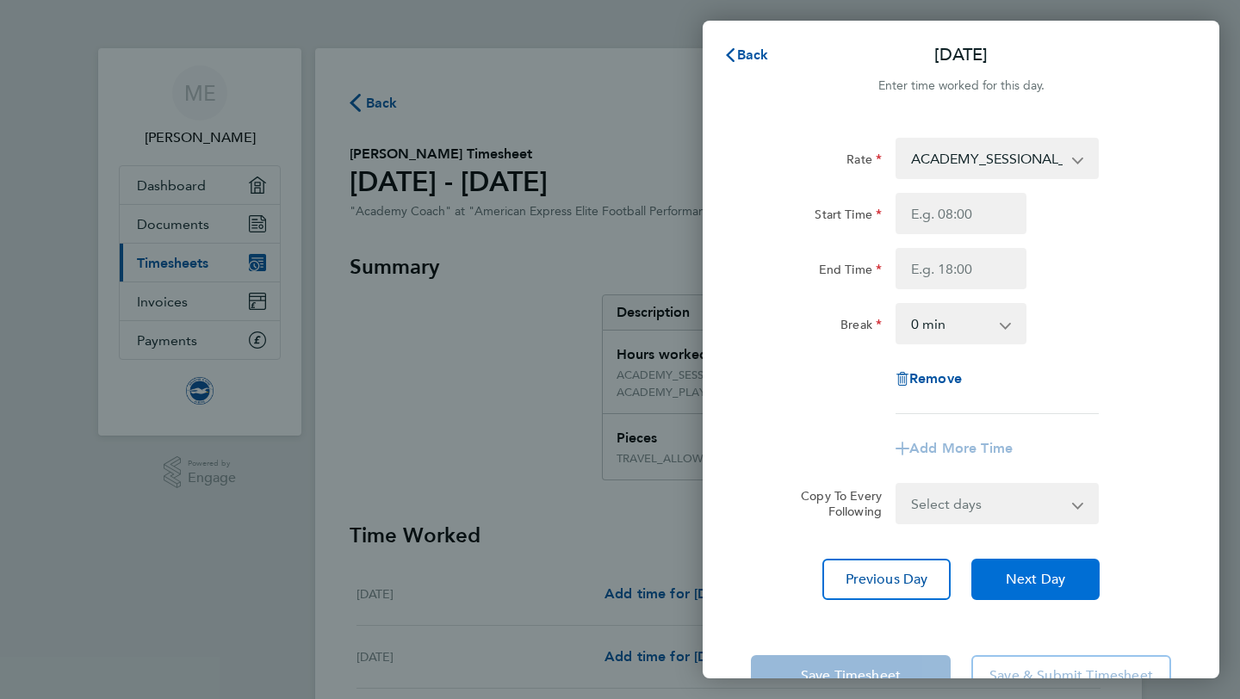
scroll to position [1, 0]
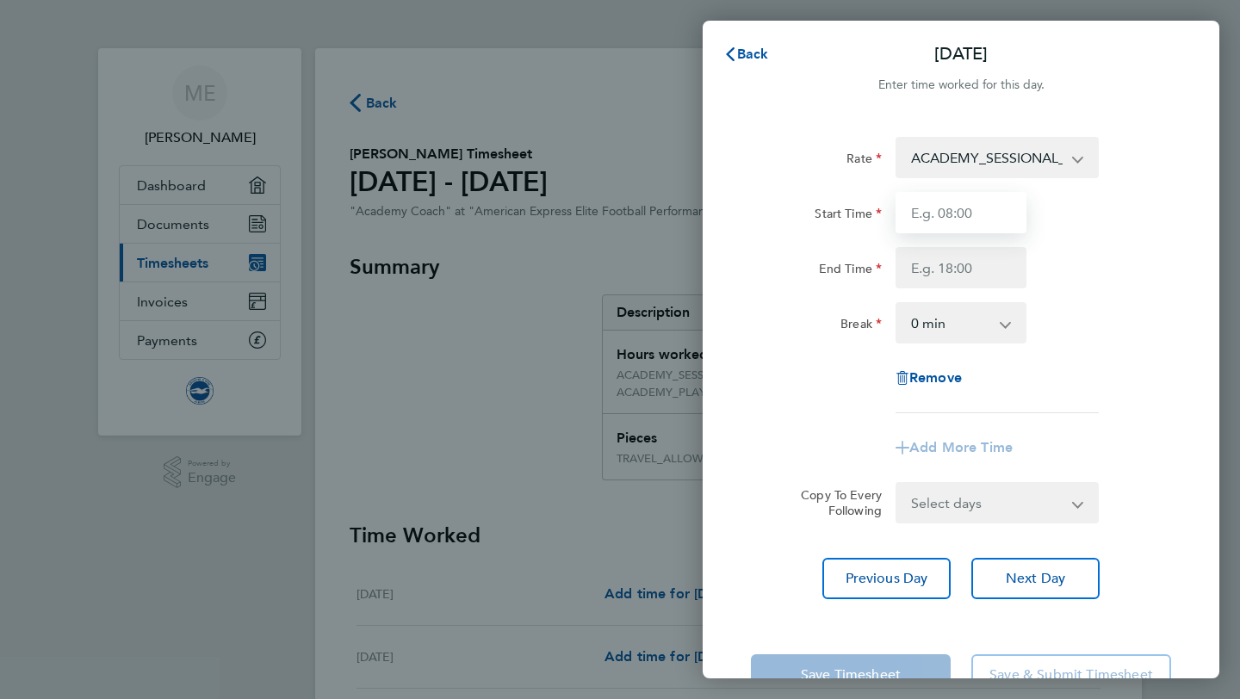
click at [965, 208] on input "Start Time" at bounding box center [960, 212] width 131 height 41
type input "9"
type input "09:00"
click at [974, 276] on input "End Time" at bounding box center [960, 267] width 131 height 41
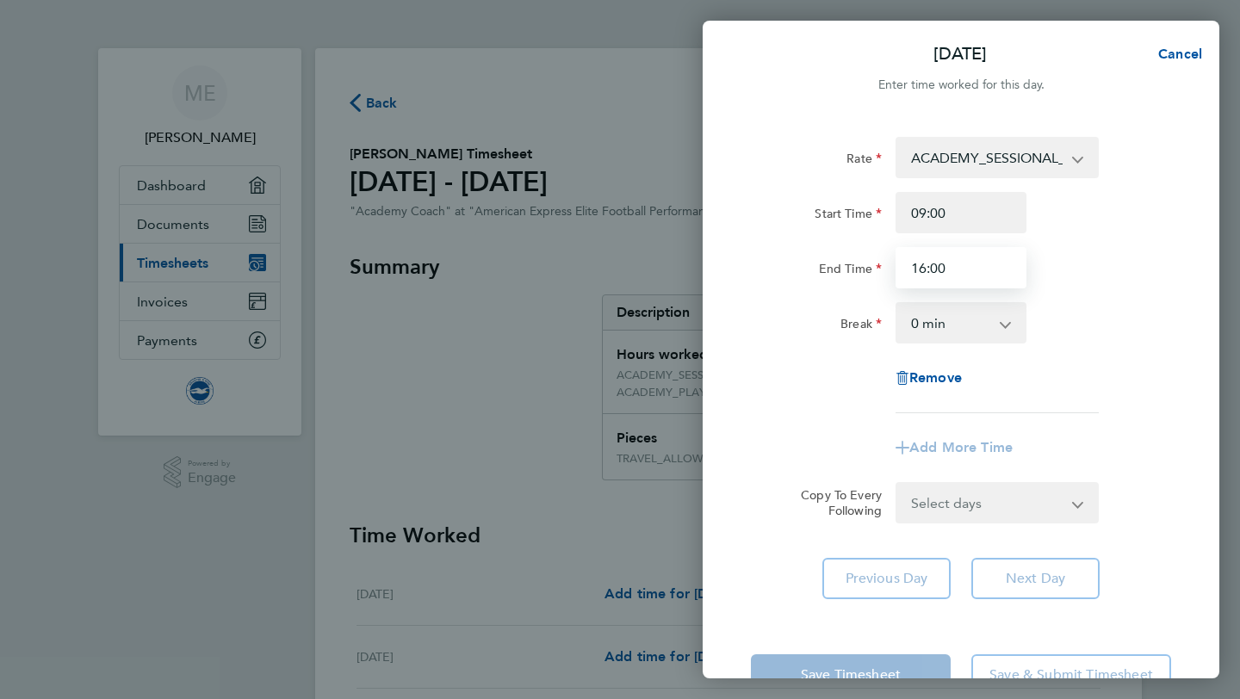
type input "16:00"
click at [1134, 295] on div "Rate ACADEMY_SESSIONAL_COACH - 15.84 TRAVEL_ALLOWANCE_15 - 15.00 ACADEMY_PLAYER…" at bounding box center [961, 275] width 420 height 276
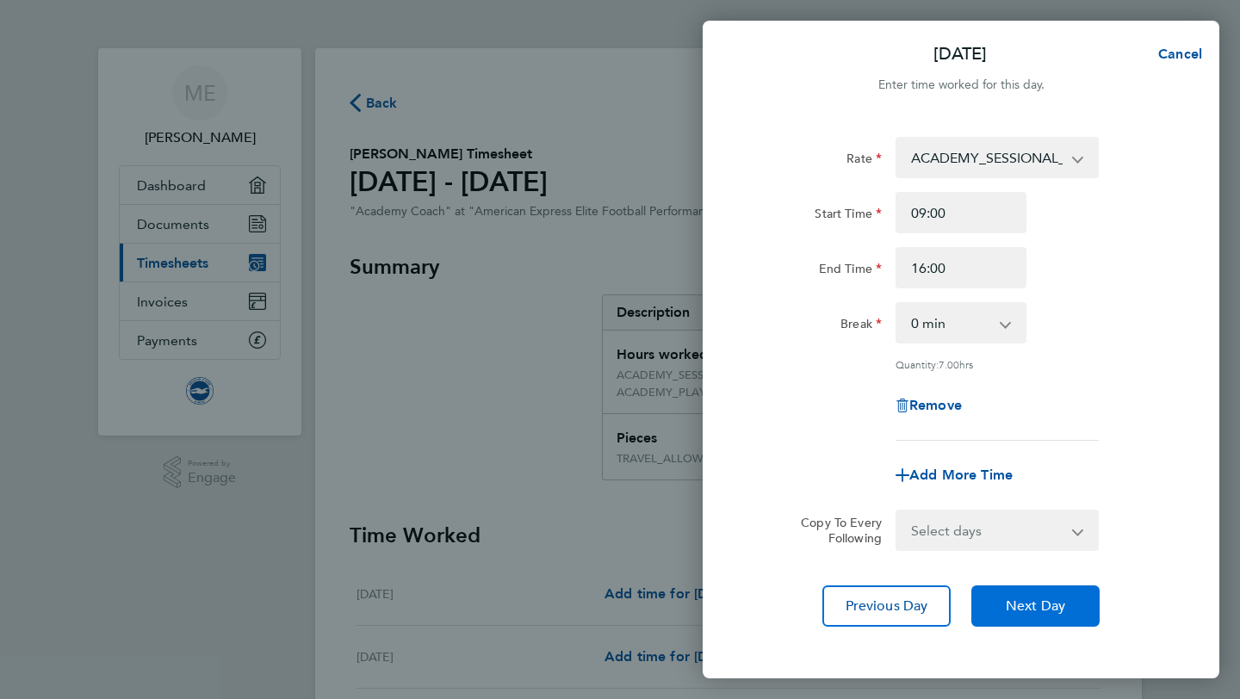
click at [1012, 604] on span "Next Day" at bounding box center [1035, 606] width 59 height 17
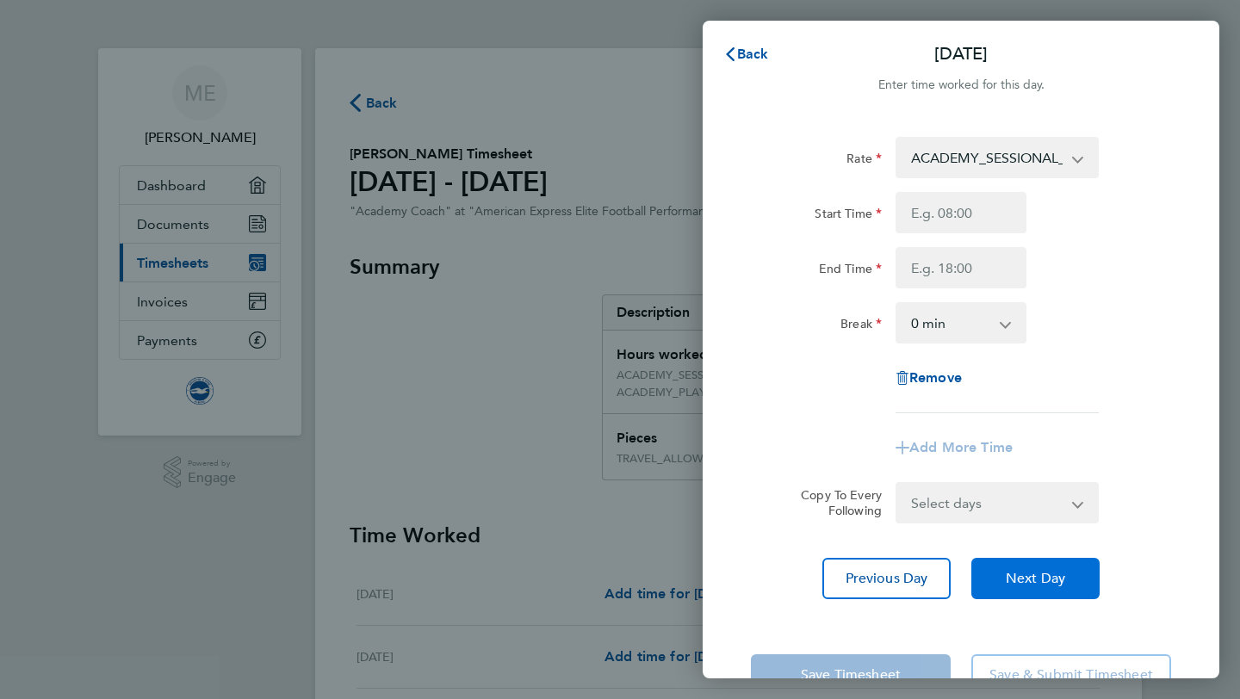
click at [1012, 578] on span "Next Day" at bounding box center [1035, 578] width 59 height 17
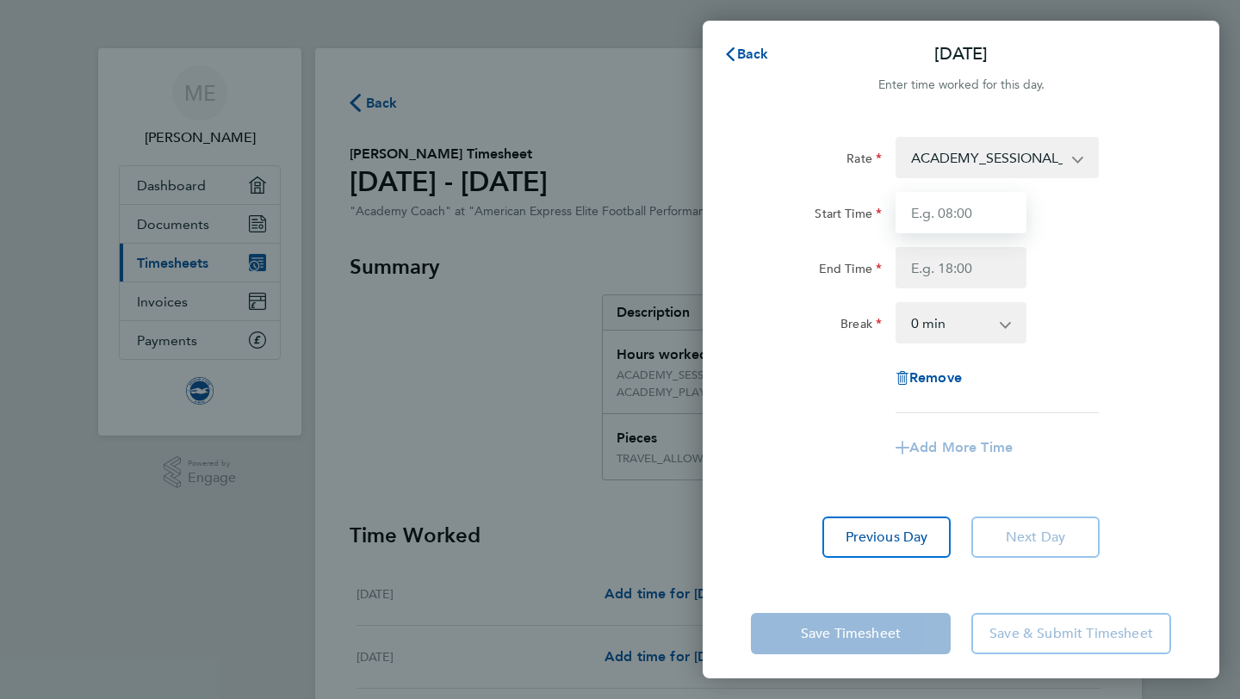
click at [1007, 227] on input "Start Time" at bounding box center [960, 212] width 131 height 41
type input "10:00"
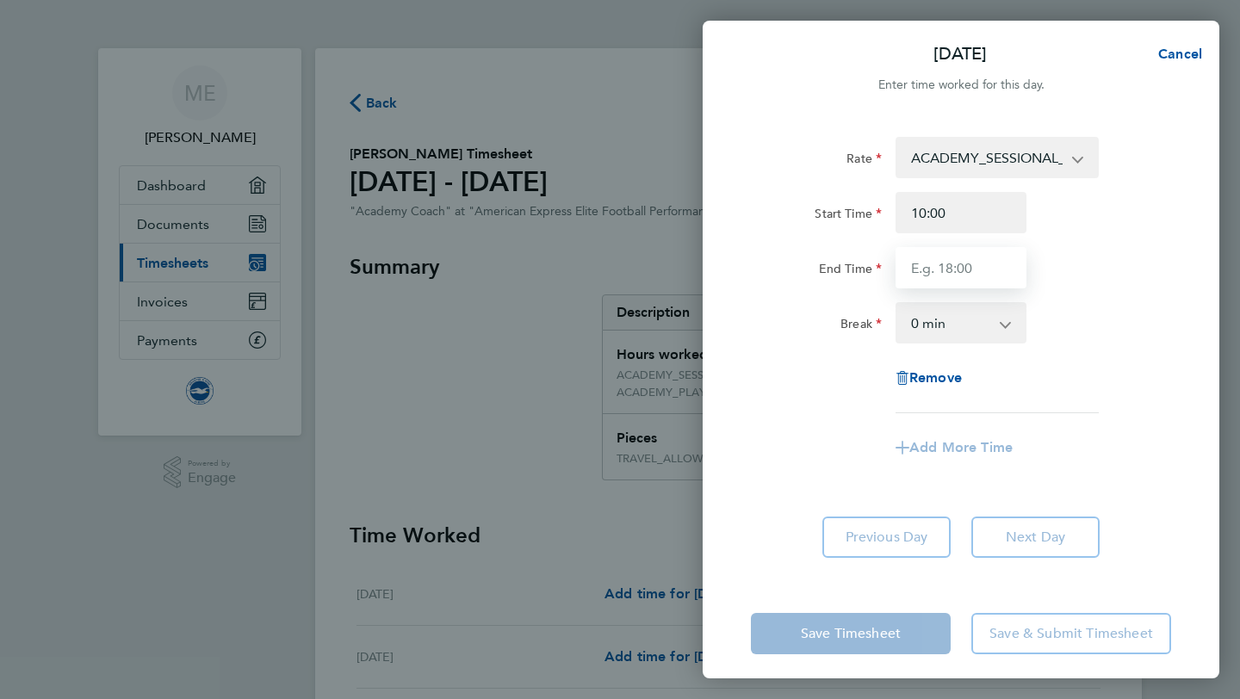
click at [981, 254] on input "End Time" at bounding box center [960, 267] width 131 height 41
type input "14:00"
click at [1136, 362] on div "Rate ACADEMY_SESSIONAL_COACH - 15.84 TRAVEL_ALLOWANCE_15 - 15.00 ACADEMY_PLAYER…" at bounding box center [961, 275] width 420 height 276
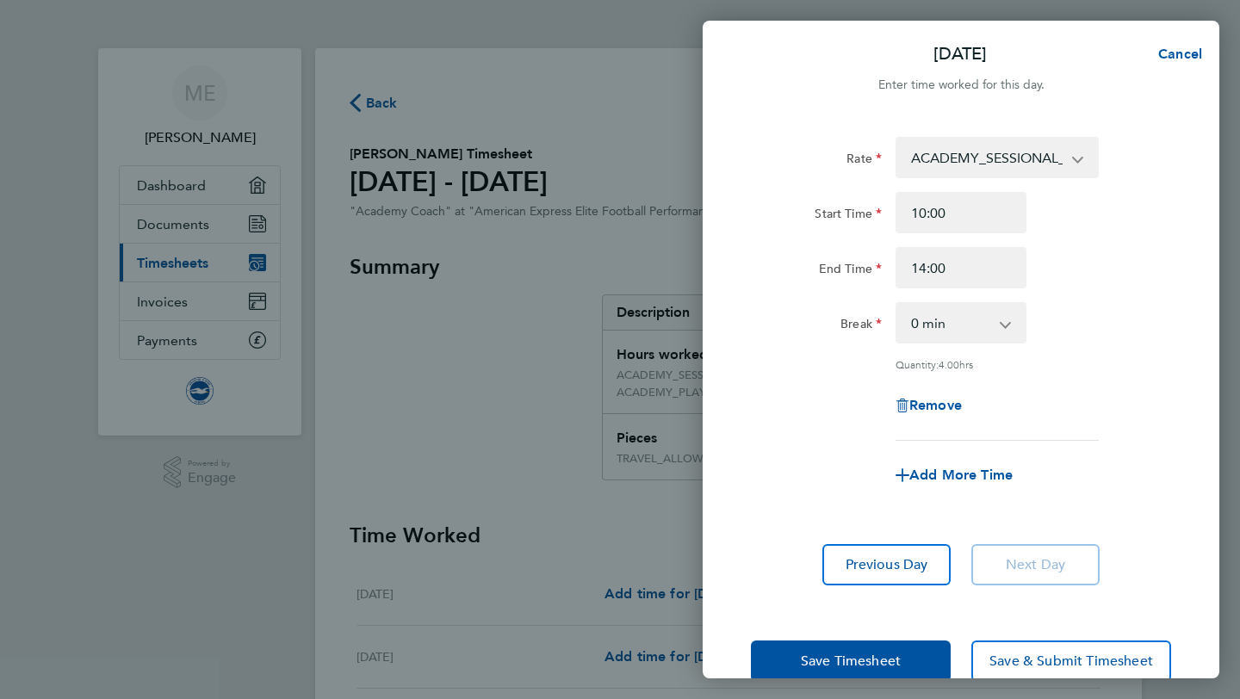
click at [951, 455] on div "Add More Time" at bounding box center [961, 475] width 145 height 41
click at [951, 468] on span "Add More Time" at bounding box center [960, 475] width 103 height 16
select select "null"
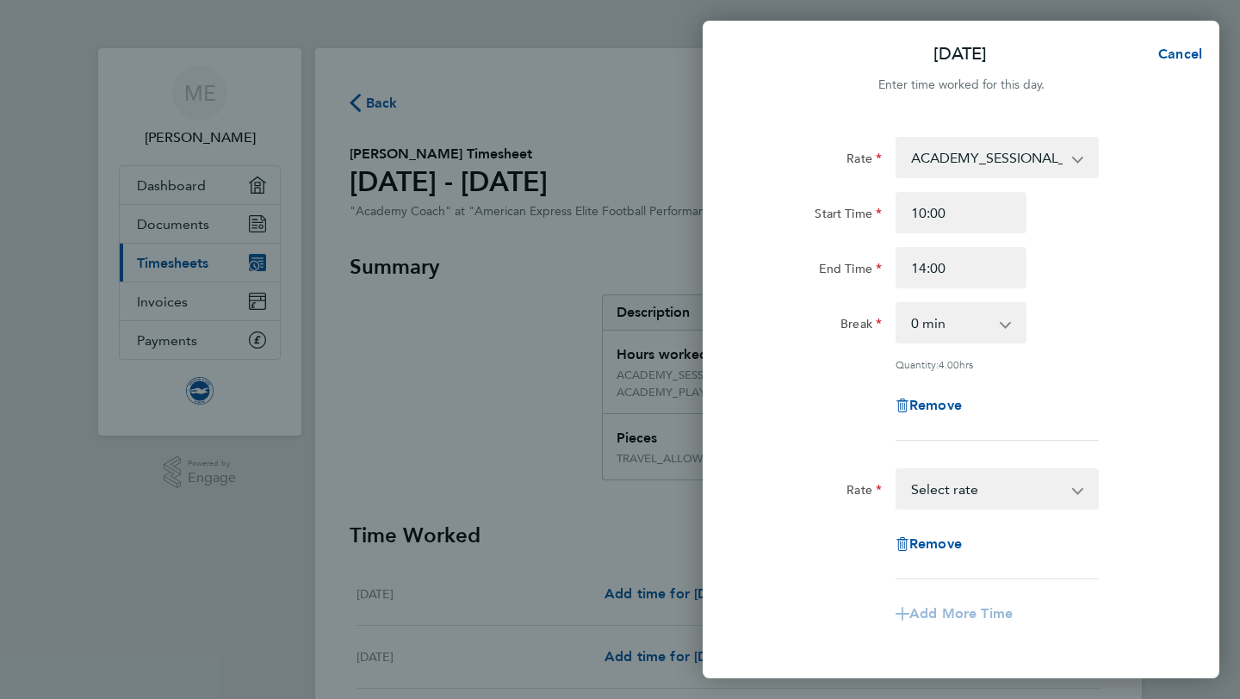
click at [958, 486] on select "TRAVEL_ALLOWANCE_15 - 15.00 ACADEMY_SESSIONAL_COACH - 15.84 ACADEMY_PLAYER_CHAP…" at bounding box center [986, 489] width 179 height 38
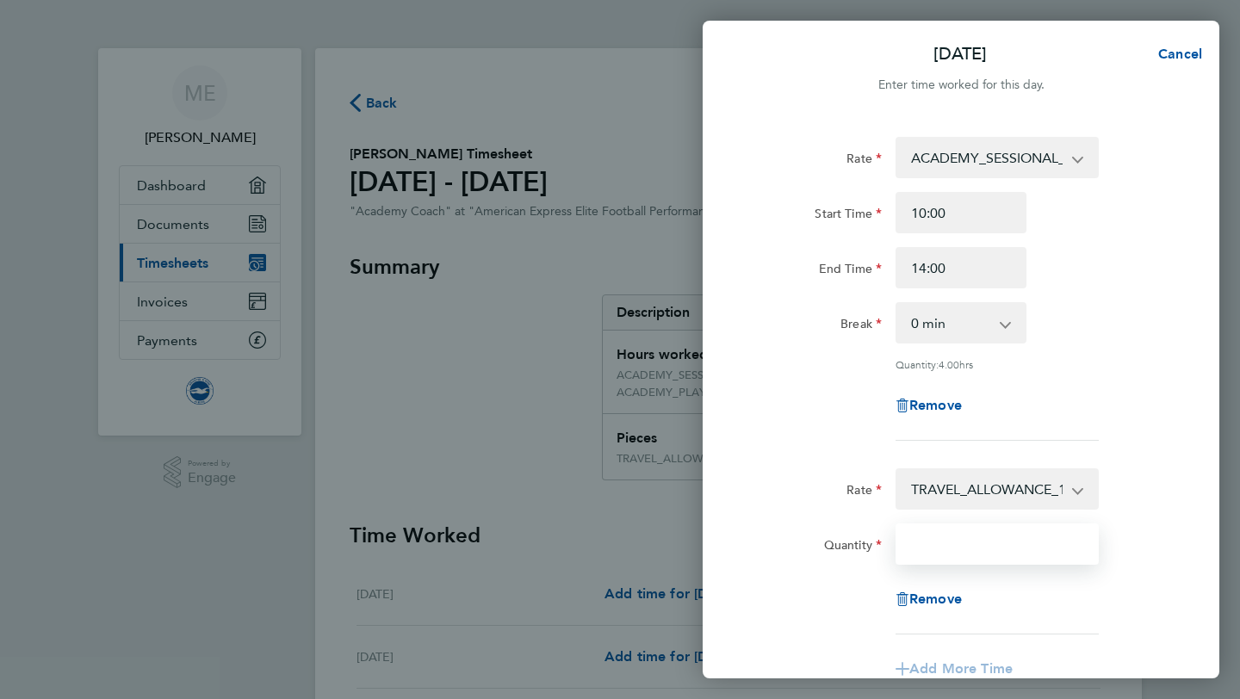
click at [956, 535] on input "Quantity" at bounding box center [996, 544] width 203 height 41
type input "1"
click at [1160, 510] on div "Rate TRAVEL_ALLOWANCE_15 - 15.00 ACADEMY_SESSIONAL_COACH - 15.84 ACADEMY_PLAYER…" at bounding box center [961, 551] width 420 height 166
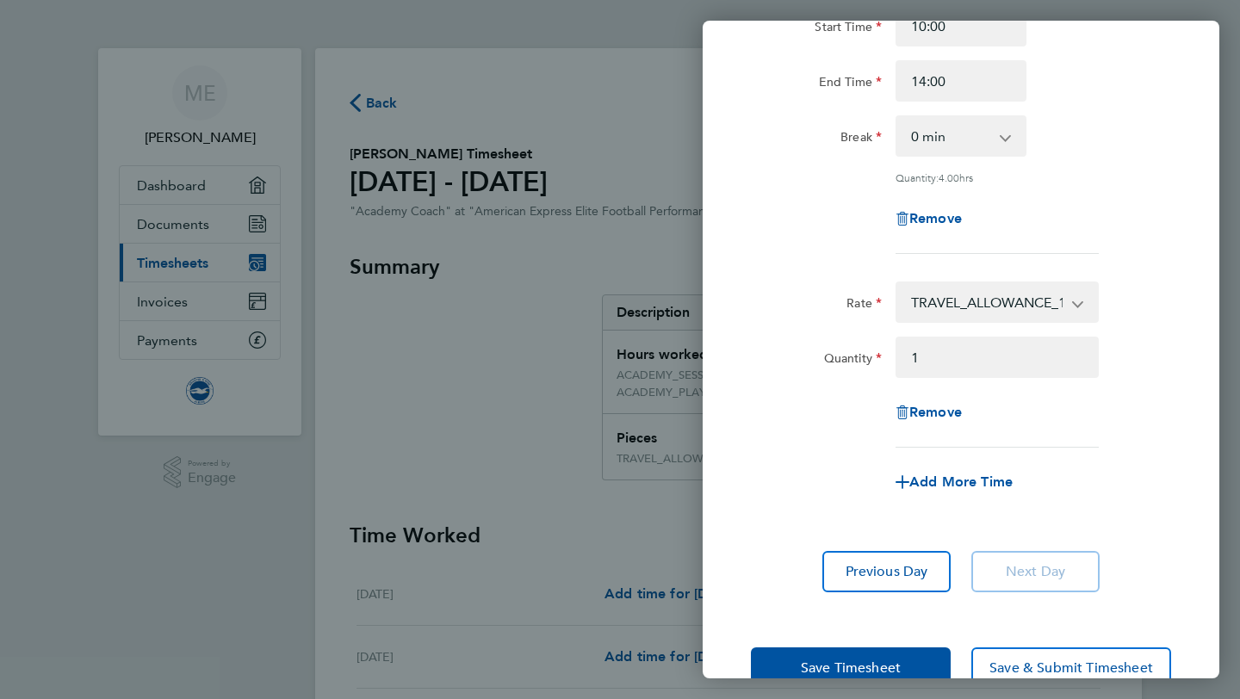
scroll to position [231, 0]
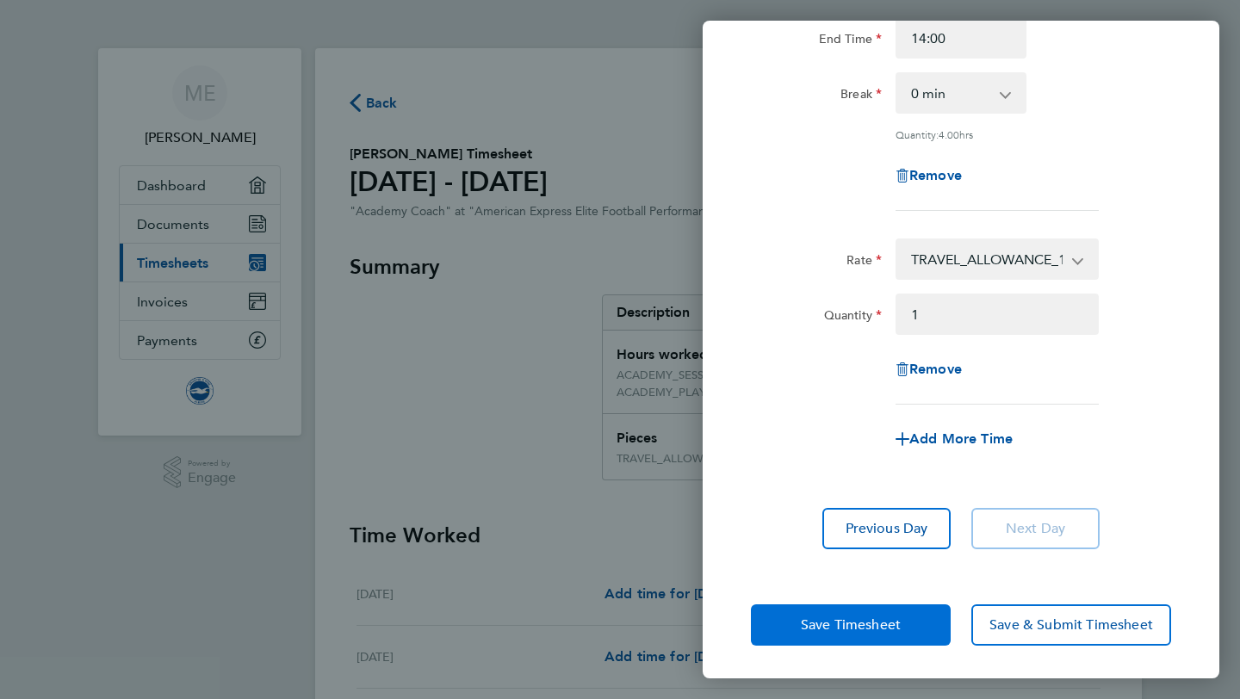
click at [884, 617] on span "Save Timesheet" at bounding box center [851, 625] width 100 height 17
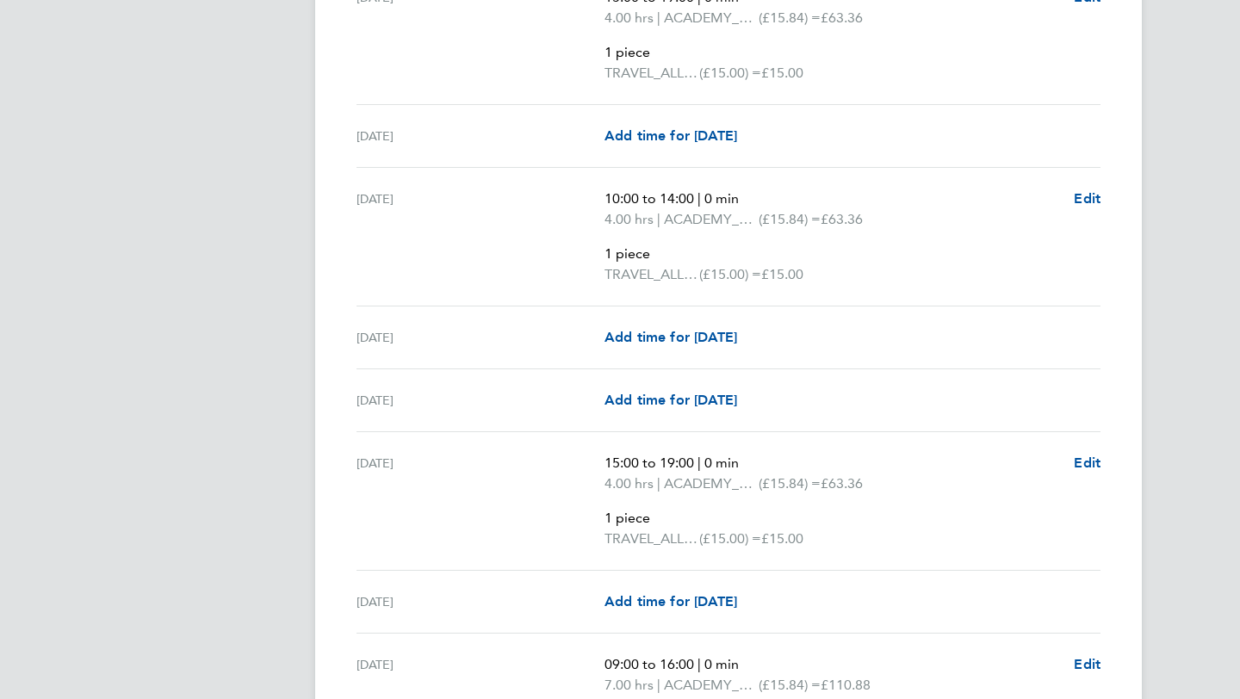
scroll to position [2203, 0]
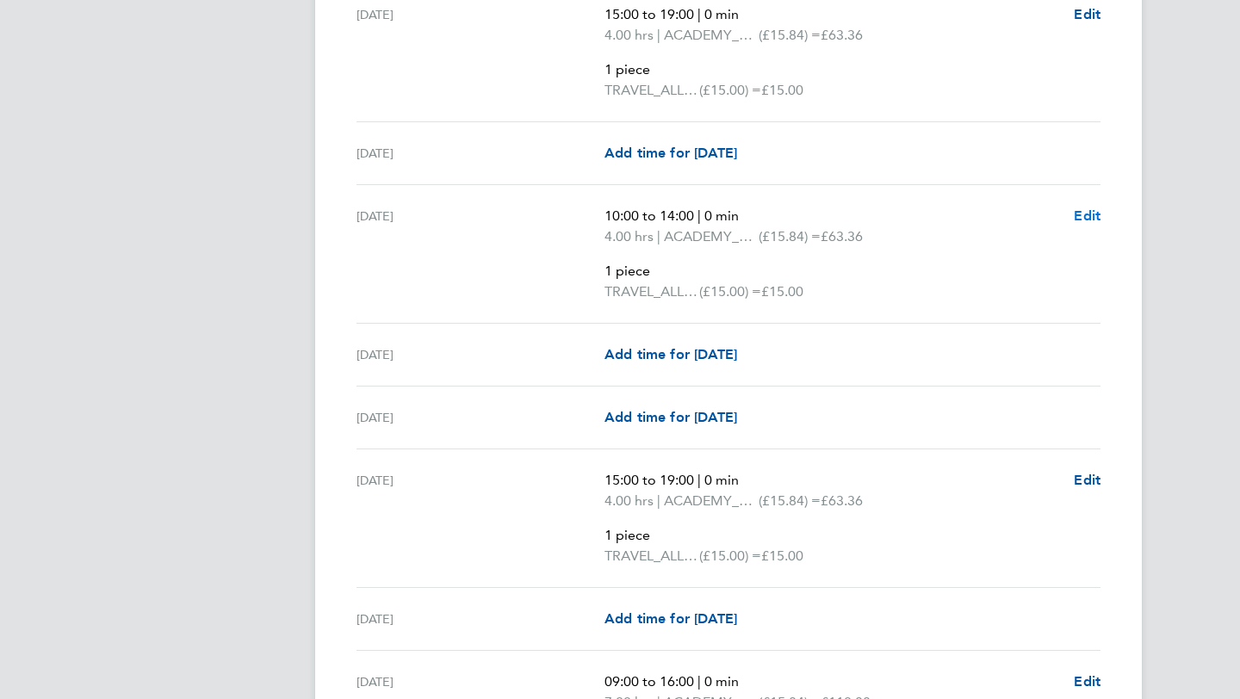
click at [1078, 212] on span "Edit" at bounding box center [1087, 216] width 27 height 16
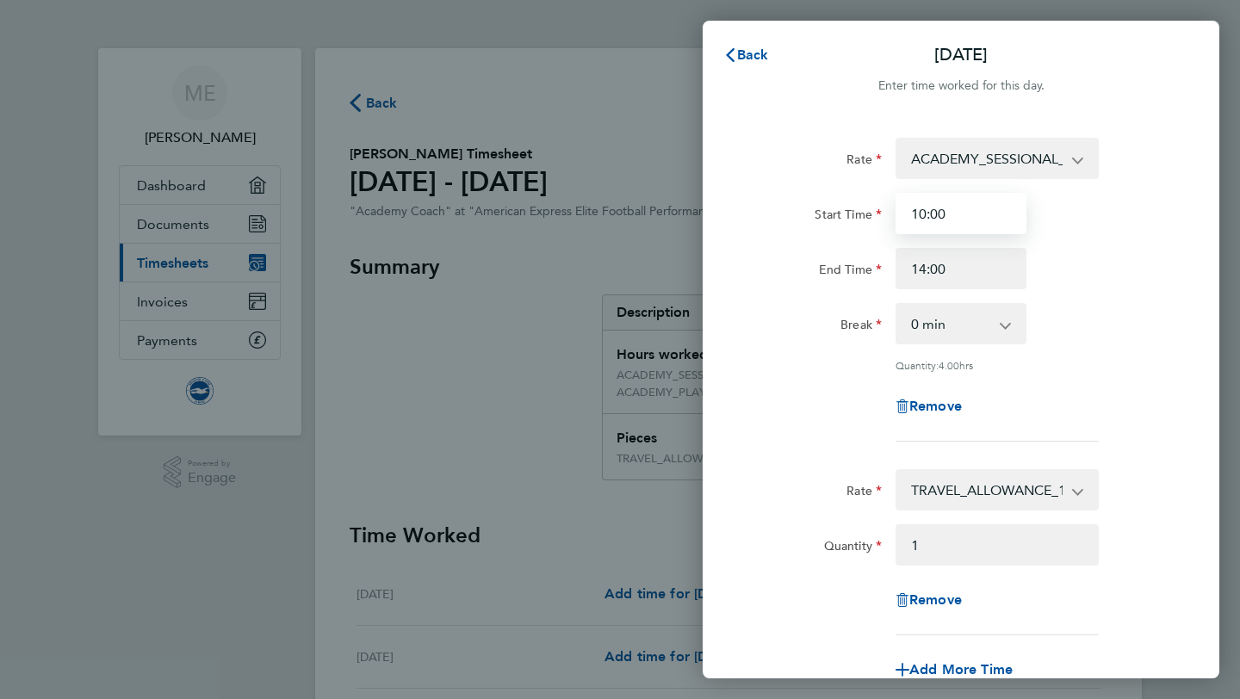
click at [927, 210] on input "10:00" at bounding box center [960, 213] width 131 height 41
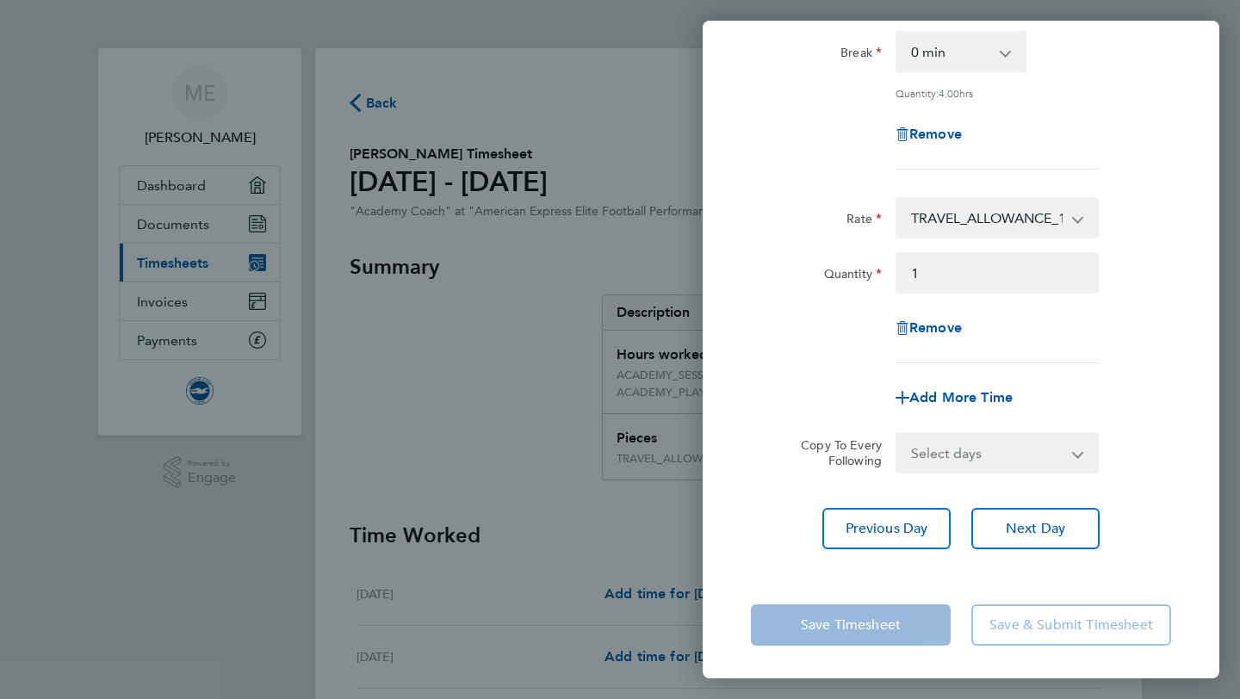
type input "09:00"
click at [1208, 380] on div "Rate ACADEMY_SESSIONAL_COACH - 15.84 ACADEMY_PLAYER_CHAPERONE - 12.60 Start Tim…" at bounding box center [961, 207] width 517 height 725
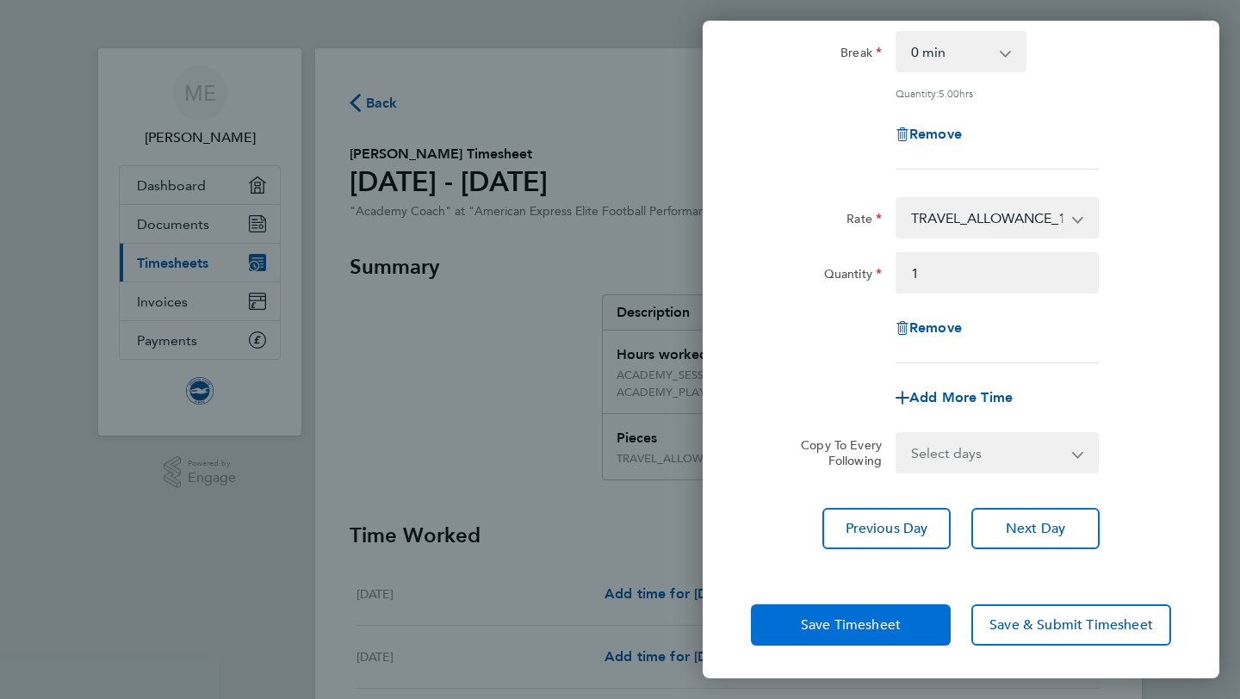
click at [865, 621] on span "Save Timesheet" at bounding box center [851, 625] width 100 height 17
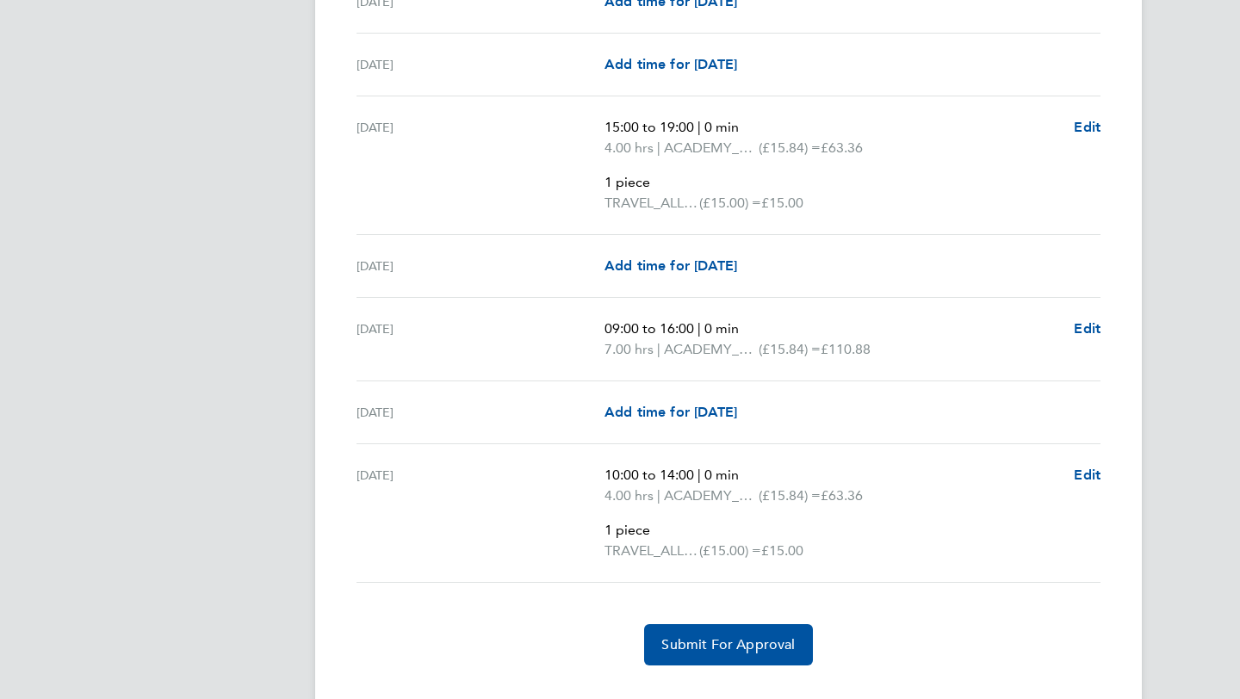
scroll to position [2496, 0]
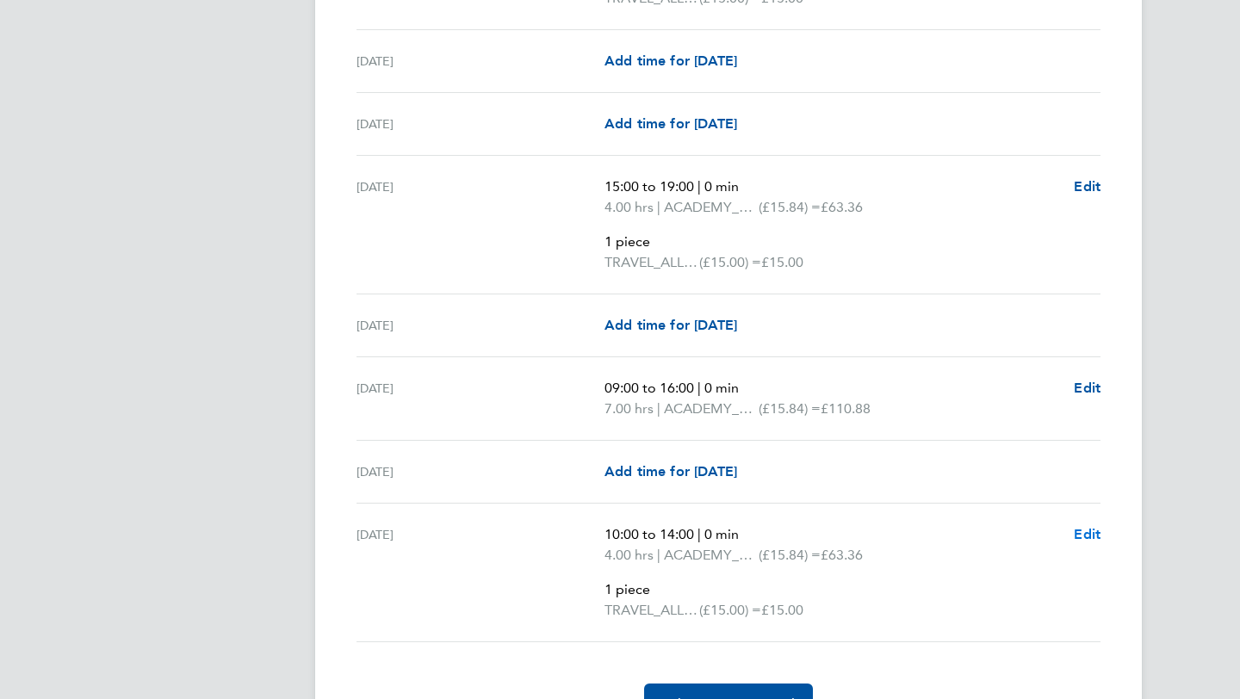
click at [1084, 528] on span "Edit" at bounding box center [1087, 534] width 27 height 16
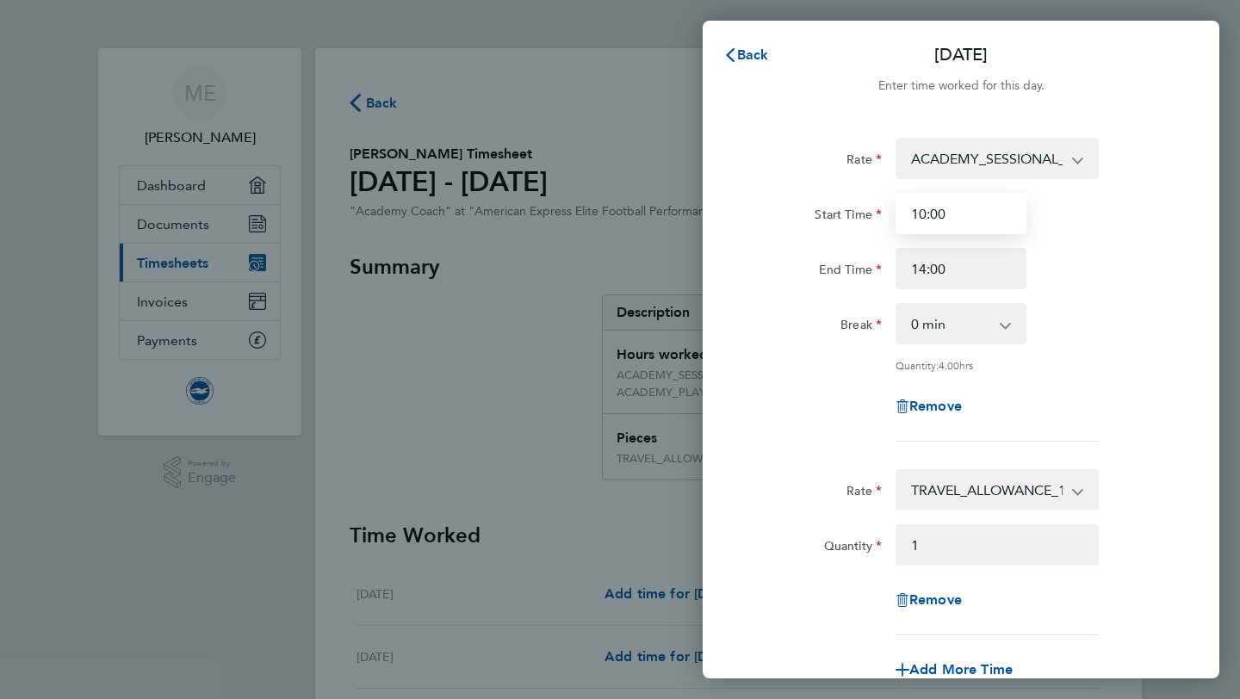
click at [924, 207] on input "10:00" at bounding box center [960, 213] width 131 height 41
click at [940, 217] on input "09:00" at bounding box center [960, 213] width 131 height 41
type input "09:30"
click at [1150, 327] on div "Break 0 min 15 min 30 min 45 min 60 min 75 min 90 min" at bounding box center [961, 323] width 434 height 41
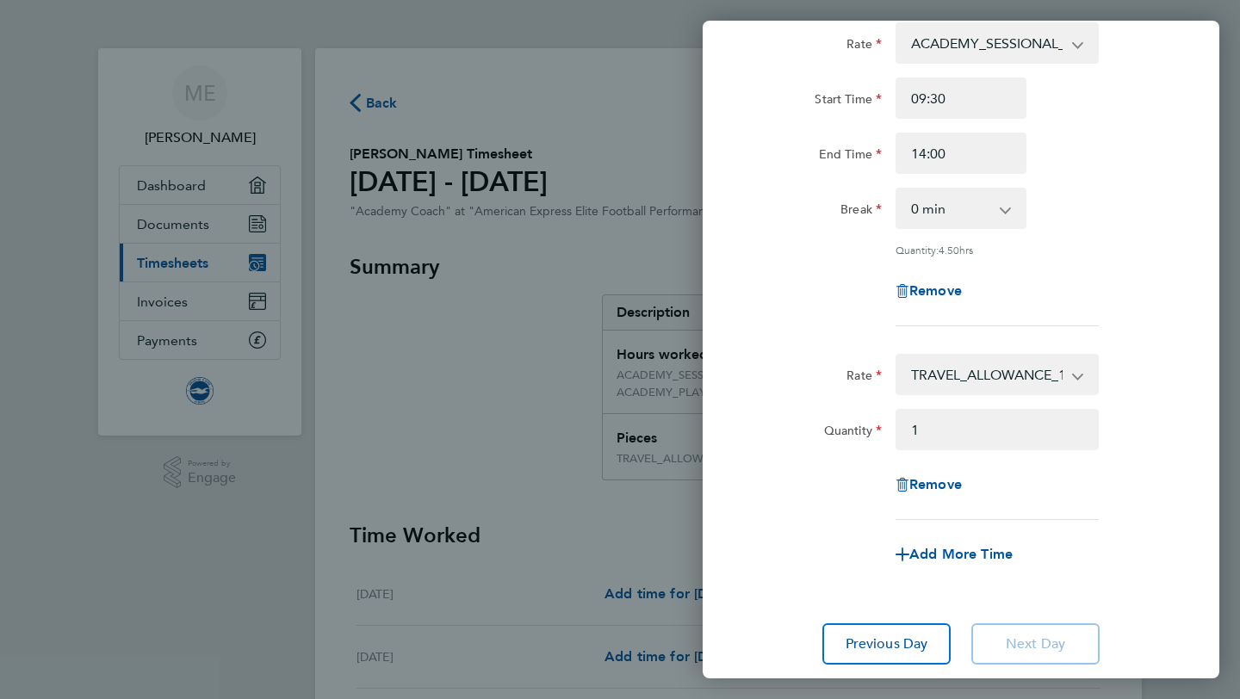
scroll to position [231, 0]
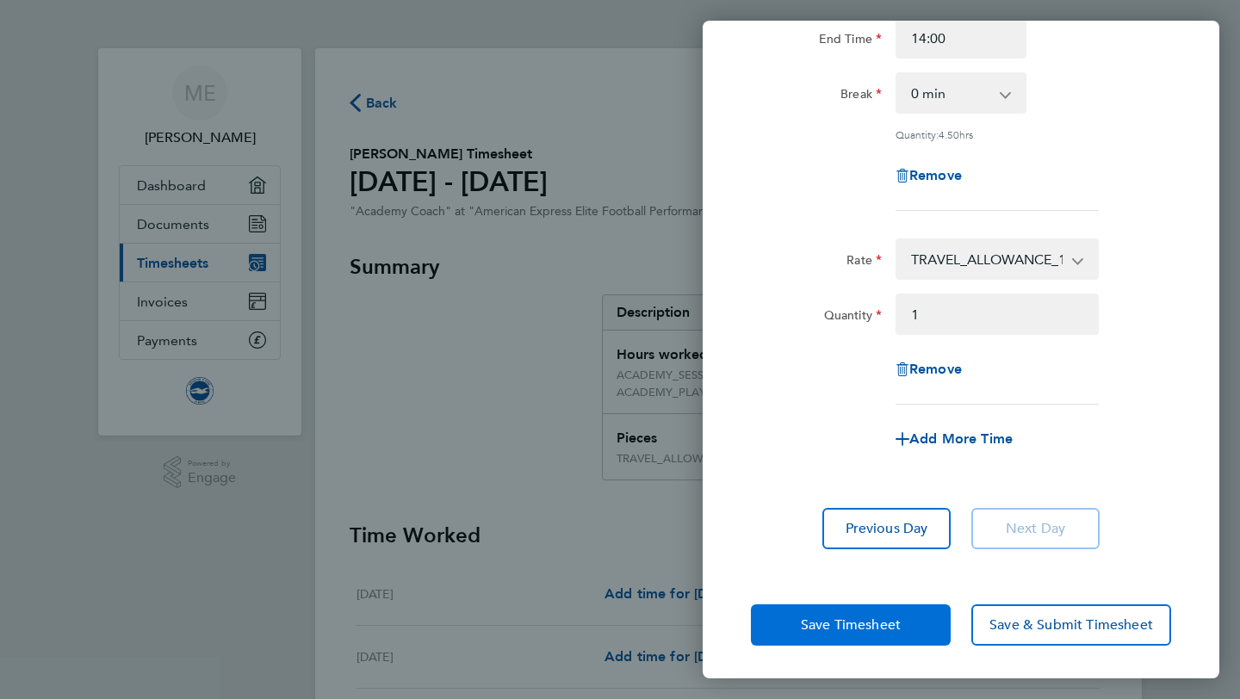
click at [883, 634] on button "Save Timesheet" at bounding box center [851, 624] width 200 height 41
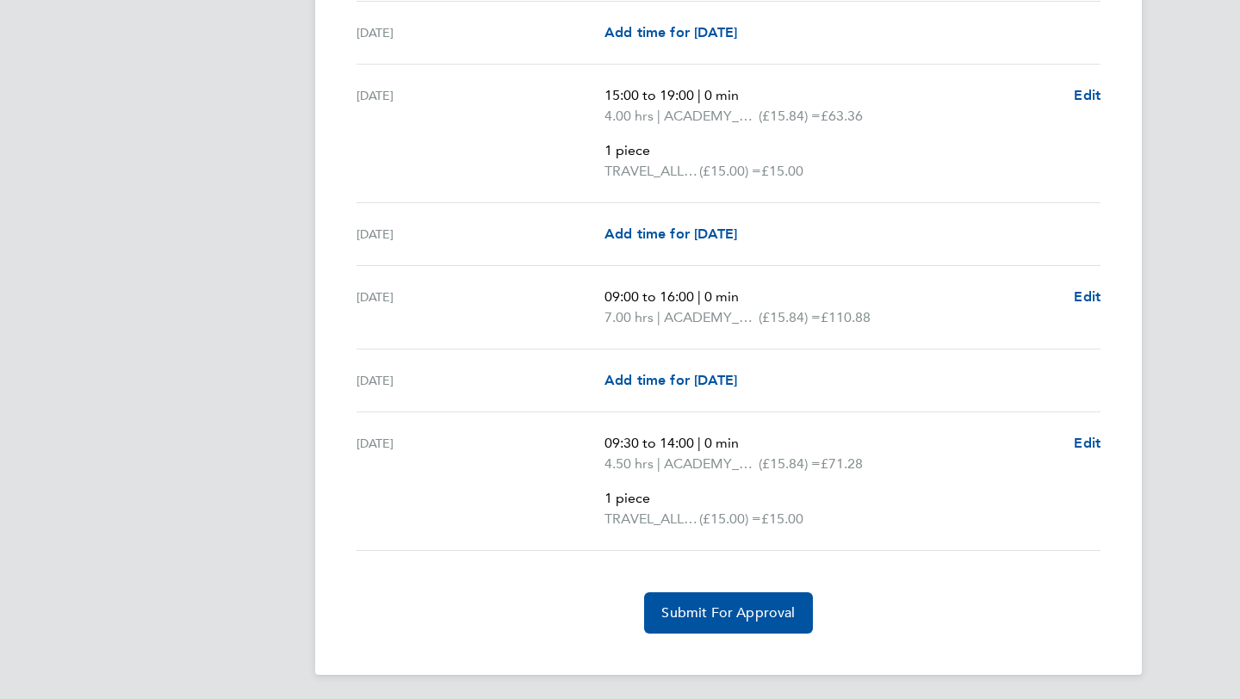
scroll to position [2592, 0]
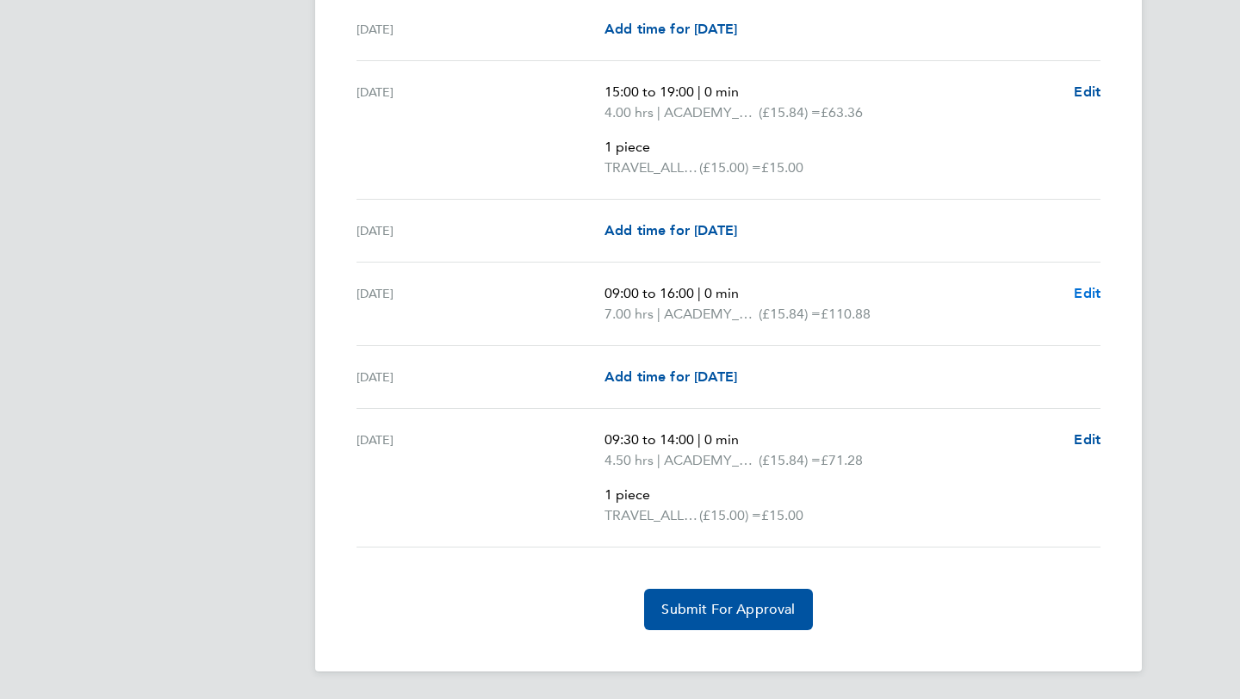
click at [1081, 287] on span "Edit" at bounding box center [1087, 293] width 27 height 16
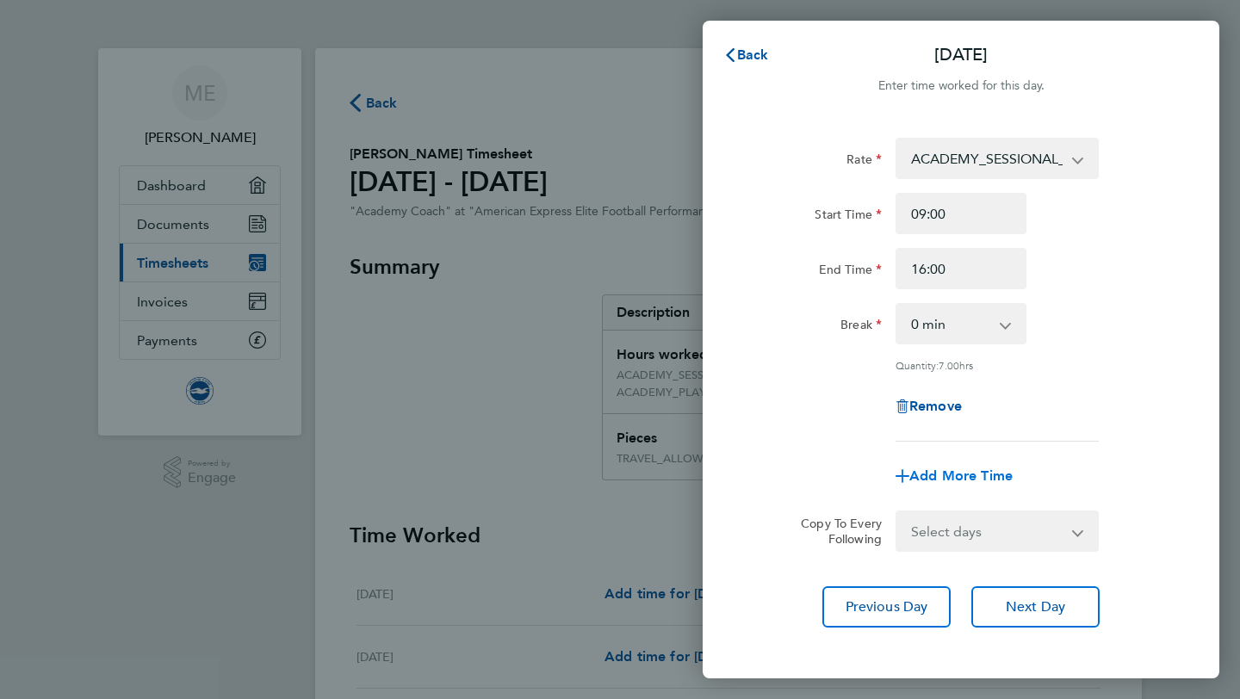
click at [966, 476] on span "Add More Time" at bounding box center [960, 476] width 103 height 16
select select "null"
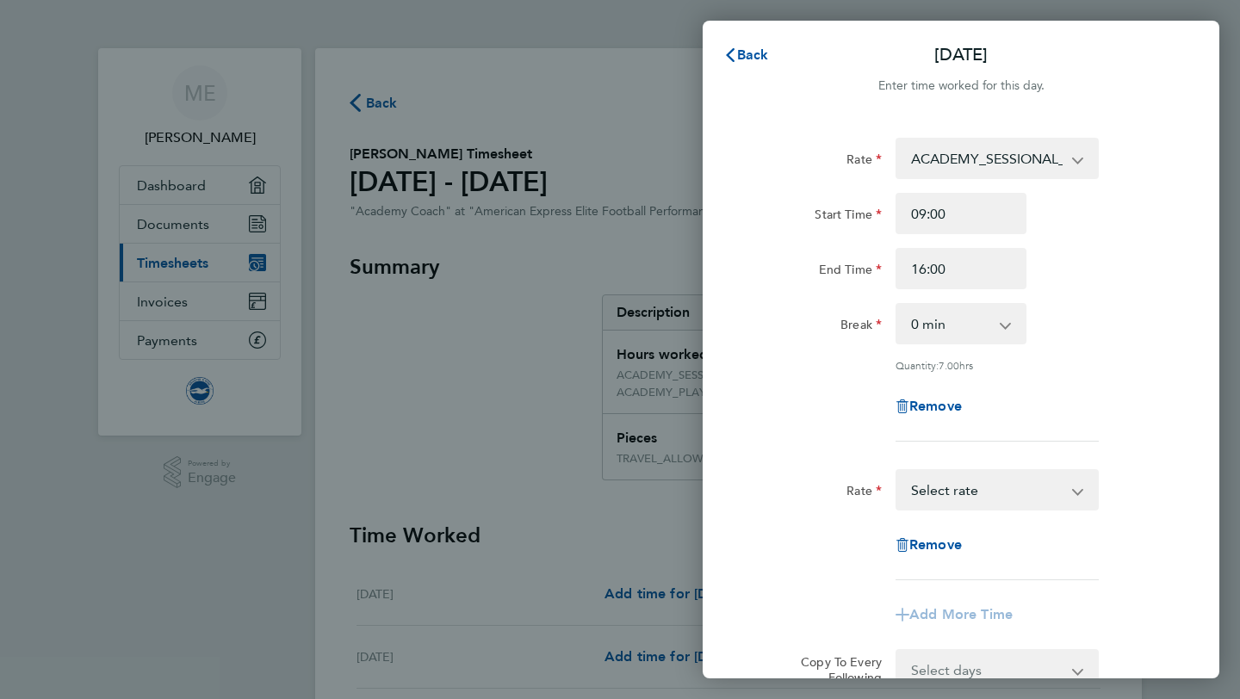
click at [966, 486] on select "TRAVEL_ALLOWANCE_15 - 15.00 ACADEMY_SESSIONAL_COACH - 15.84 ACADEMY_PLAYER_CHAP…" at bounding box center [986, 490] width 179 height 38
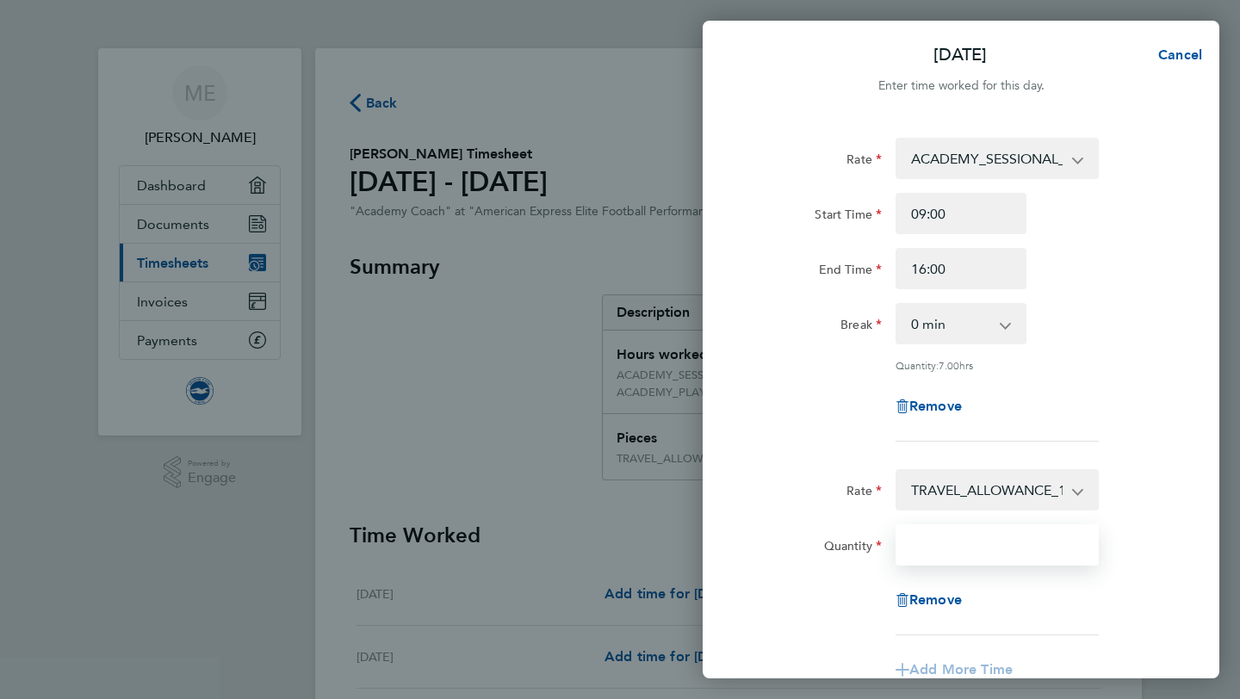
click at [964, 557] on input "Quantity" at bounding box center [996, 544] width 203 height 41
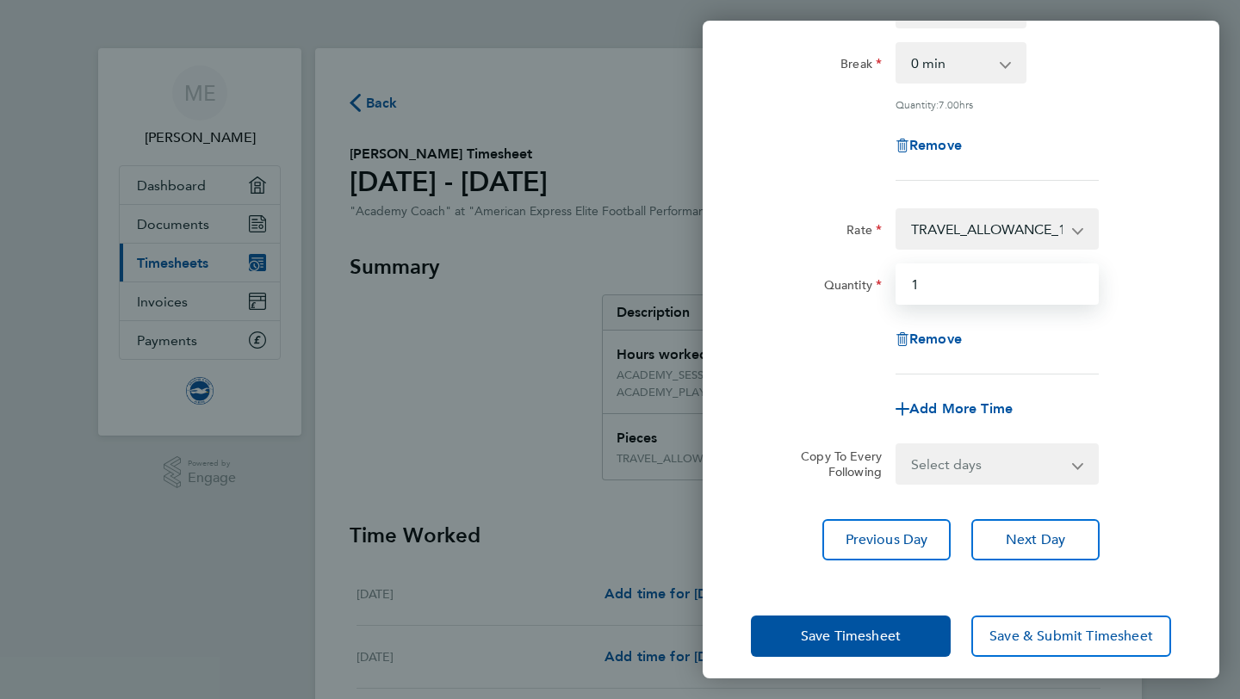
scroll to position [272, 0]
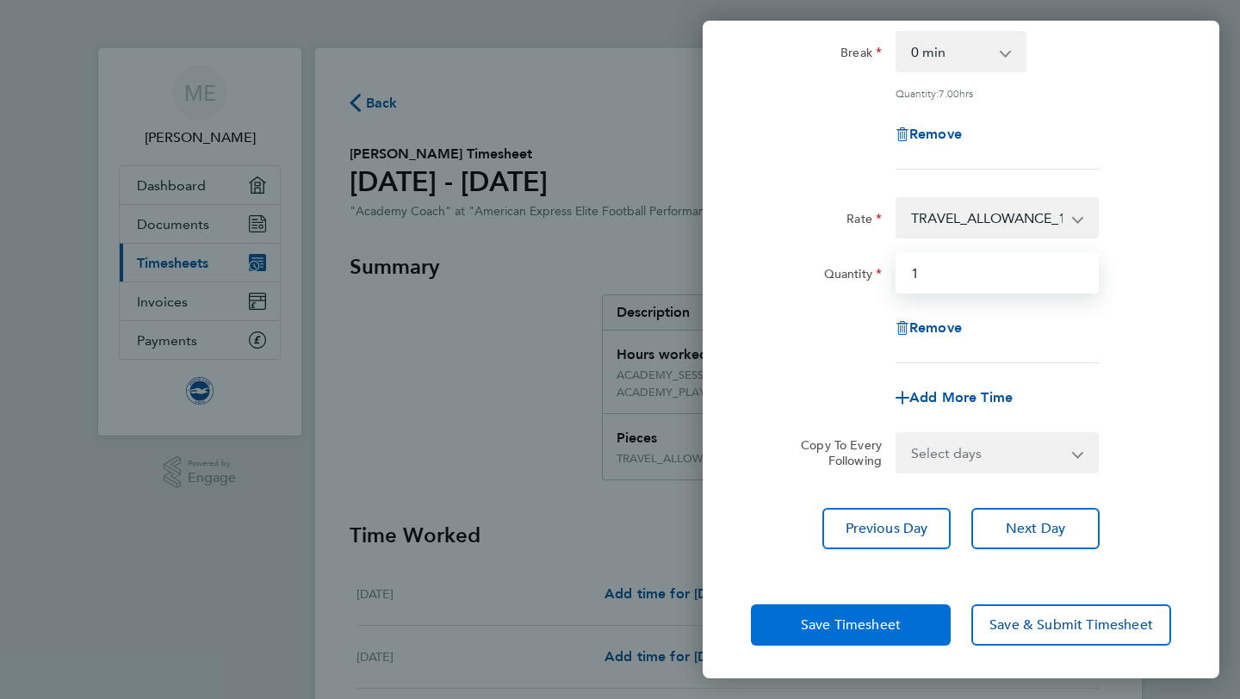
type input "1"
click at [879, 623] on span "Save Timesheet" at bounding box center [851, 625] width 100 height 17
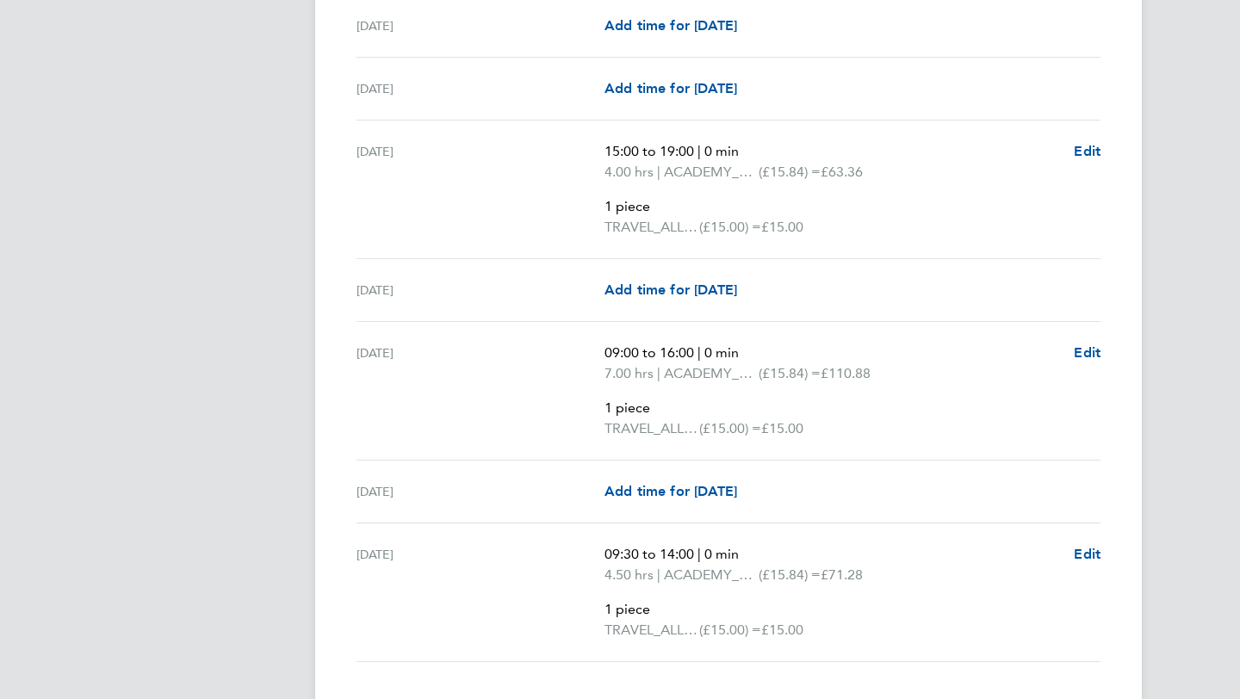
scroll to position [2647, 0]
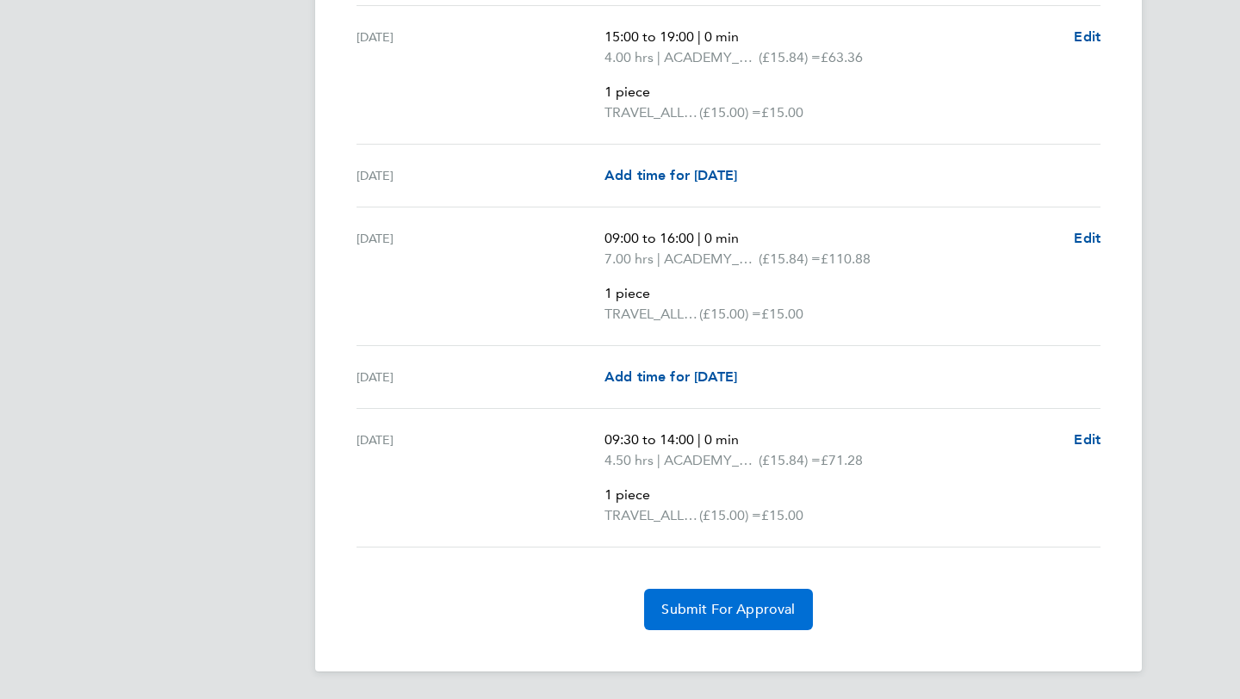
click at [759, 617] on span "Submit For Approval" at bounding box center [727, 609] width 133 height 17
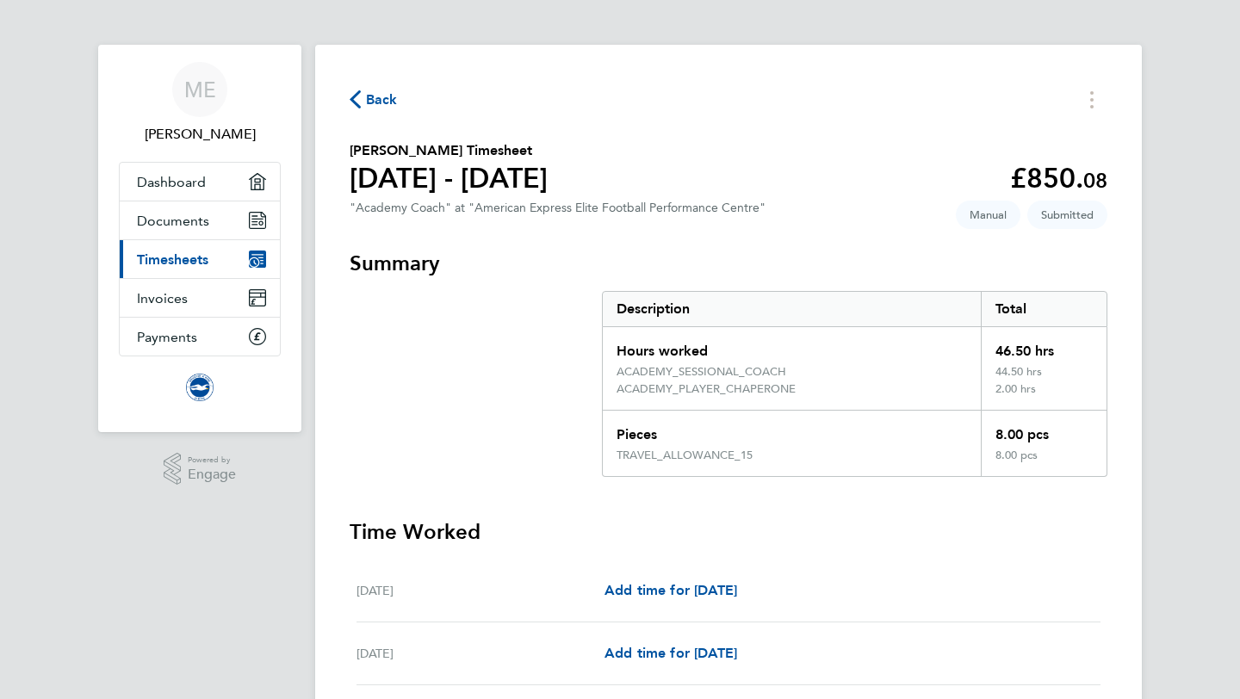
scroll to position [0, 0]
